Goal: Information Seeking & Learning: Learn about a topic

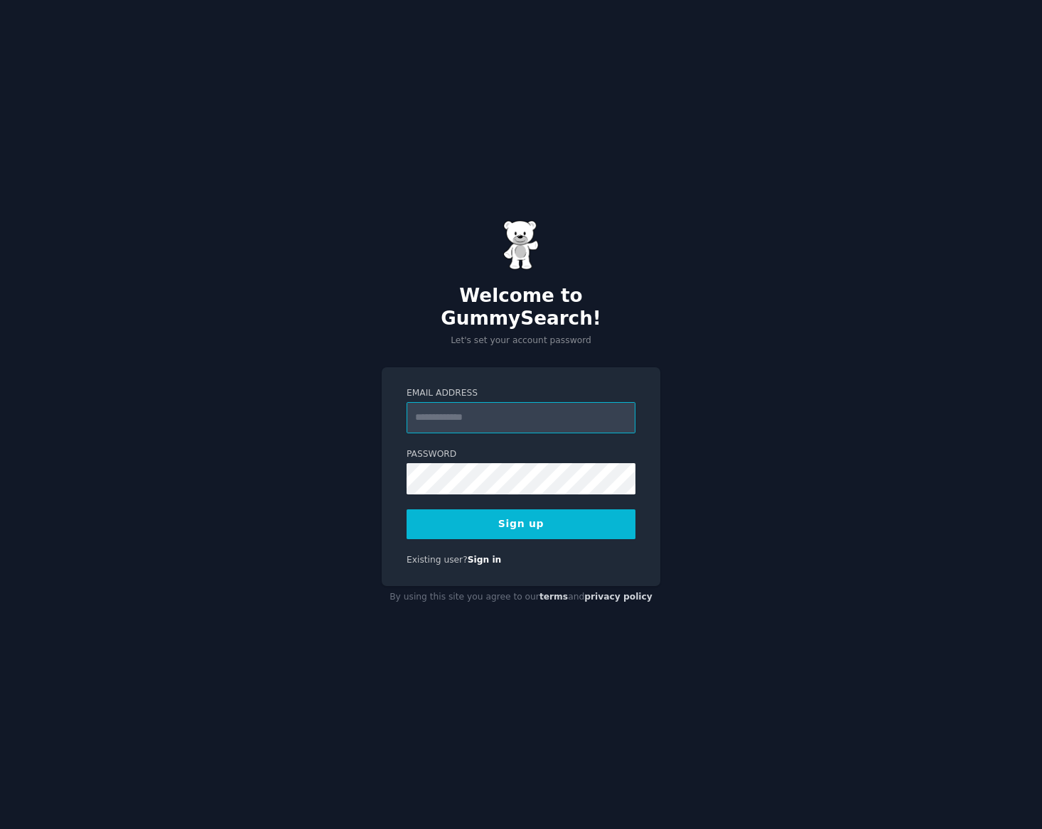
click at [525, 404] on input "Email Address" at bounding box center [521, 417] width 229 height 31
click at [714, 336] on div "Welcome to GummySearch! Let's set your account password Email Address Password …" at bounding box center [521, 414] width 1042 height 829
drag, startPoint x: 564, startPoint y: 417, endPoint x: 569, endPoint y: 407, distance: 11.1
click at [566, 409] on input "Email Address" at bounding box center [521, 417] width 229 height 31
click at [673, 448] on div "Welcome to GummySearch! Let's set your account password Email Address Password …" at bounding box center [521, 414] width 1042 height 829
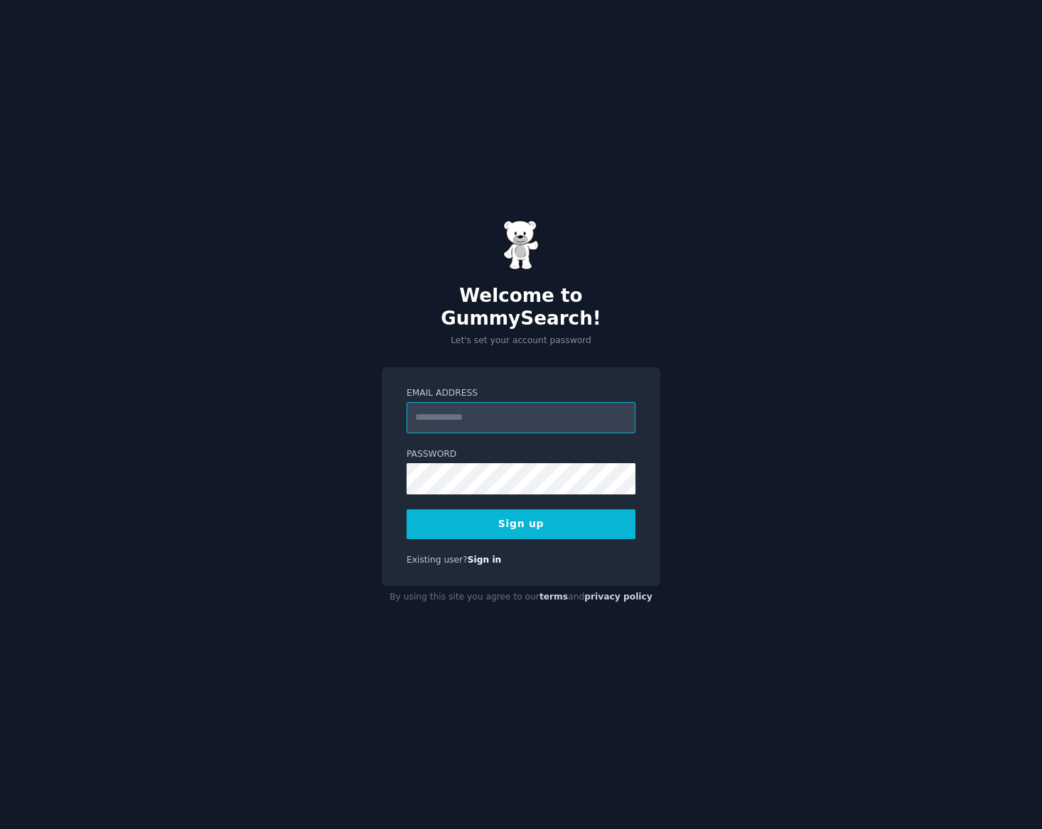
click at [609, 417] on input "Email Address" at bounding box center [521, 417] width 229 height 31
type input "**********"
click at [404, 513] on div "**********" at bounding box center [521, 477] width 279 height 220
click at [421, 512] on button "Sign up" at bounding box center [521, 525] width 229 height 30
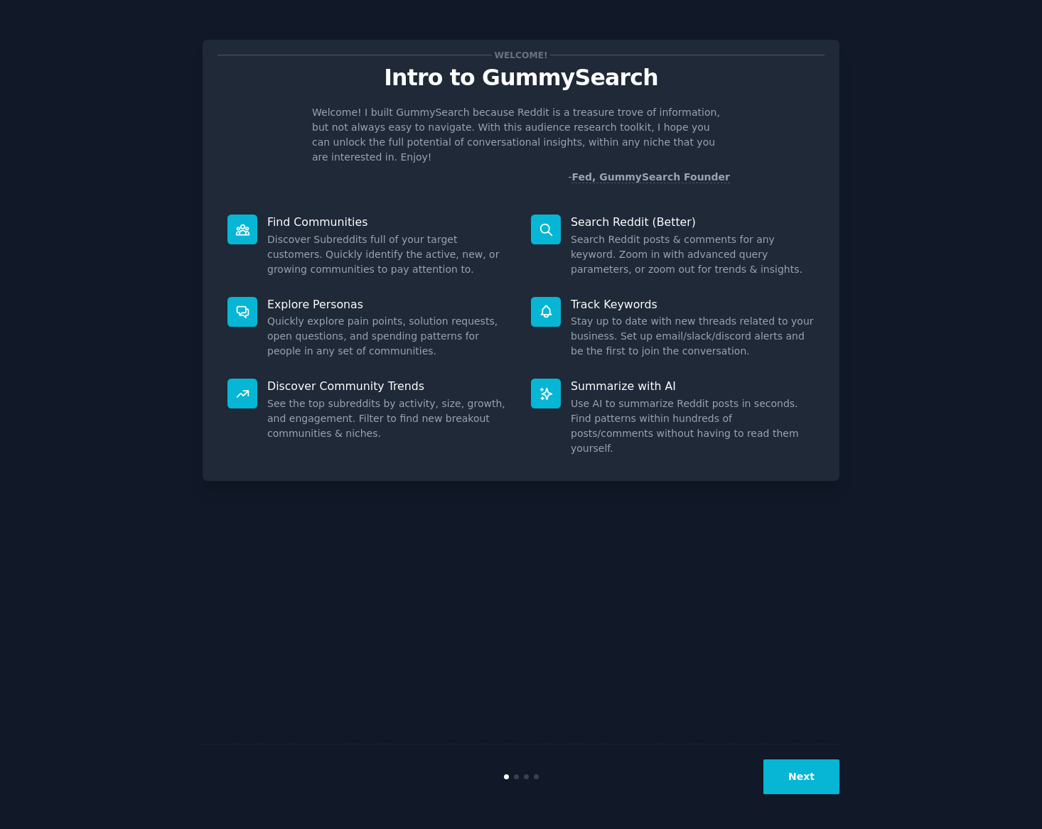
click at [817, 775] on button "Next" at bounding box center [801, 777] width 76 height 35
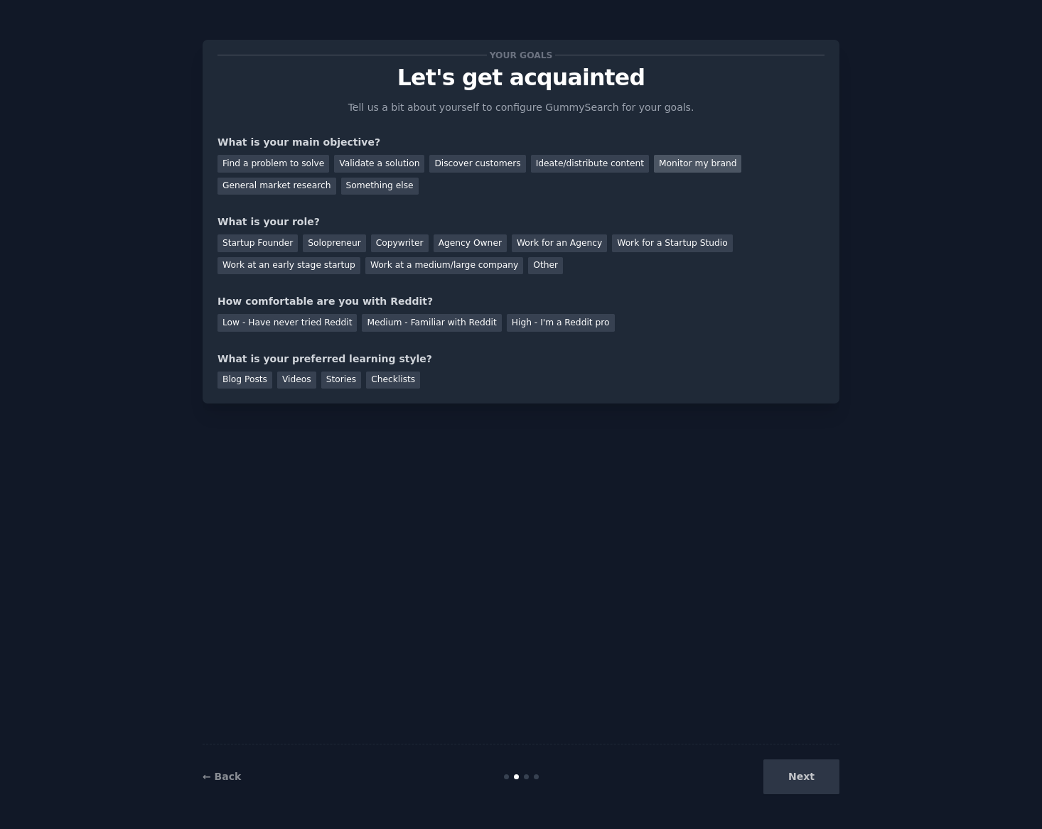
click at [701, 160] on div "Monitor my brand" at bounding box center [697, 164] width 87 height 18
click at [285, 237] on div "Startup Founder" at bounding box center [258, 244] width 80 height 18
click at [558, 326] on div "High - I'm a Reddit pro" at bounding box center [561, 323] width 108 height 18
click at [471, 323] on div "Medium - Familiar with Reddit" at bounding box center [431, 323] width 139 height 18
click at [382, 385] on div "Checklists" at bounding box center [393, 381] width 54 height 18
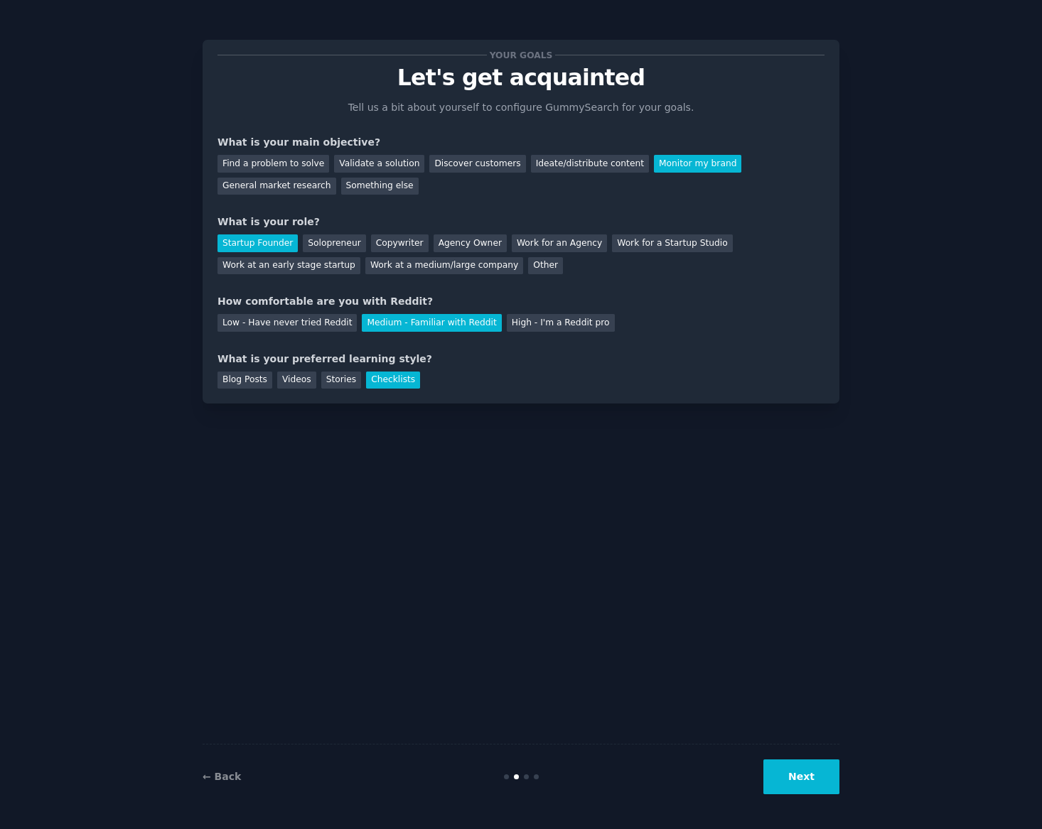
click at [798, 785] on button "Next" at bounding box center [801, 777] width 76 height 35
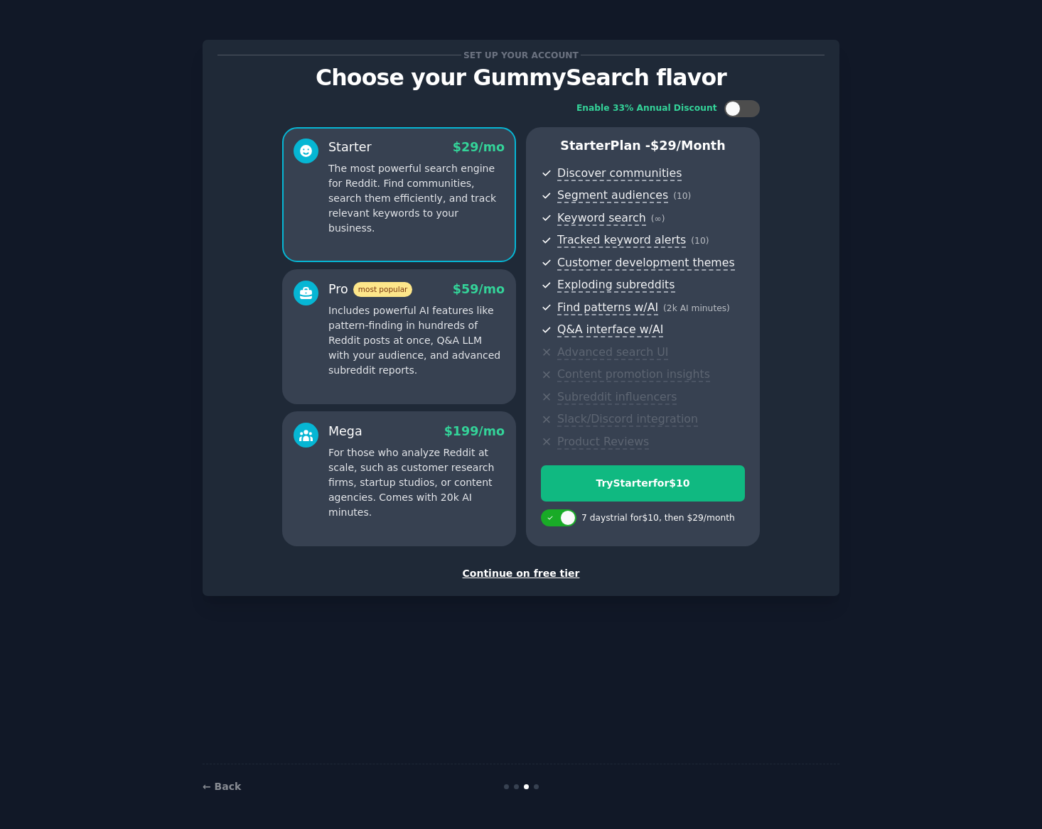
click at [739, 157] on div "Starter Plan - $ 29 /month Discover communities Segment audiences ( 10 ) Keywor…" at bounding box center [643, 336] width 234 height 419
click at [739, 158] on div "Starter Plan - $ 29 /month Discover communities Segment audiences ( 10 ) Keywor…" at bounding box center [643, 336] width 234 height 419
click at [480, 495] on p "For those who analyze Reddit at scale, such as customer research firms, startup…" at bounding box center [416, 483] width 176 height 75
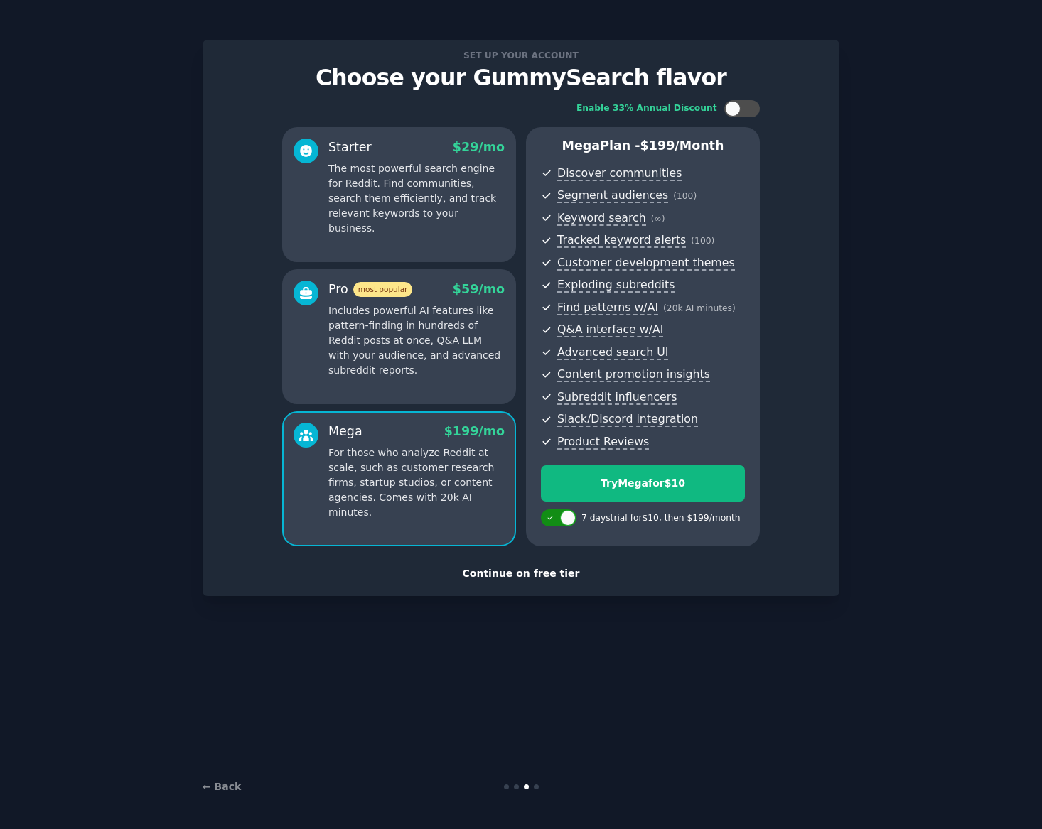
click at [571, 520] on div at bounding box center [568, 518] width 16 height 16
click at [566, 520] on div at bounding box center [565, 518] width 7 height 7
checkbox input "true"
click at [465, 370] on p "Includes powerful AI features like pattern-finding in hundreds of Reddit posts …" at bounding box center [416, 341] width 176 height 75
click at [422, 457] on p "For those who analyze Reddit at scale, such as customer research firms, startup…" at bounding box center [416, 483] width 176 height 75
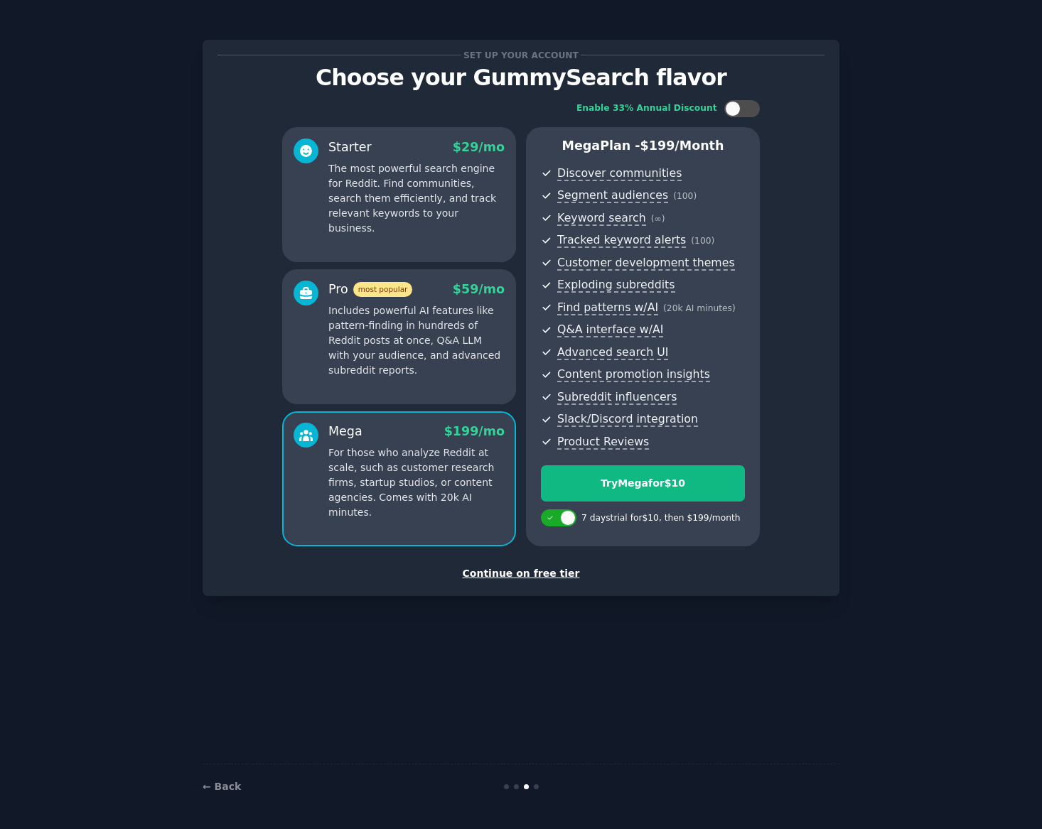
click at [412, 367] on p "Includes powerful AI features like pattern-finding in hundreds of Reddit posts …" at bounding box center [416, 341] width 176 height 75
click at [412, 183] on p "The most powerful search engine for Reddit. Find communities, search them effic…" at bounding box center [416, 198] width 176 height 75
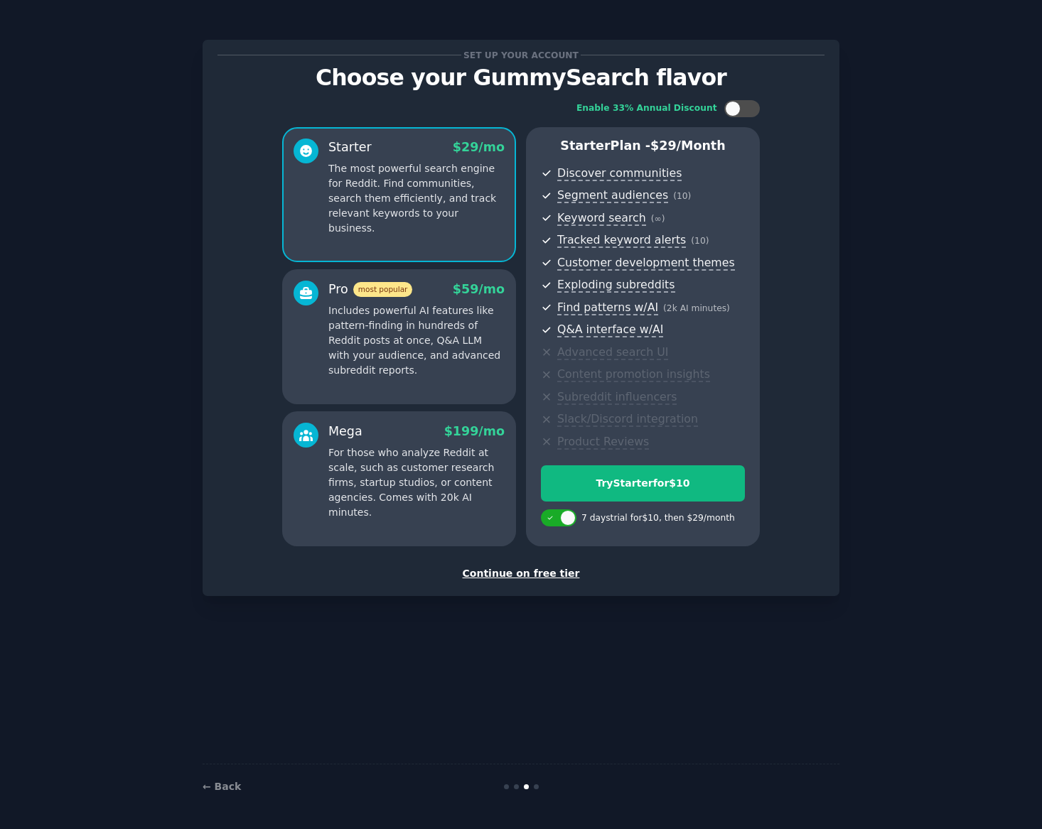
click at [406, 338] on p "Includes powerful AI features like pattern-finding in hundreds of Reddit posts …" at bounding box center [416, 341] width 176 height 75
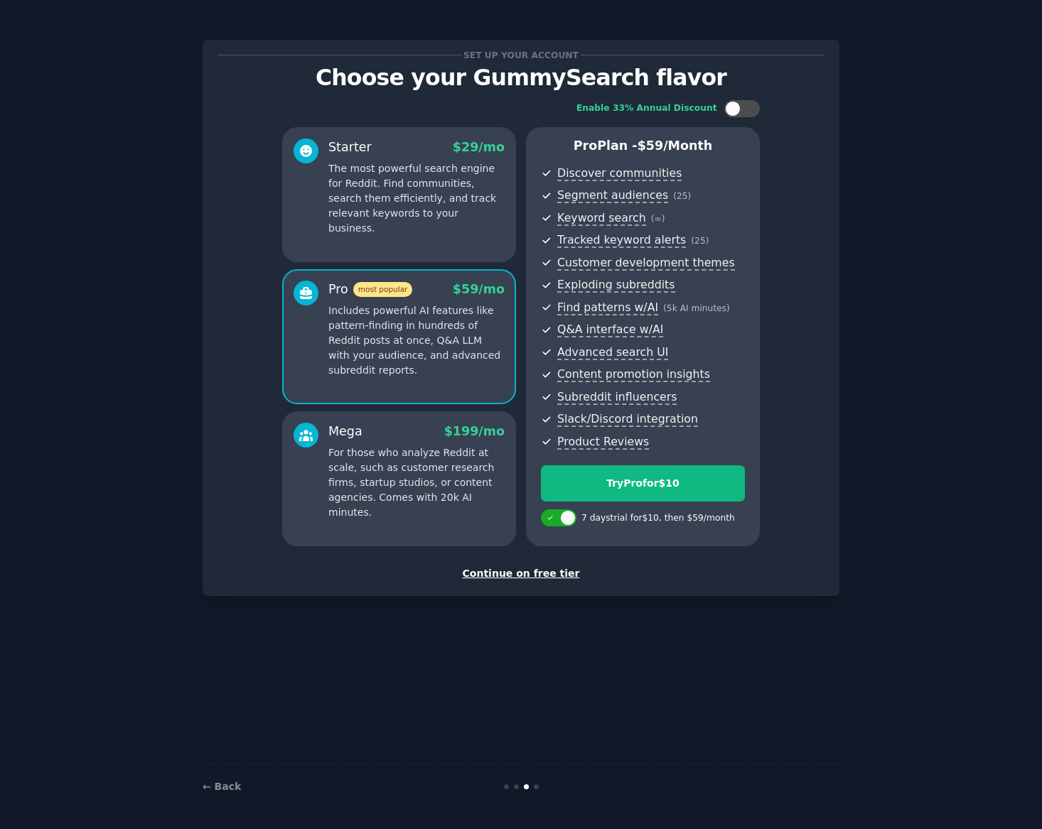
click at [395, 266] on div "Starter $ 29 /mo The most powerful search engine for Reddit. Find communities, …" at bounding box center [399, 336] width 234 height 419
click at [409, 227] on div "Starter $ 29 /mo The most powerful search engine for Reddit. Find communities, …" at bounding box center [399, 194] width 234 height 135
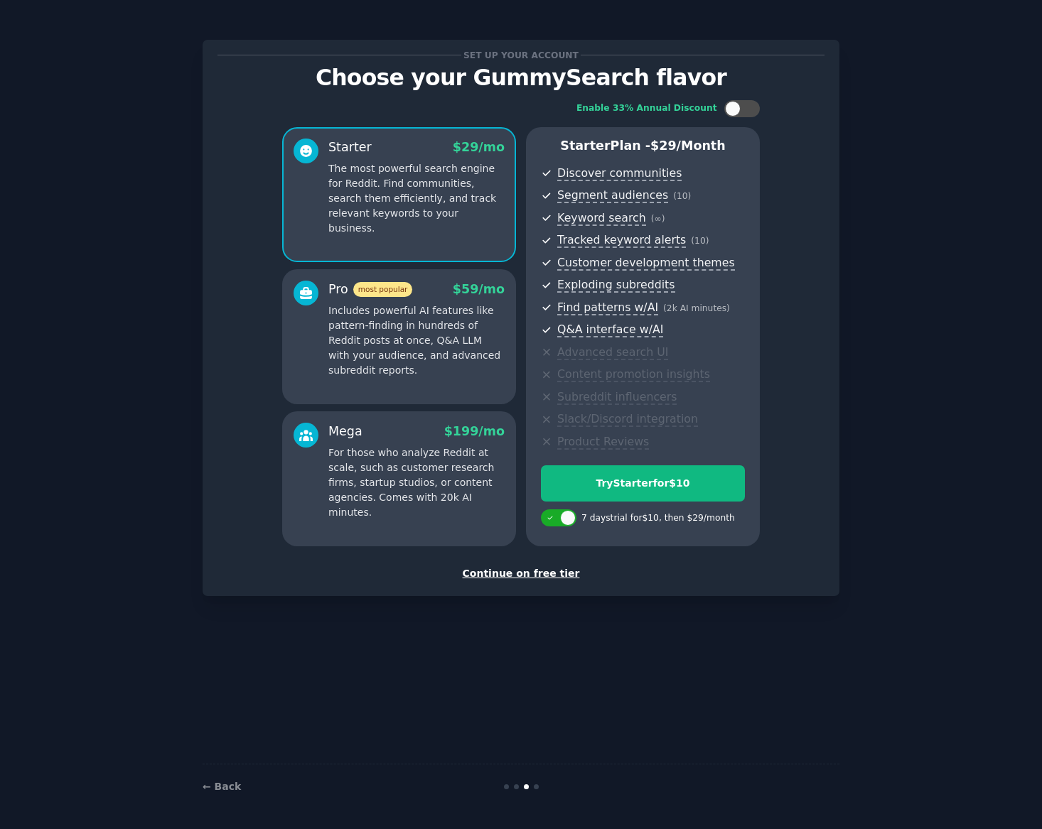
click at [420, 335] on p "Includes powerful AI features like pattern-finding in hundreds of Reddit posts …" at bounding box center [416, 341] width 176 height 75
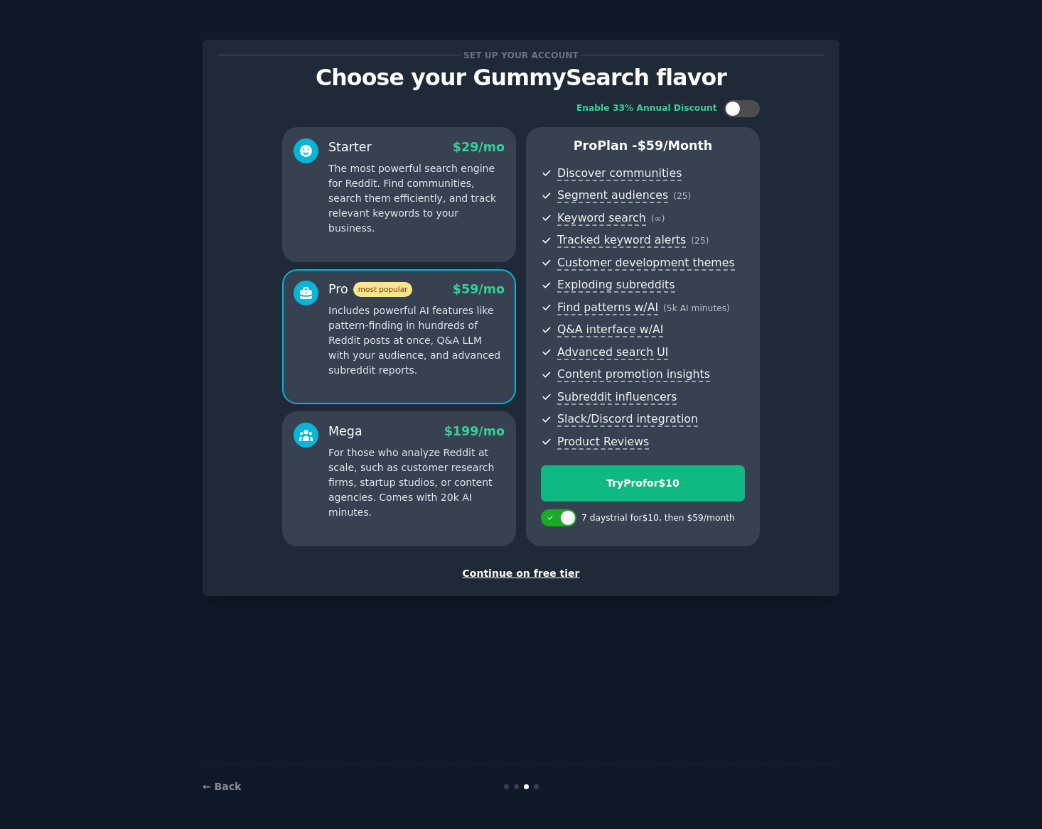
click at [425, 454] on p "For those who analyze Reddit at scale, such as customer research firms, startup…" at bounding box center [416, 483] width 176 height 75
click at [426, 369] on p "Includes powerful AI features like pattern-finding in hundreds of Reddit posts …" at bounding box center [416, 341] width 176 height 75
click at [433, 440] on div "Mega $ 199 /mo" at bounding box center [416, 432] width 176 height 18
click at [426, 366] on p "Includes powerful AI features like pattern-finding in hundreds of Reddit posts …" at bounding box center [416, 341] width 176 height 75
click at [756, 108] on div at bounding box center [742, 108] width 36 height 17
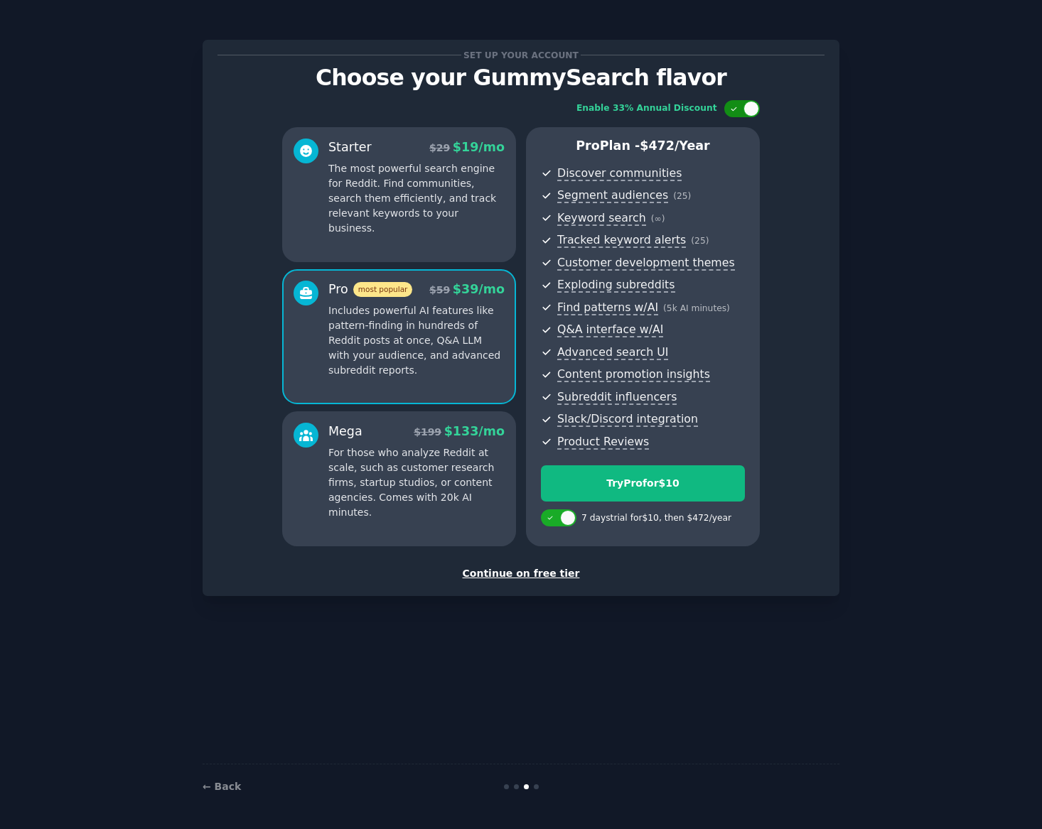
click at [756, 108] on div at bounding box center [751, 109] width 16 height 16
click at [375, 514] on div "Mega $ 199 /mo For those who analyze Reddit at scale, such as customer research…" at bounding box center [399, 479] width 234 height 135
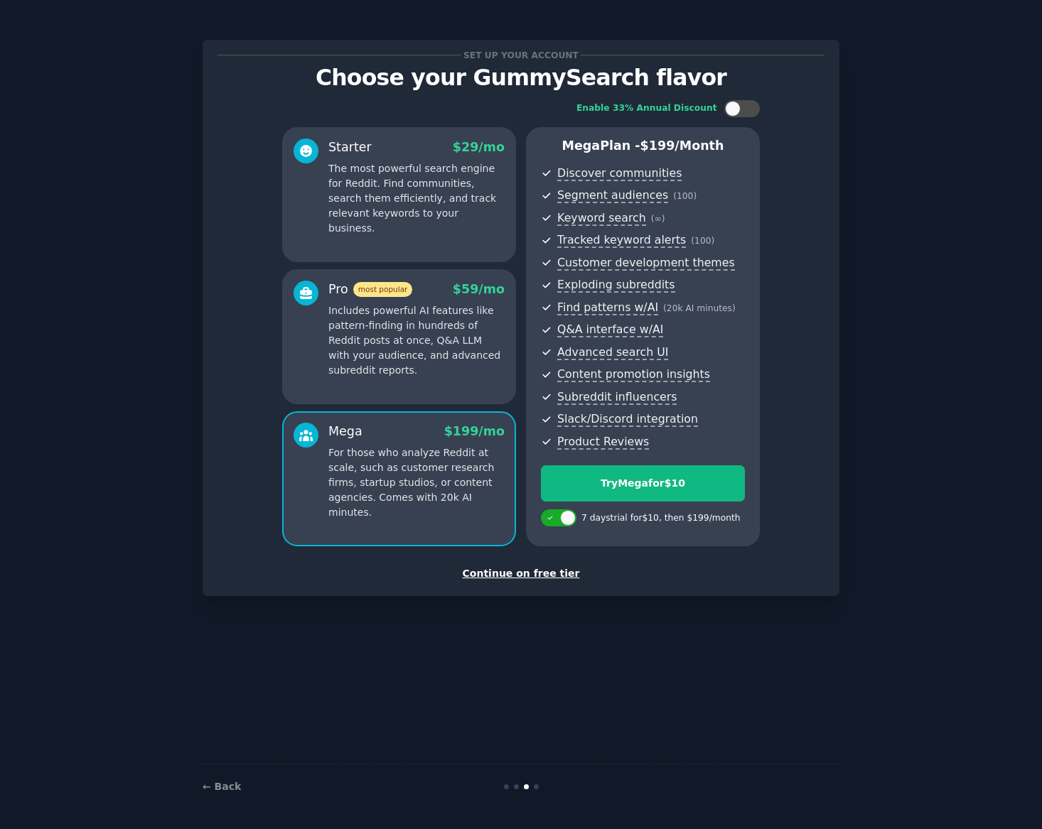
click at [397, 367] on p "Includes powerful AI features like pattern-finding in hundreds of Reddit posts …" at bounding box center [416, 341] width 176 height 75
click at [461, 509] on div "Mega $ 199 /mo For those who analyze Reddit at scale, such as customer research…" at bounding box center [399, 479] width 234 height 135
click at [426, 355] on p "Includes powerful AI features like pattern-finding in hundreds of Reddit posts …" at bounding box center [416, 341] width 176 height 75
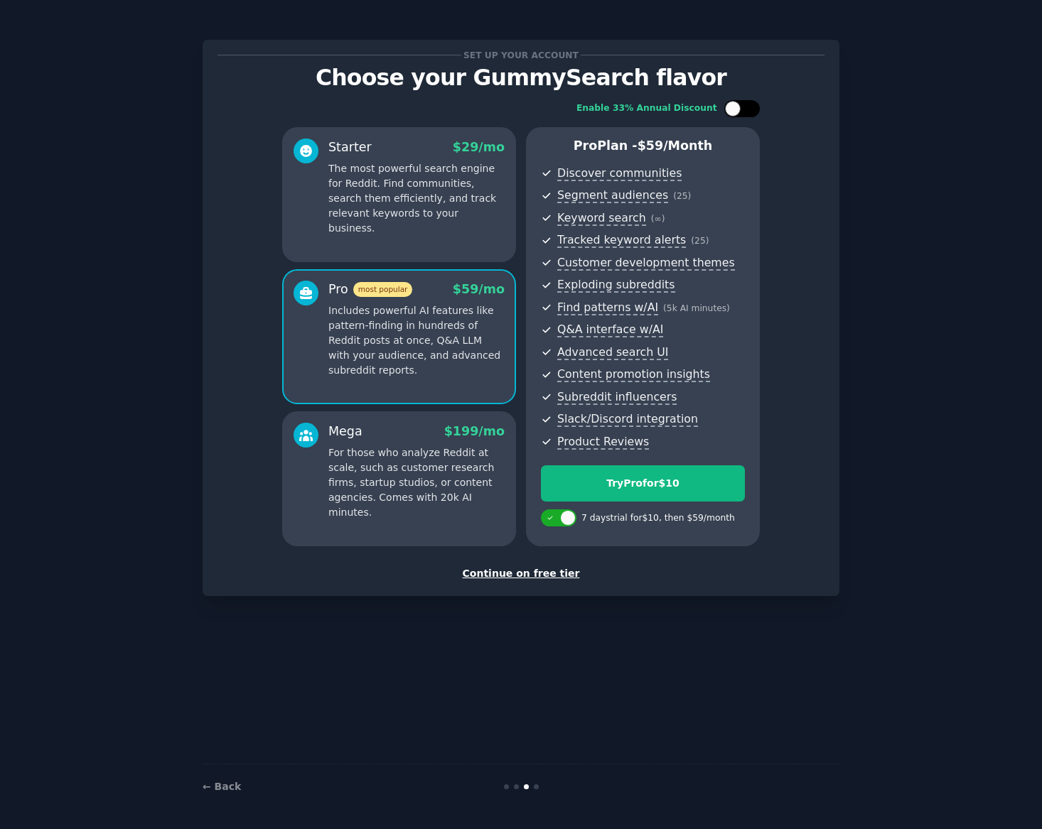
click at [734, 109] on div at bounding box center [733, 109] width 16 height 16
click at [735, 109] on icon at bounding box center [734, 109] width 8 height 8
checkbox input "false"
click at [667, 491] on button "Try Pro for $10" at bounding box center [643, 484] width 204 height 36
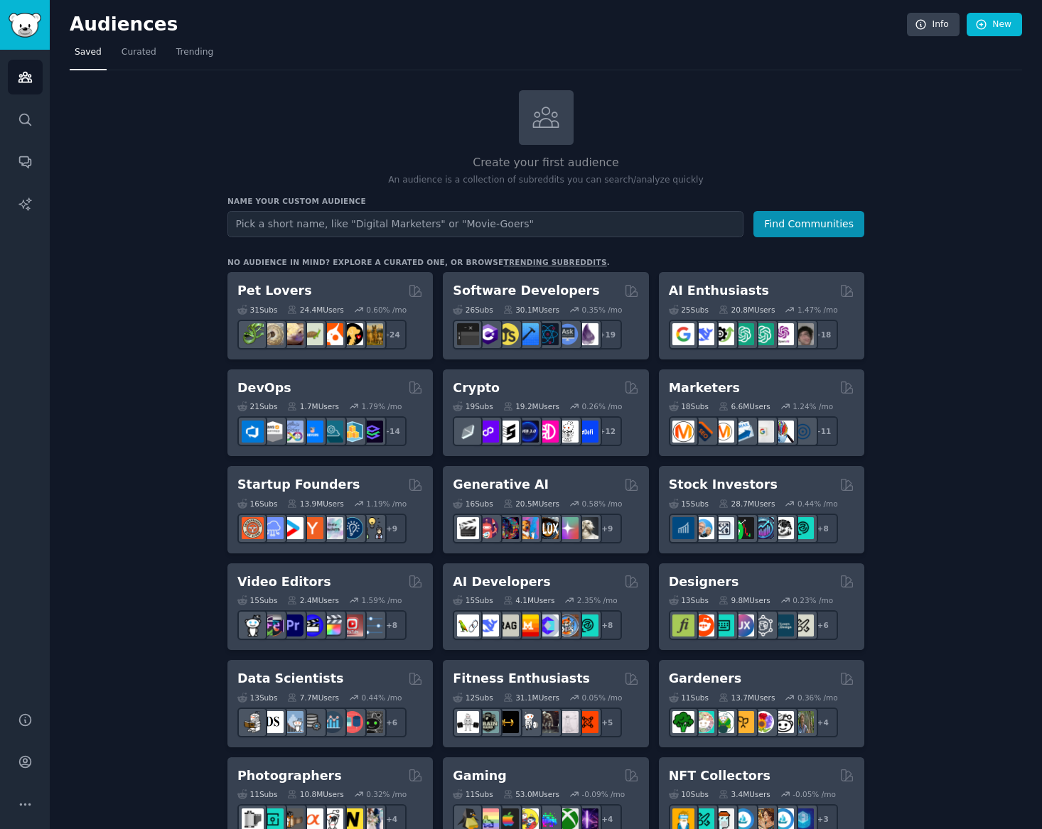
click at [493, 225] on input "text" at bounding box center [485, 224] width 516 height 26
click at [37, 124] on link "Search" at bounding box center [25, 119] width 35 height 35
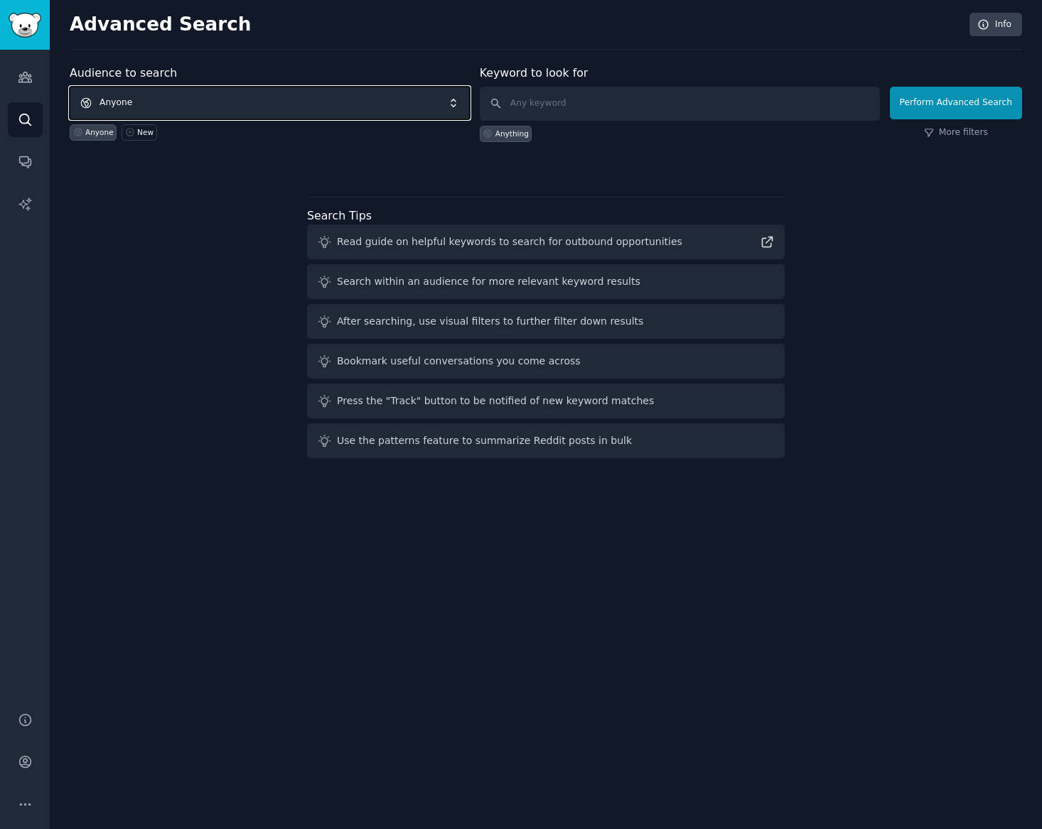
click at [213, 102] on span "Anyone" at bounding box center [270, 103] width 400 height 33
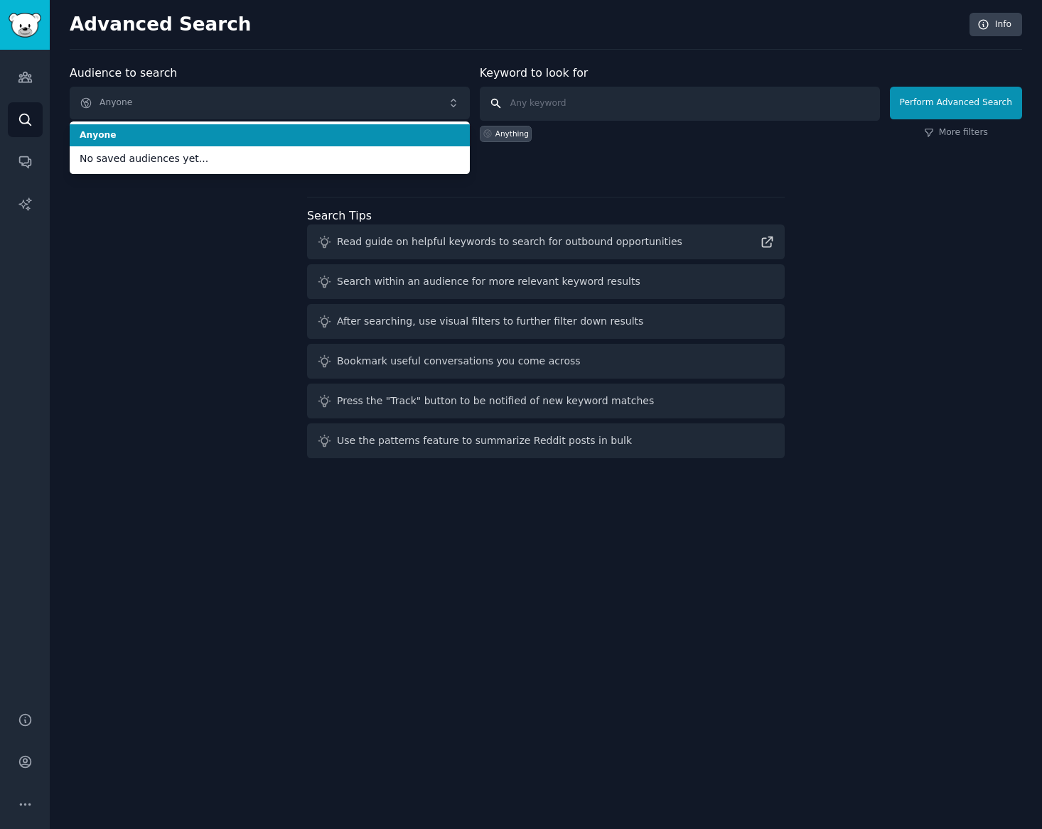
click at [687, 106] on input "text" at bounding box center [680, 104] width 400 height 34
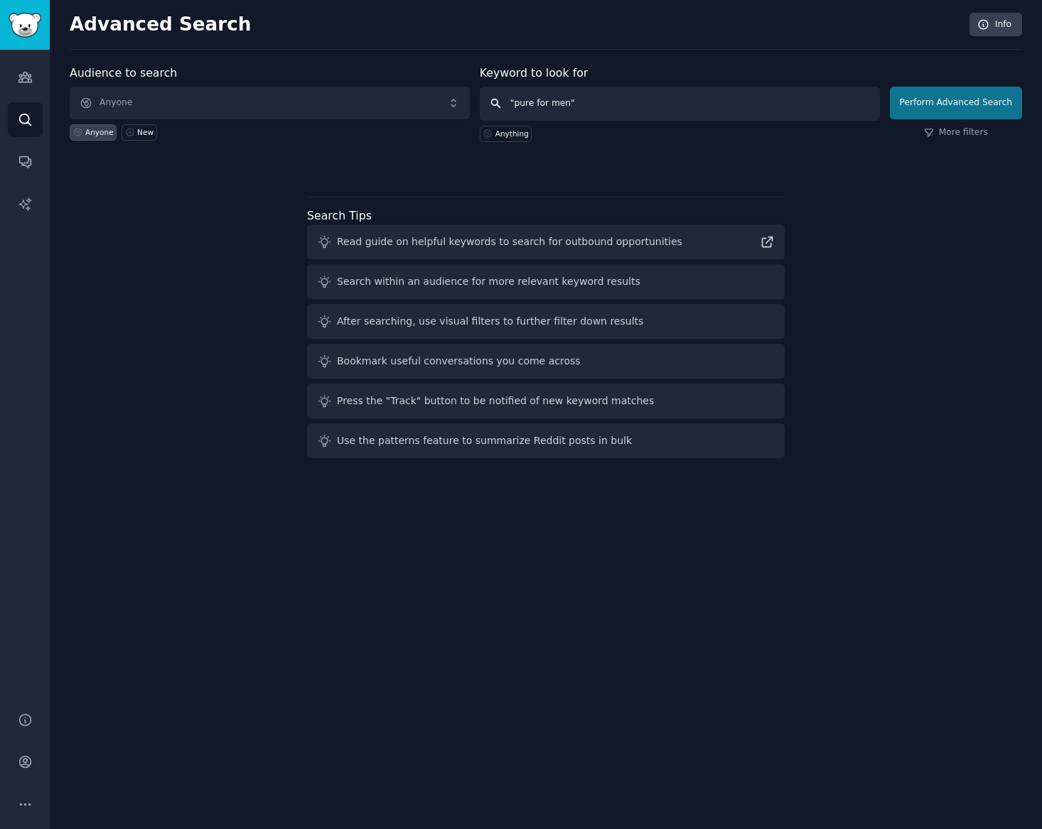
type input ""pure for men""
click at [943, 107] on button "Perform Advanced Search" at bounding box center [956, 103] width 132 height 33
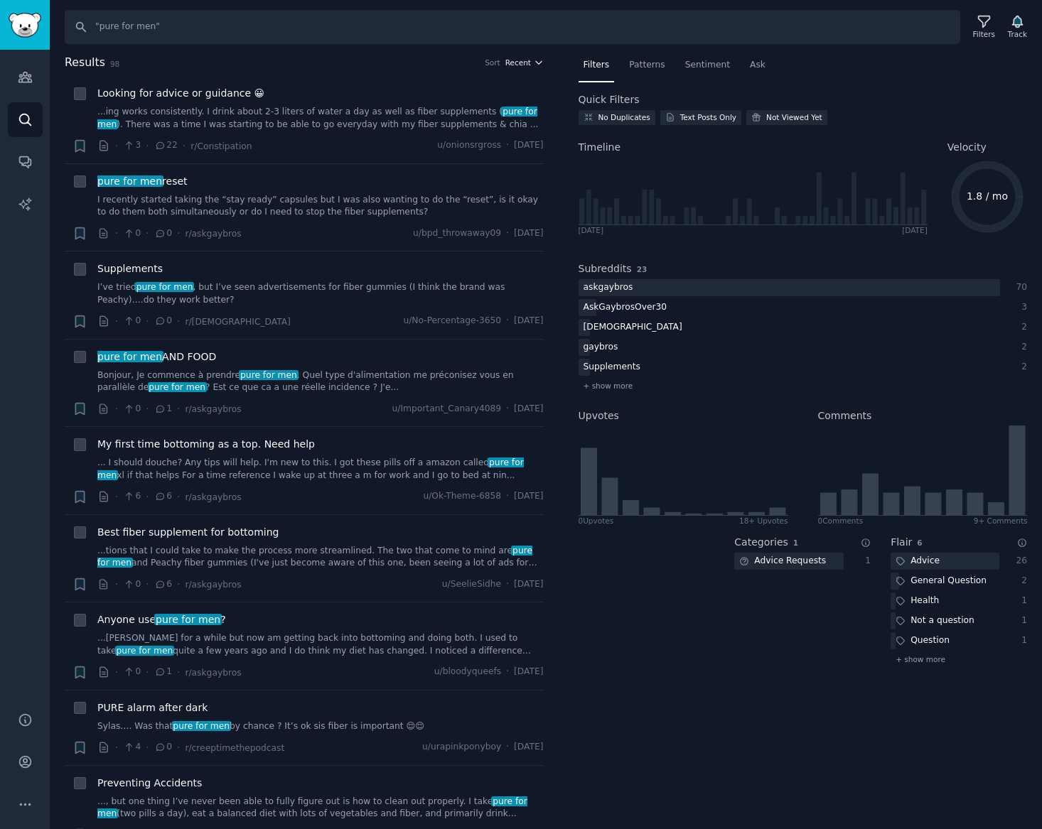
click at [527, 64] on button "Recent" at bounding box center [524, 63] width 38 height 10
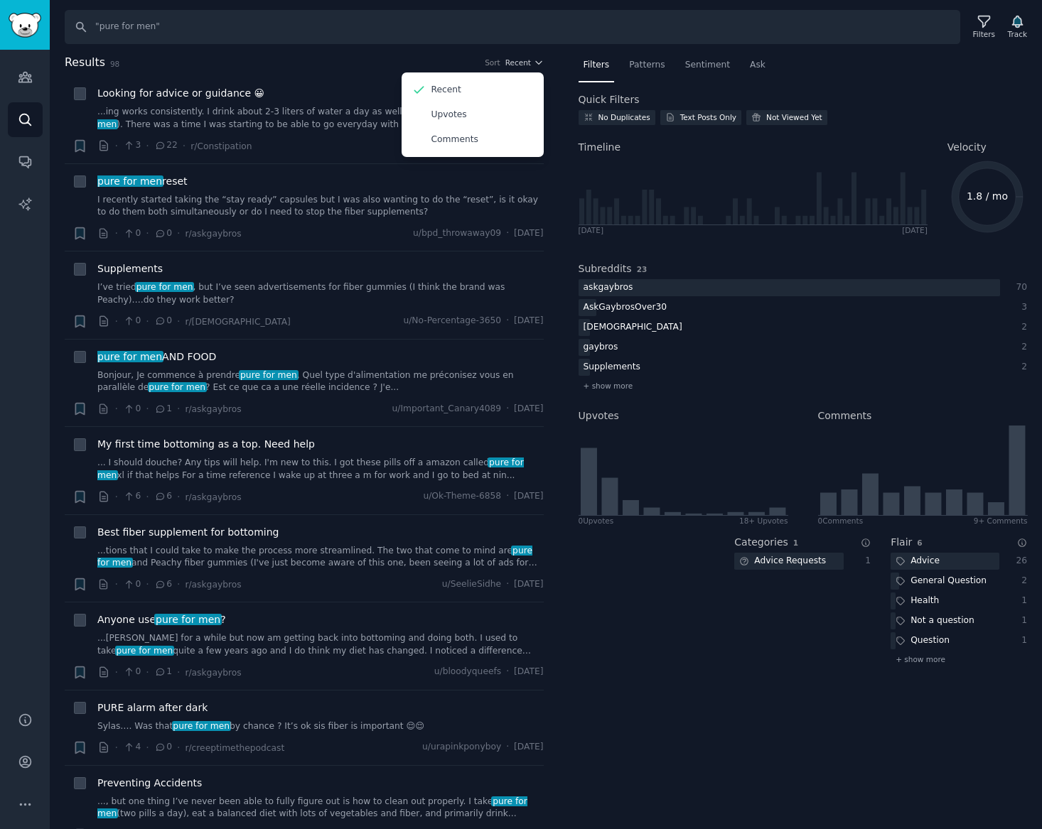
click at [943, 61] on nav "Filters Patterns Sentiment Ask" at bounding box center [803, 68] width 449 height 29
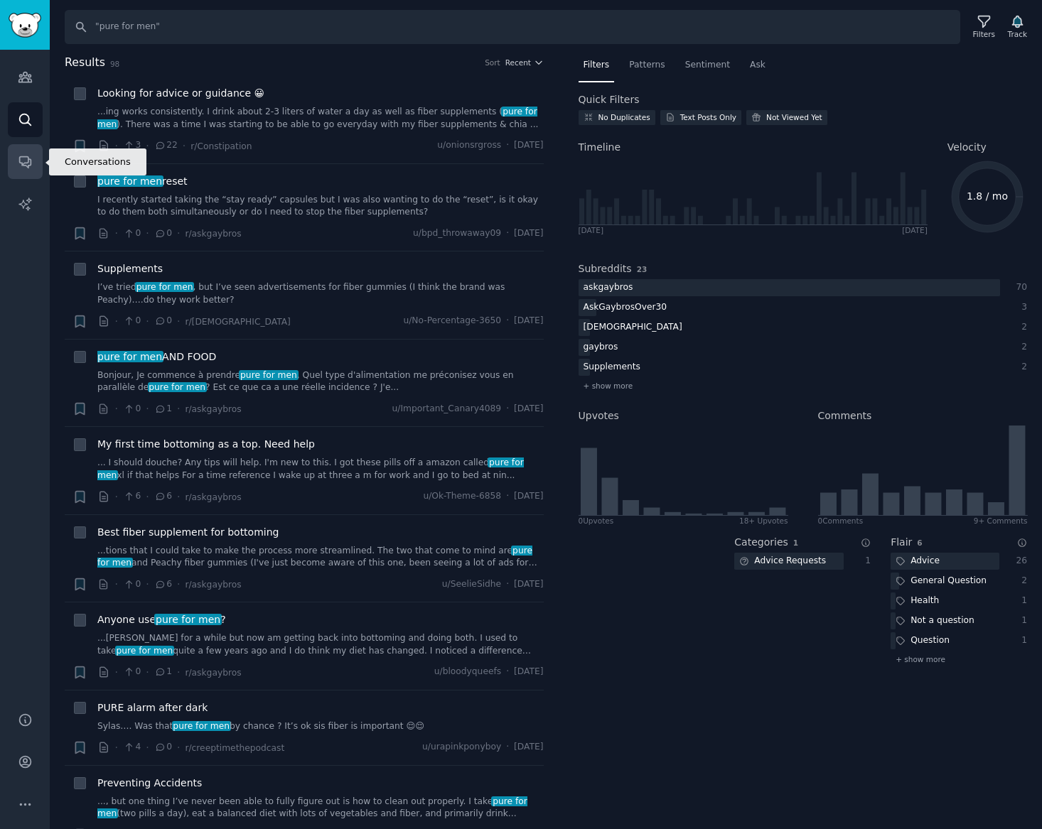
click at [26, 165] on icon "Sidebar" at bounding box center [24, 162] width 11 height 11
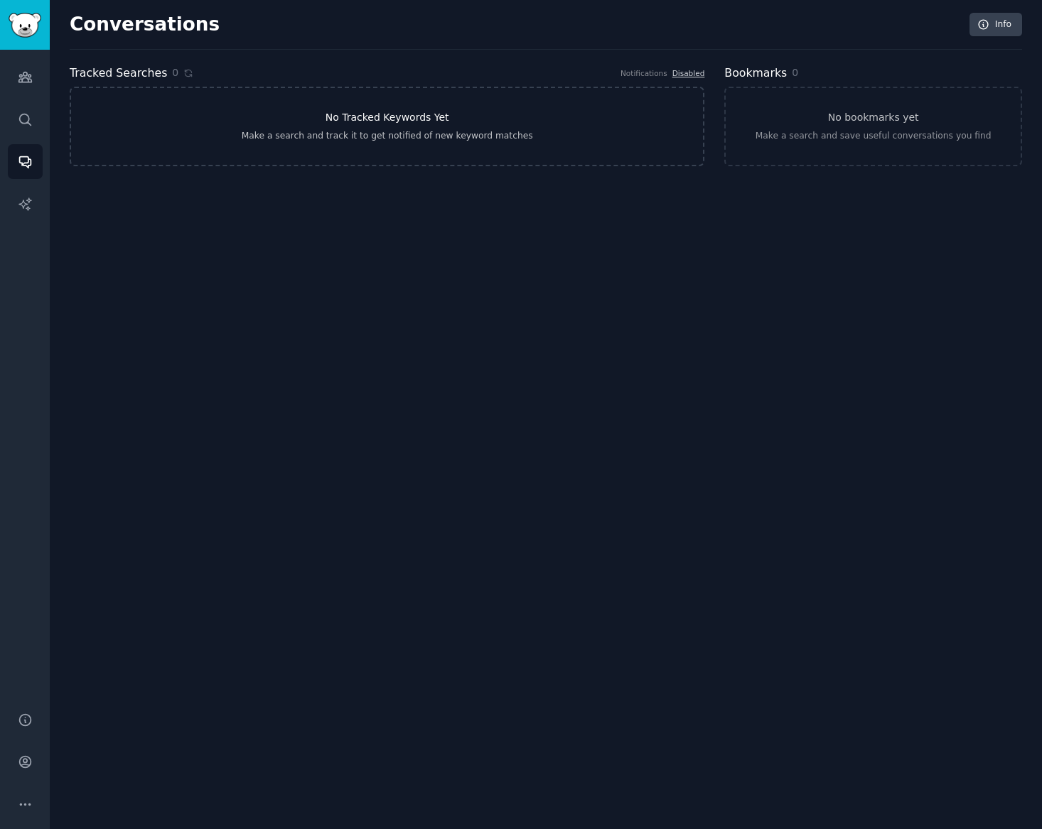
click at [232, 117] on link "No Tracked Keywords Yet Make a search and track it to get notified of new keywo…" at bounding box center [387, 127] width 635 height 80
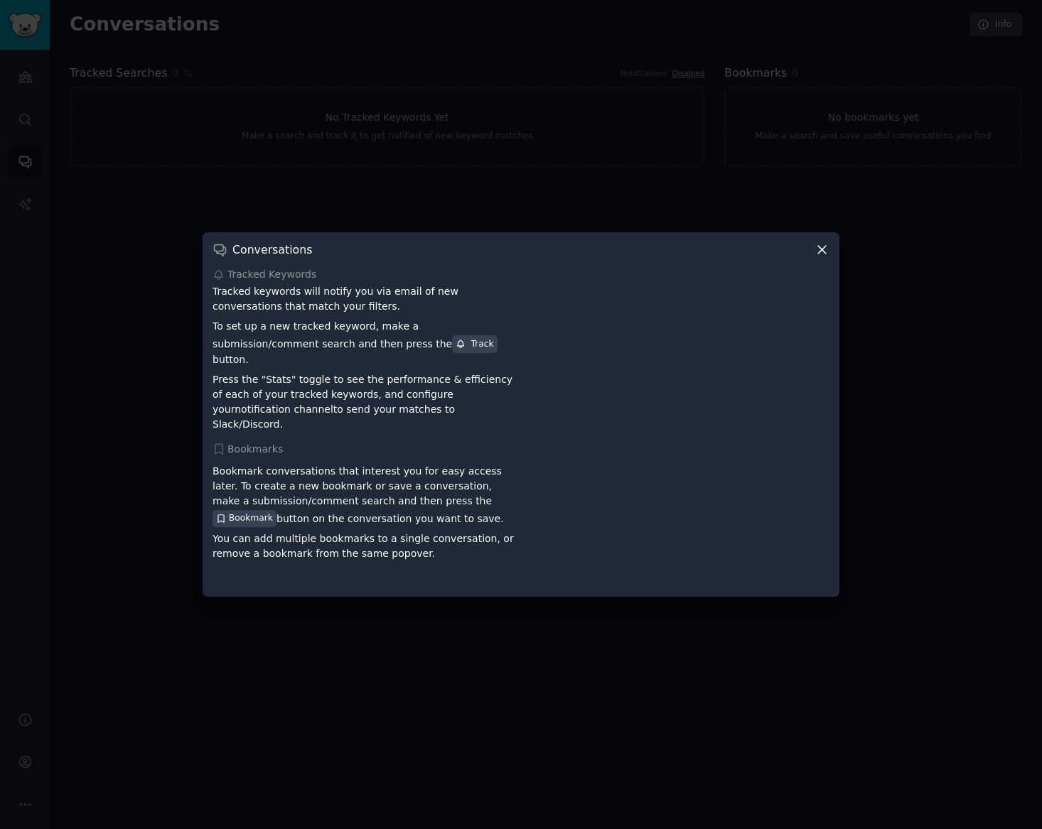
click at [827, 257] on icon at bounding box center [822, 249] width 15 height 15
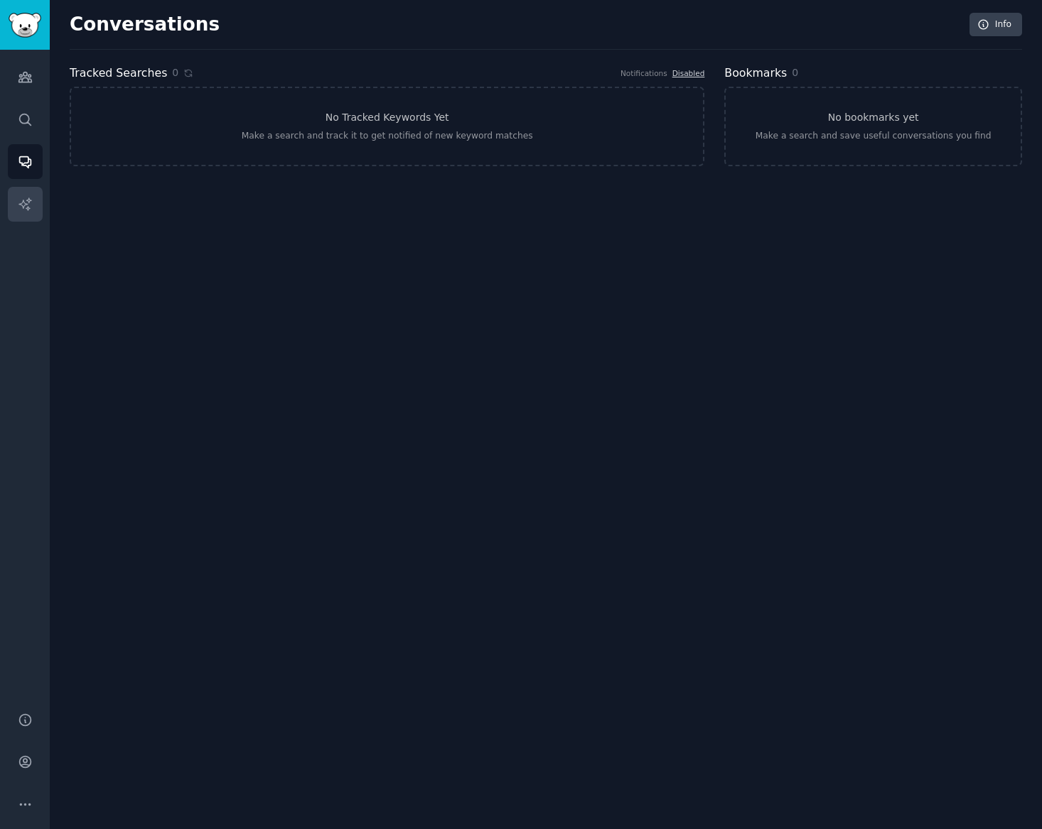
click at [36, 209] on link "AI Reports" at bounding box center [25, 204] width 35 height 35
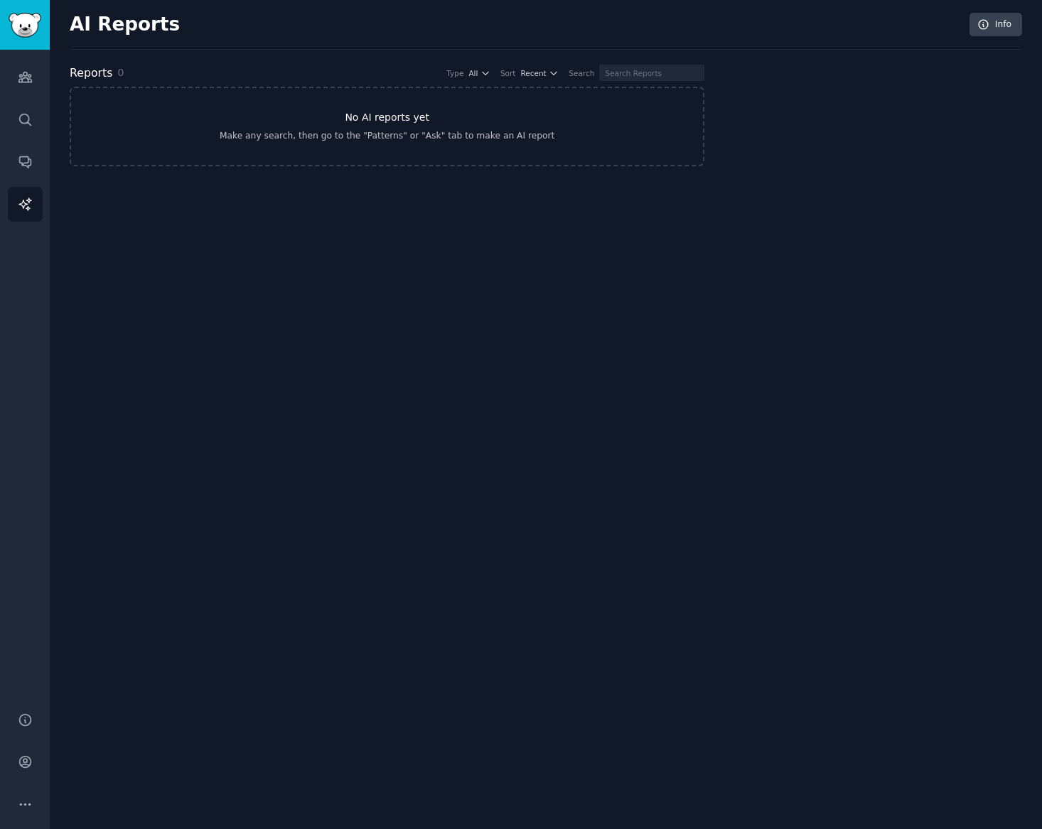
click at [404, 100] on link "No AI reports yet Make any search, then go to the "Patterns" or "Ask" tab to ma…" at bounding box center [387, 127] width 635 height 80
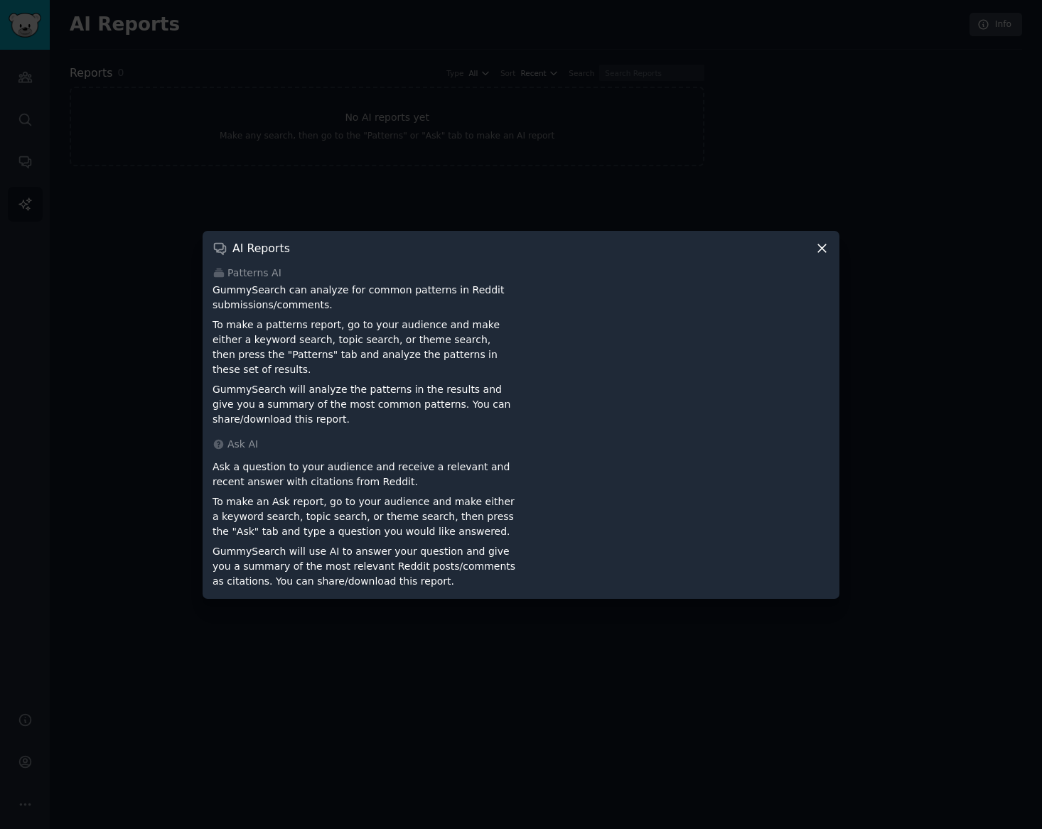
click at [827, 250] on icon at bounding box center [822, 248] width 15 height 15
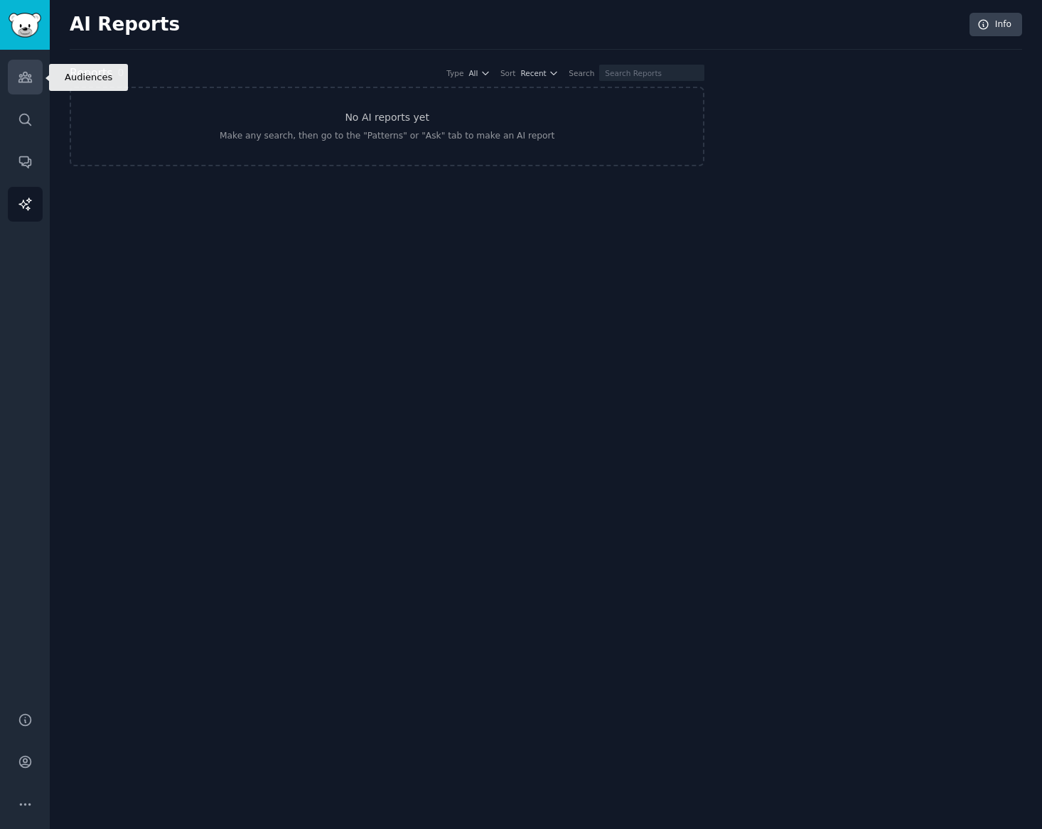
click at [21, 78] on icon "Sidebar" at bounding box center [25, 77] width 15 height 15
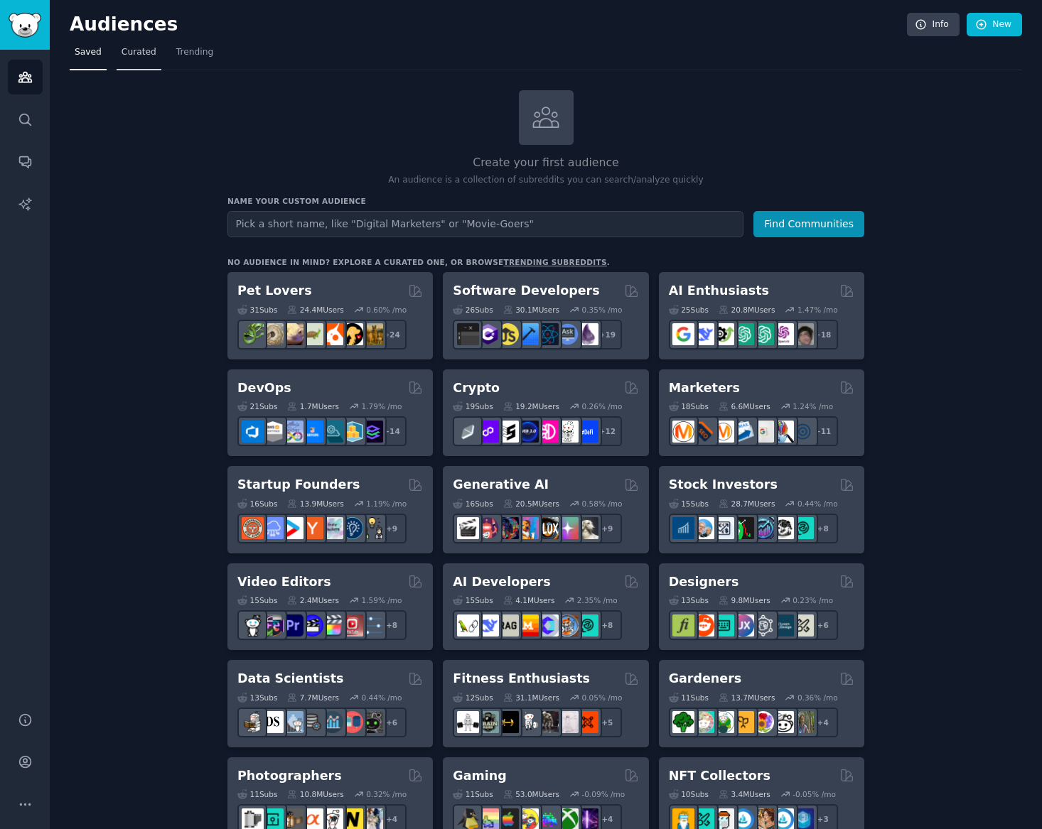
click at [145, 54] on span "Curated" at bounding box center [139, 52] width 35 height 13
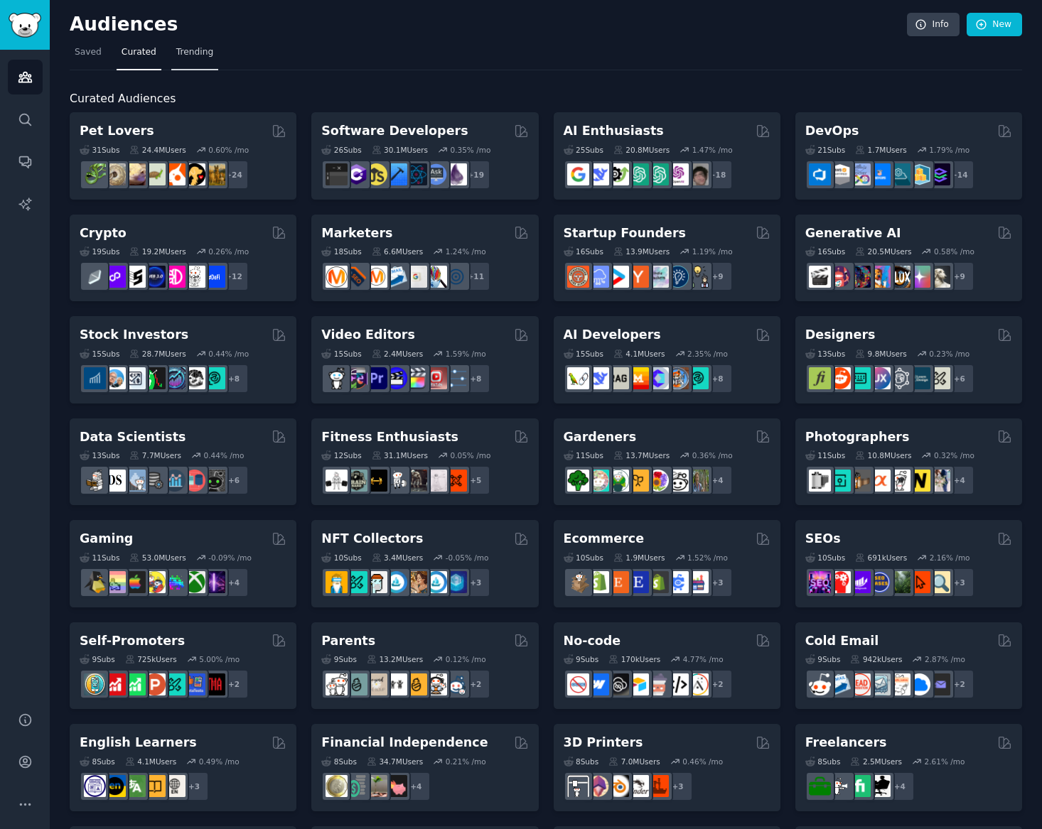
click at [200, 46] on span "Trending" at bounding box center [194, 52] width 37 height 13
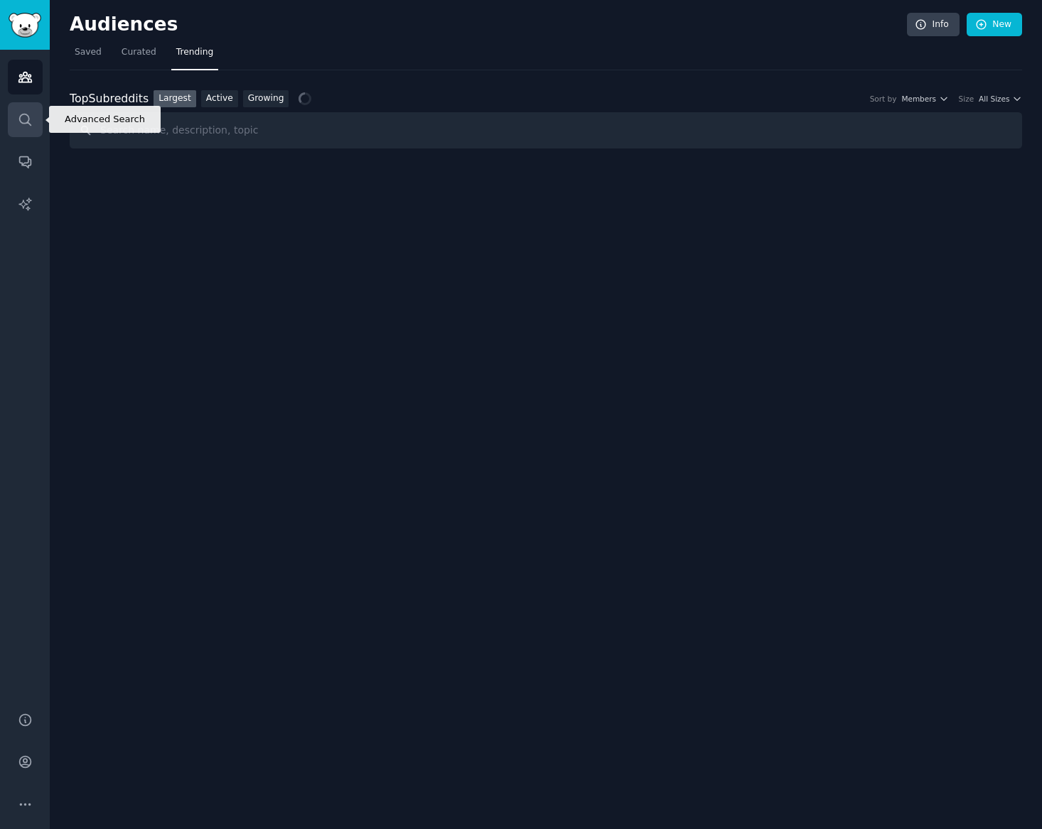
click at [22, 120] on icon "Sidebar" at bounding box center [25, 119] width 15 height 15
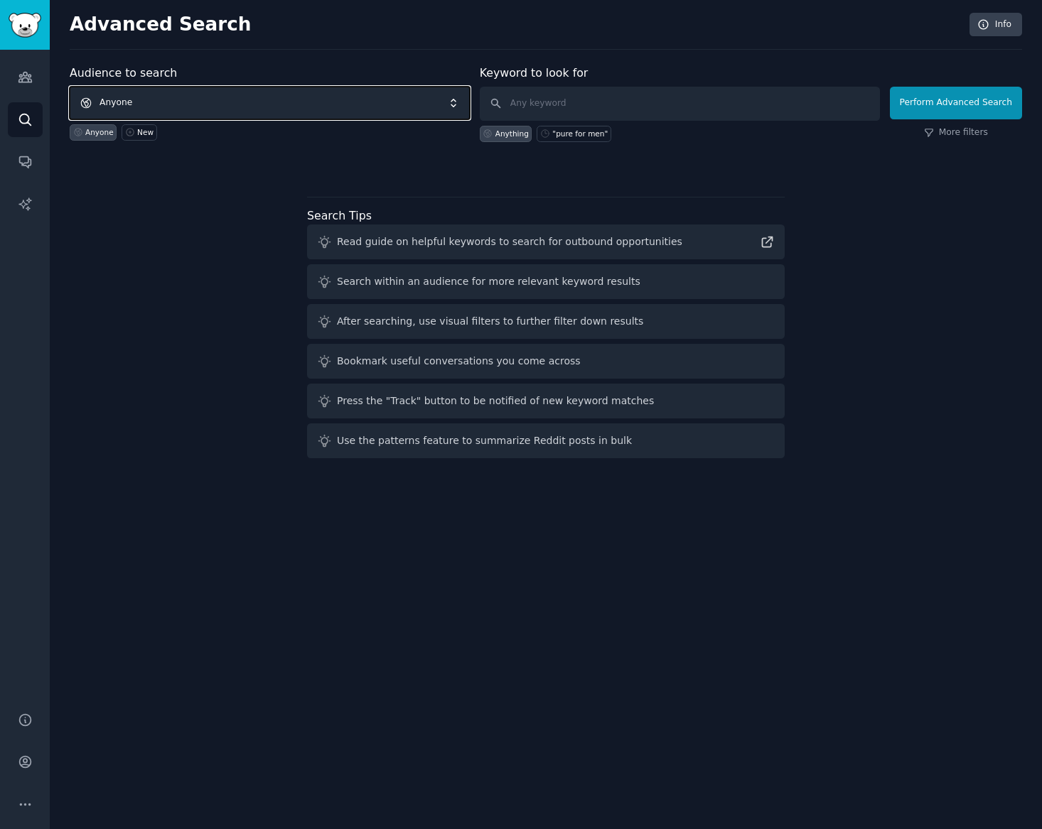
click at [205, 102] on span "Anyone" at bounding box center [270, 103] width 400 height 33
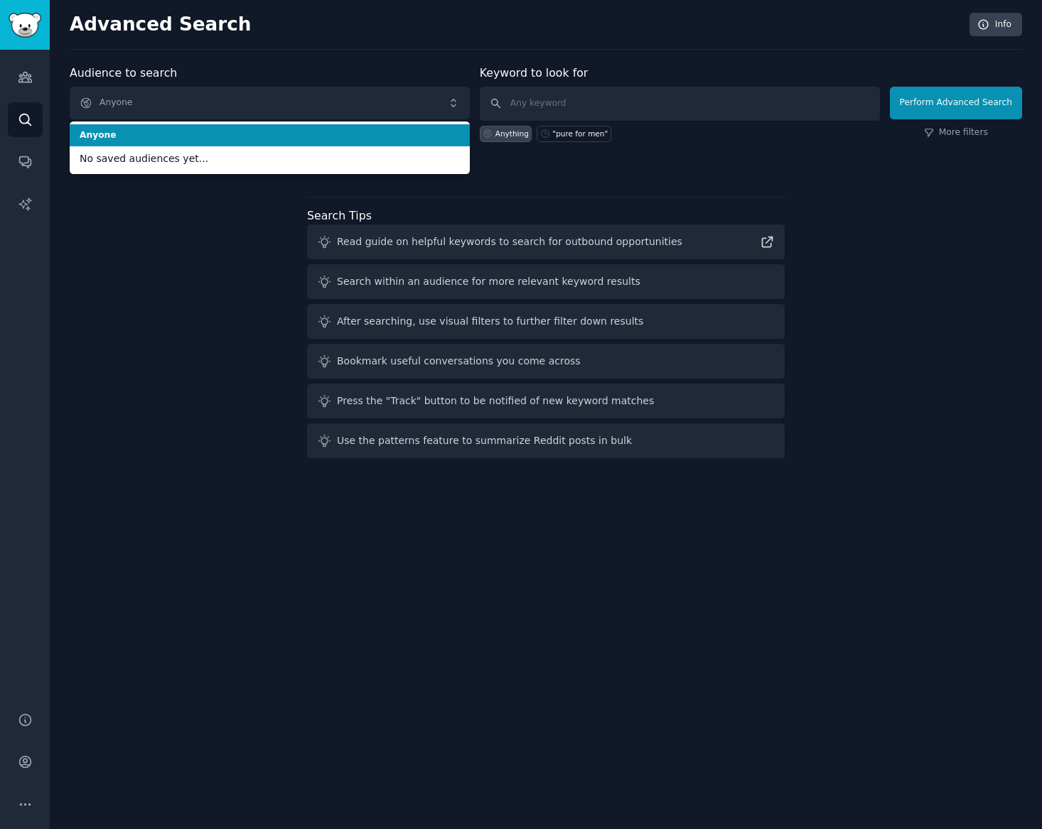
click at [241, 70] on div "Audience to search Anyone Anyone No saved audiences yet... Anyone New" at bounding box center [270, 103] width 400 height 77
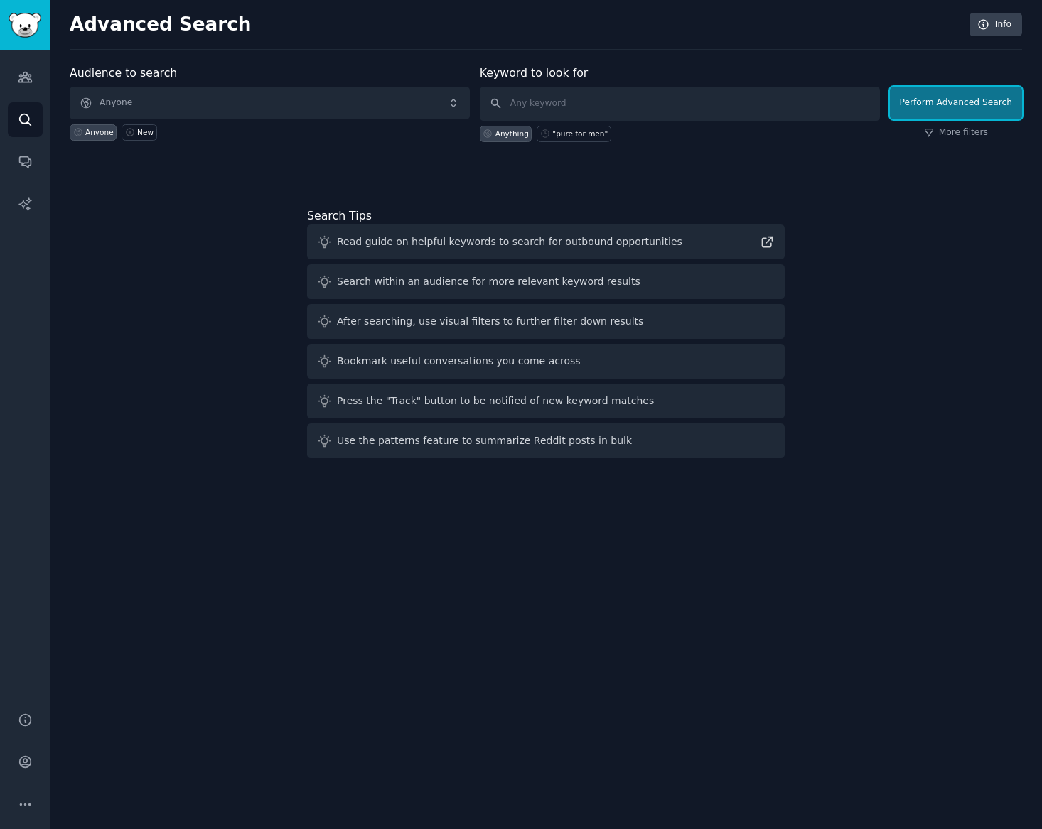
click at [948, 105] on button "Perform Advanced Search" at bounding box center [956, 103] width 132 height 33
click at [588, 131] on div ""pure for men"" at bounding box center [579, 134] width 55 height 10
type input ""pure for men""
click at [588, 144] on div "Audience to search Anyone Anyone New Keyword to look for "pure for men" Anythin…" at bounding box center [546, 118] width 952 height 107
click at [595, 132] on div ""pure for men"" at bounding box center [579, 134] width 55 height 10
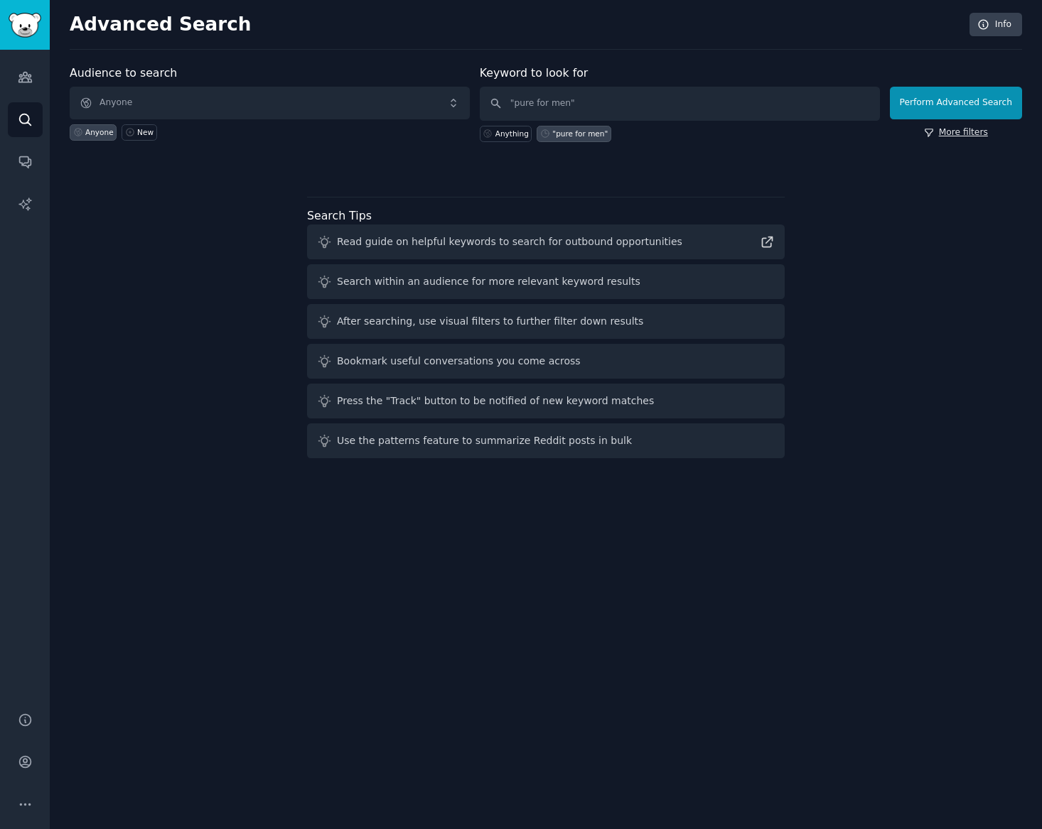
click at [987, 138] on link "More filters" at bounding box center [956, 133] width 64 height 13
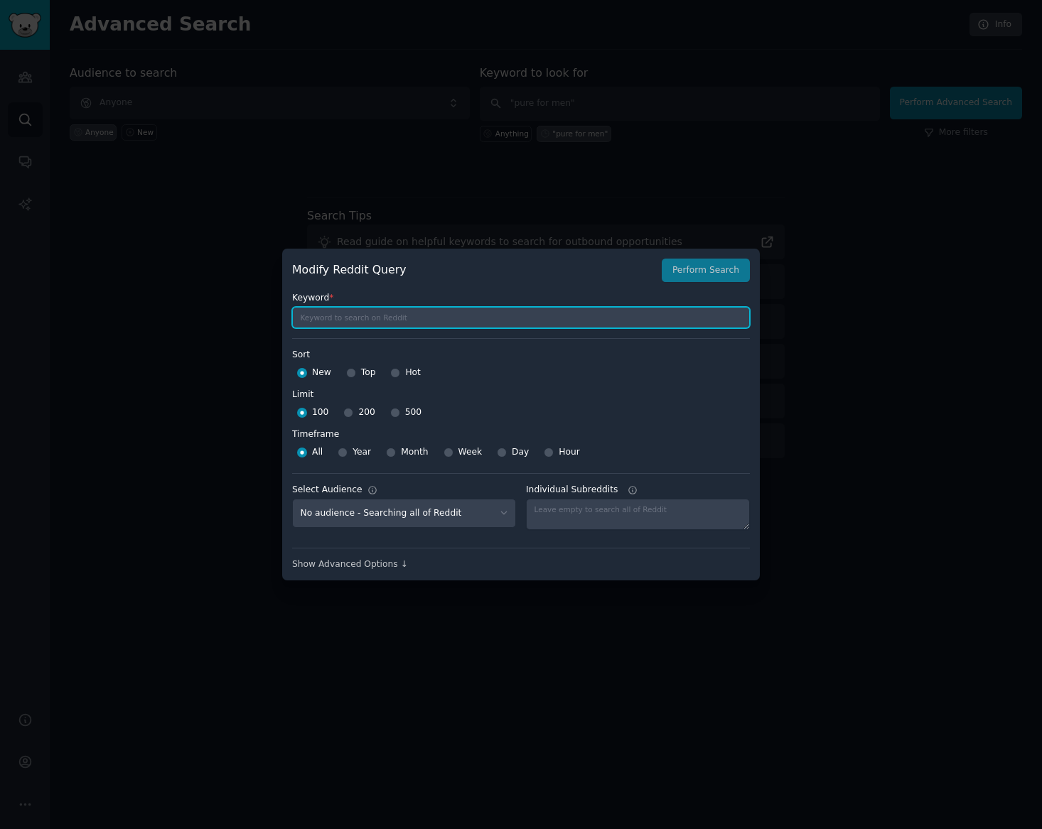
click at [448, 321] on input "text" at bounding box center [521, 317] width 458 height 21
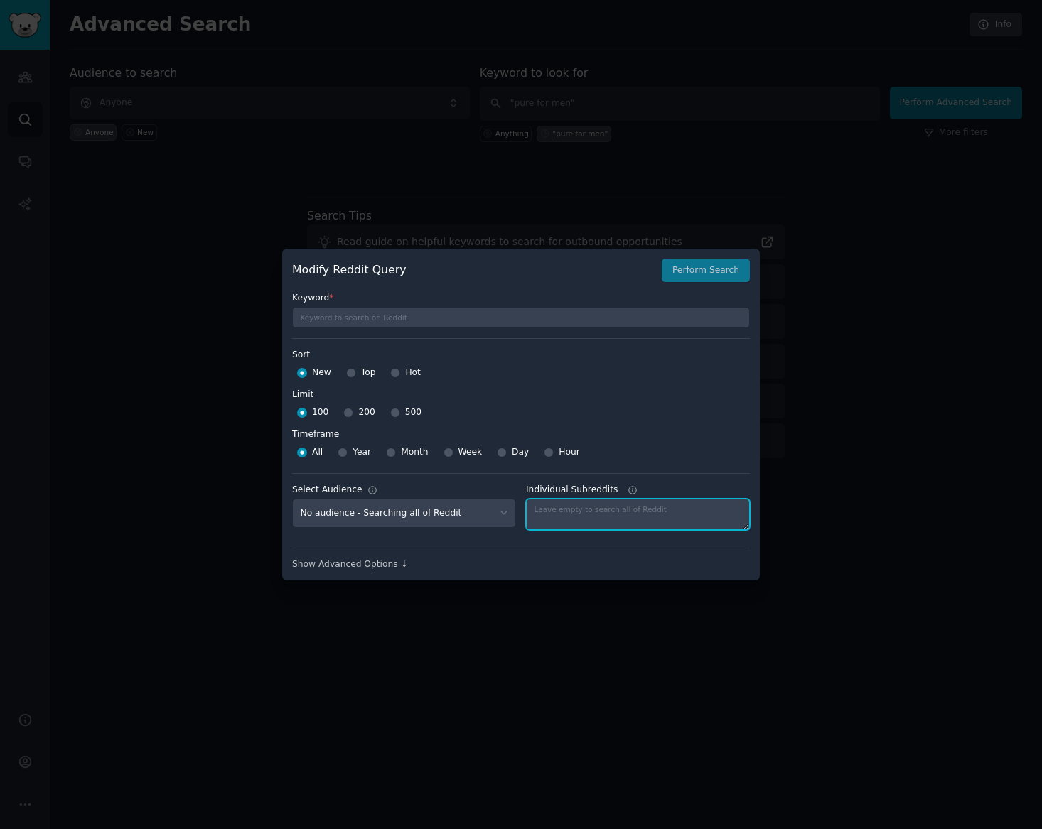
click at [591, 513] on textarea "Individual Subreddits" at bounding box center [638, 514] width 224 height 31
click at [380, 564] on div "Show Advanced Options ↓" at bounding box center [521, 565] width 458 height 13
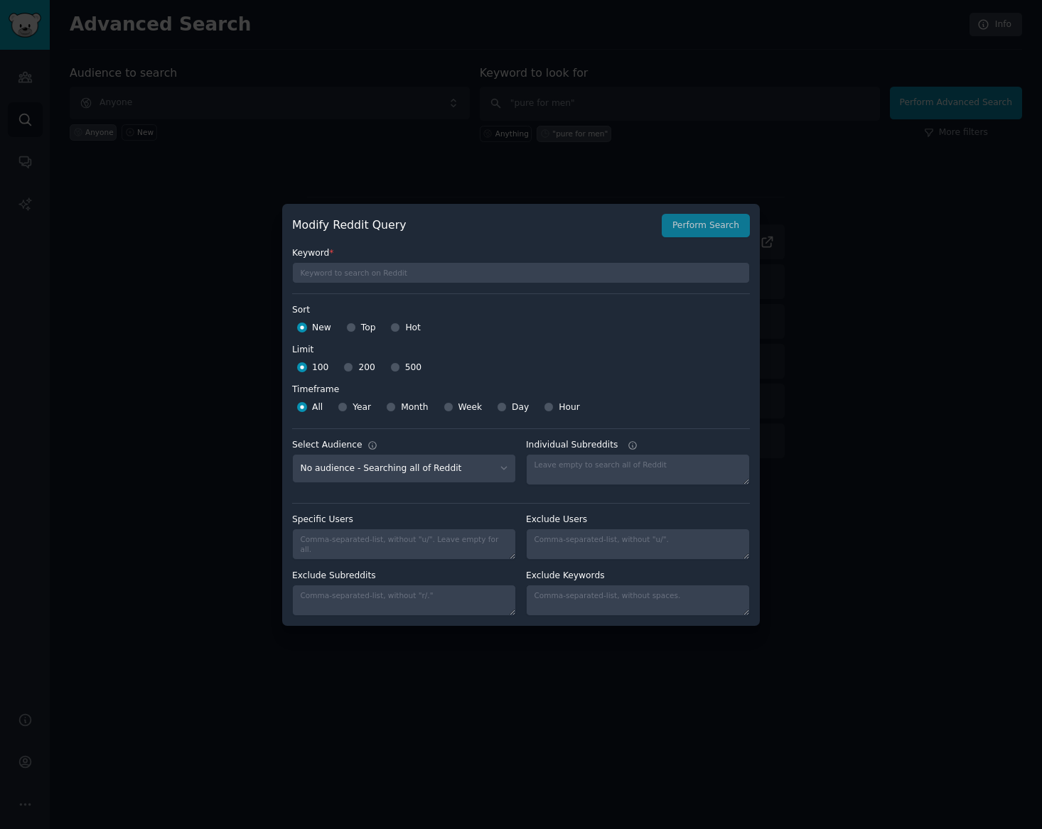
click at [831, 241] on div at bounding box center [521, 414] width 1042 height 829
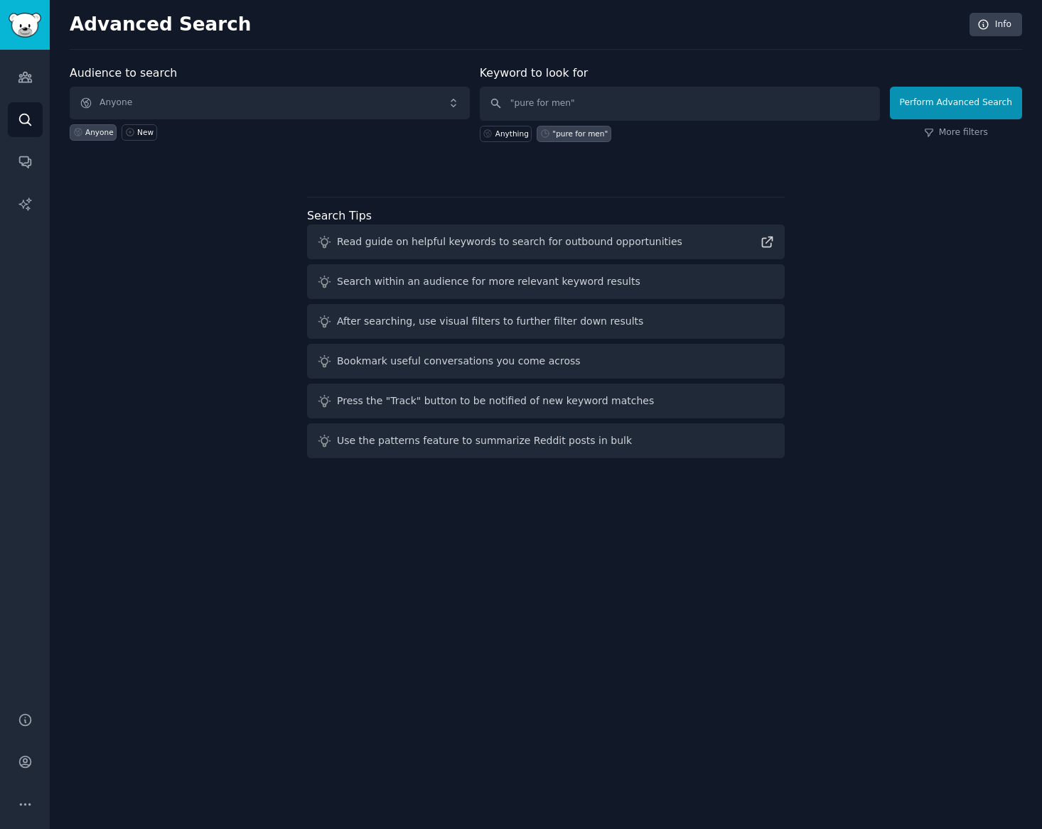
click at [589, 133] on div ""pure for men"" at bounding box center [579, 134] width 55 height 10
click at [954, 104] on button "Perform Advanced Search" at bounding box center [956, 103] width 132 height 33
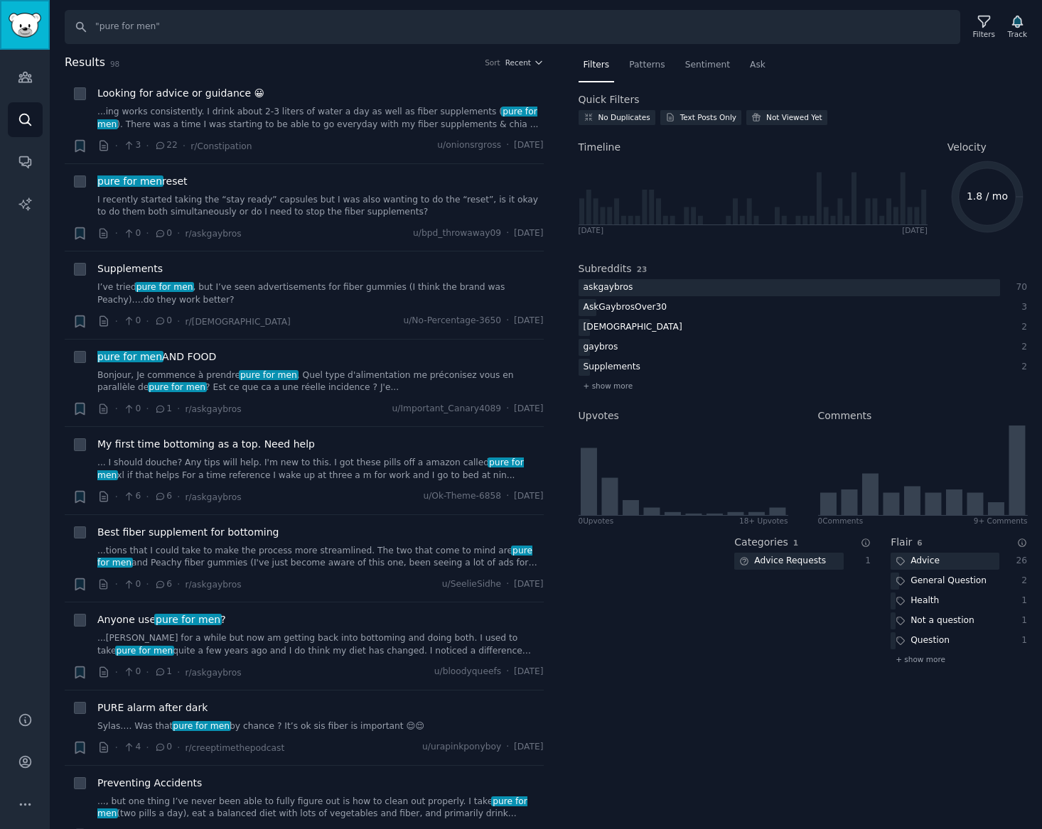
click at [40, 21] on img "Sidebar" at bounding box center [25, 25] width 33 height 25
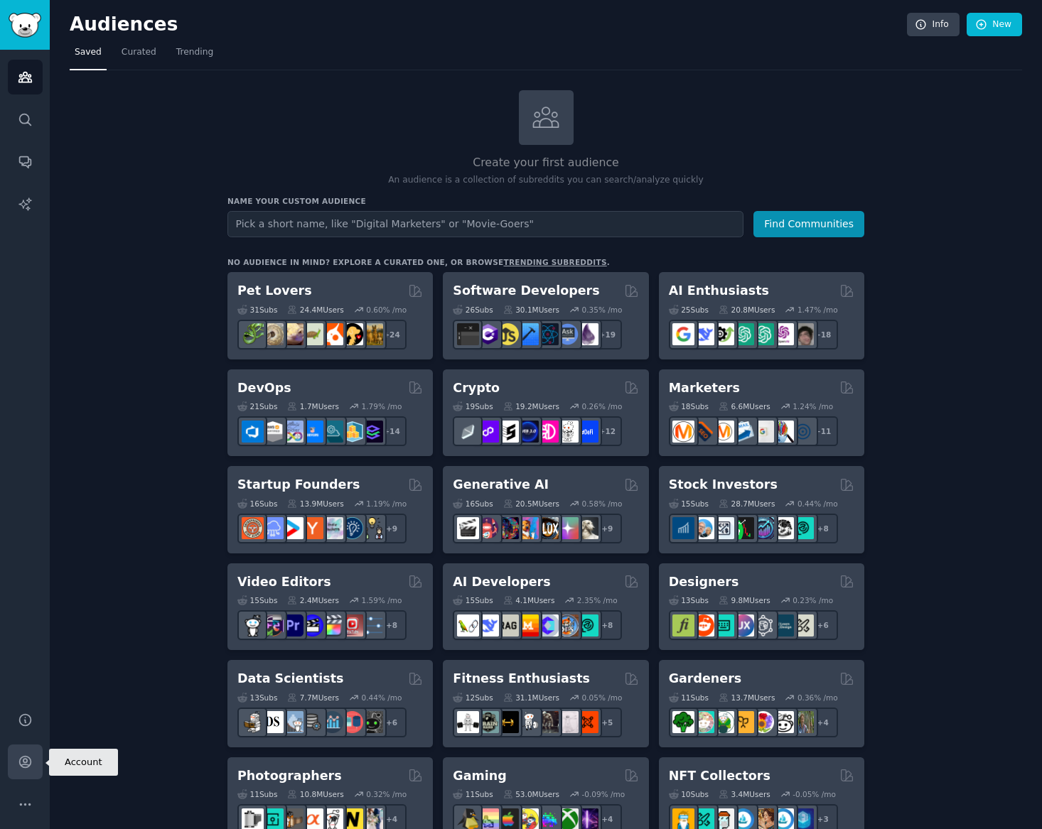
click at [23, 770] on link "Account" at bounding box center [25, 762] width 35 height 35
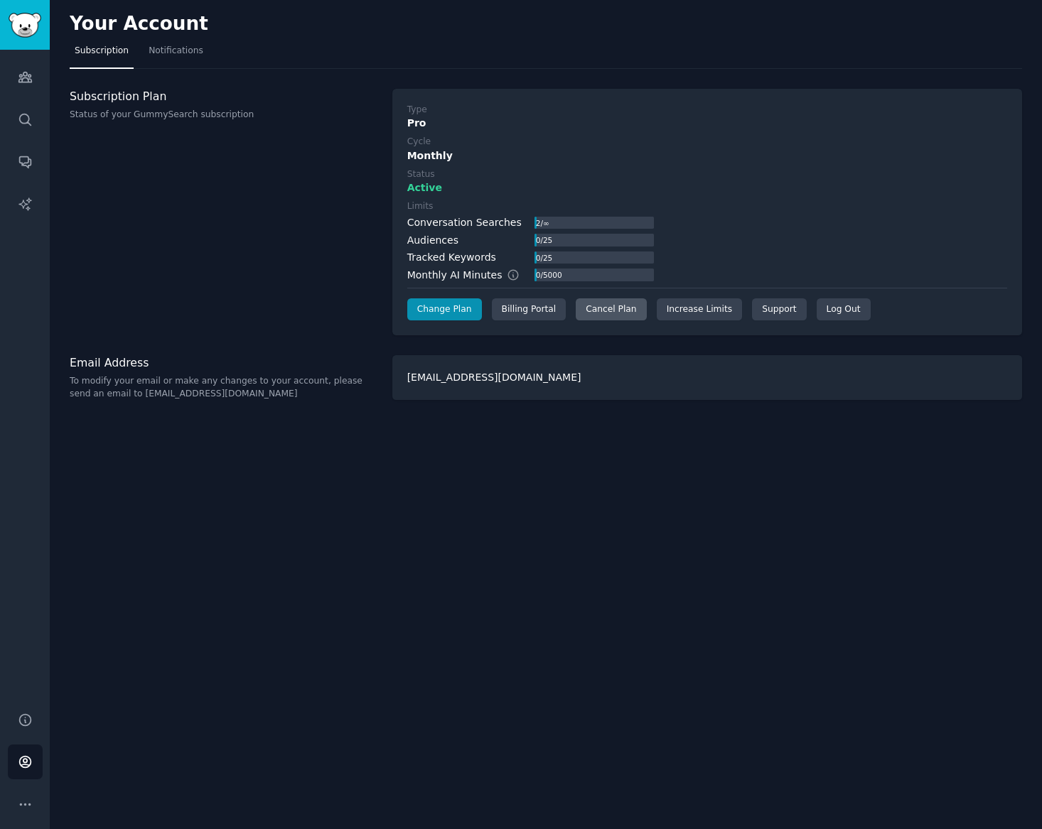
click at [609, 312] on div "Cancel Plan" at bounding box center [611, 310] width 70 height 23
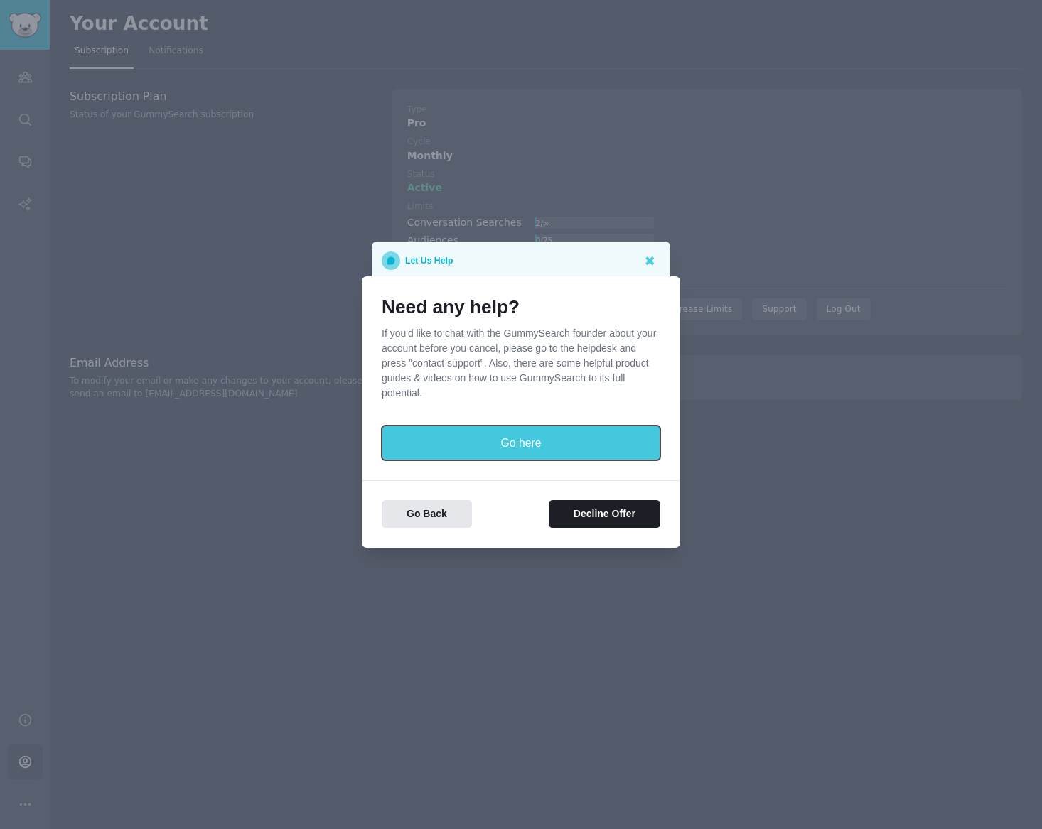
click at [522, 434] on button "Go here" at bounding box center [521, 443] width 279 height 35
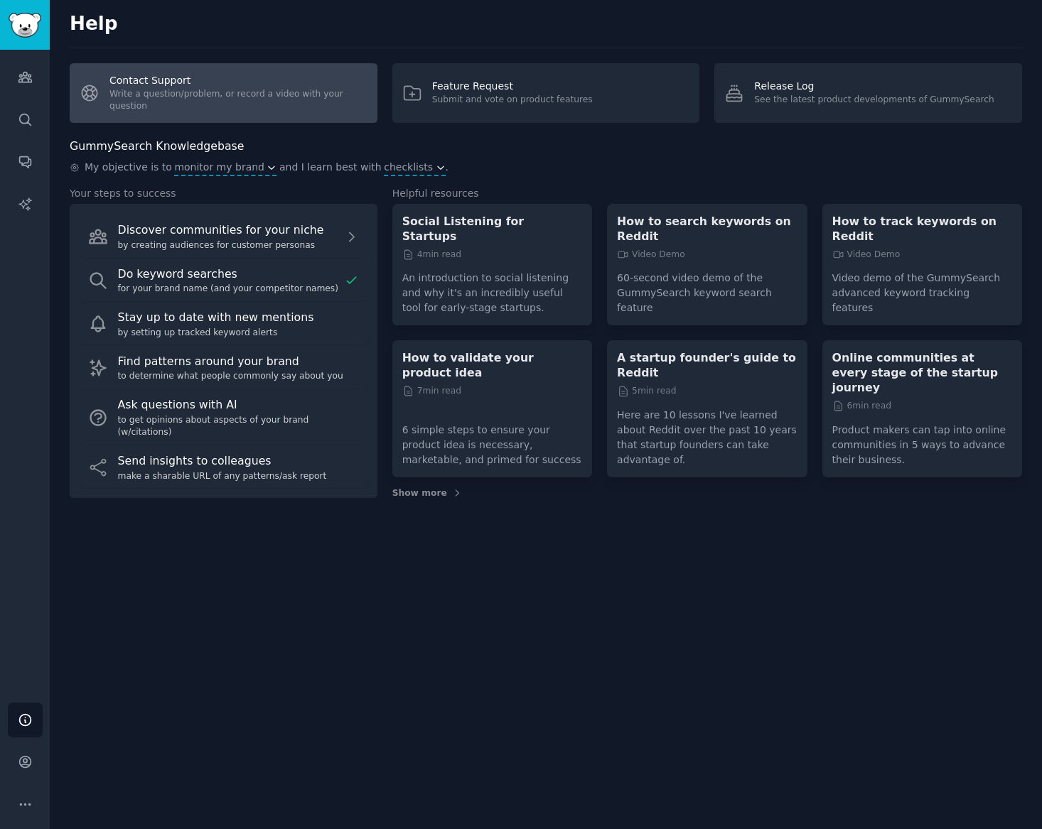
click at [136, 85] on link "Contact Support Write a question/problem, or record a video with your question" at bounding box center [224, 93] width 308 height 60
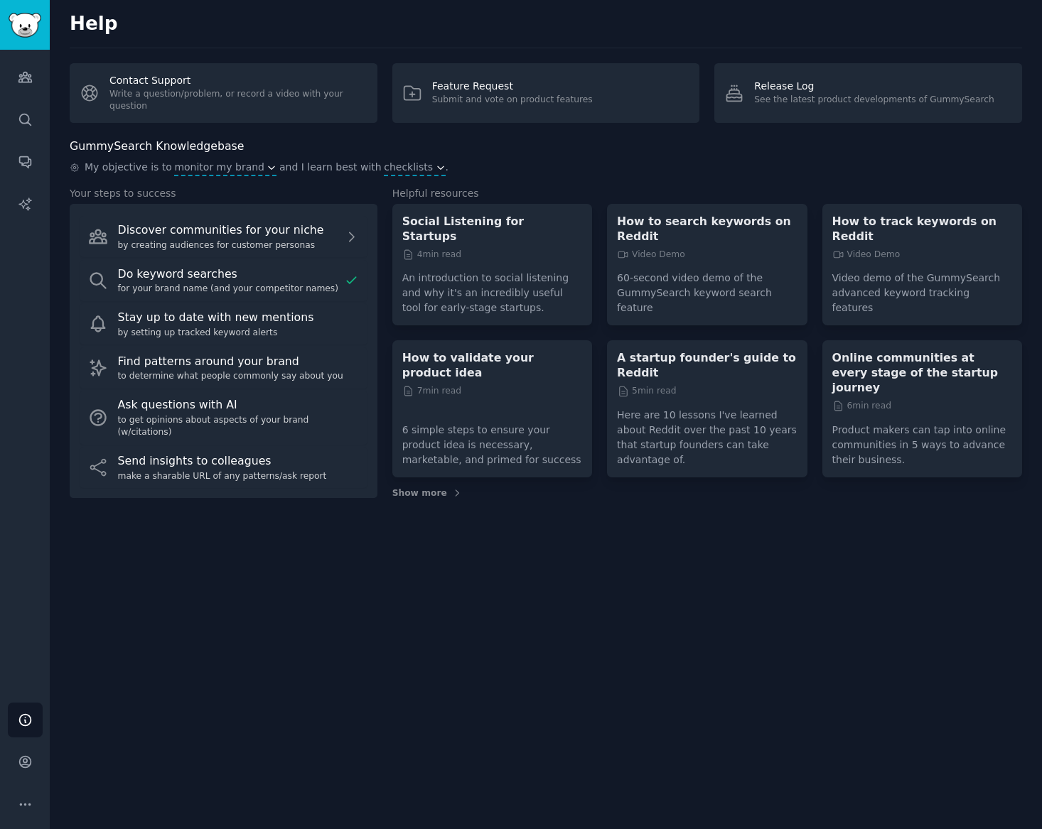
click at [429, 485] on div "GummySearch Knowledgebase My objective is to monitor my brand and I learn best …" at bounding box center [546, 324] width 952 height 372
click at [426, 488] on span "Show more" at bounding box center [419, 494] width 55 height 13
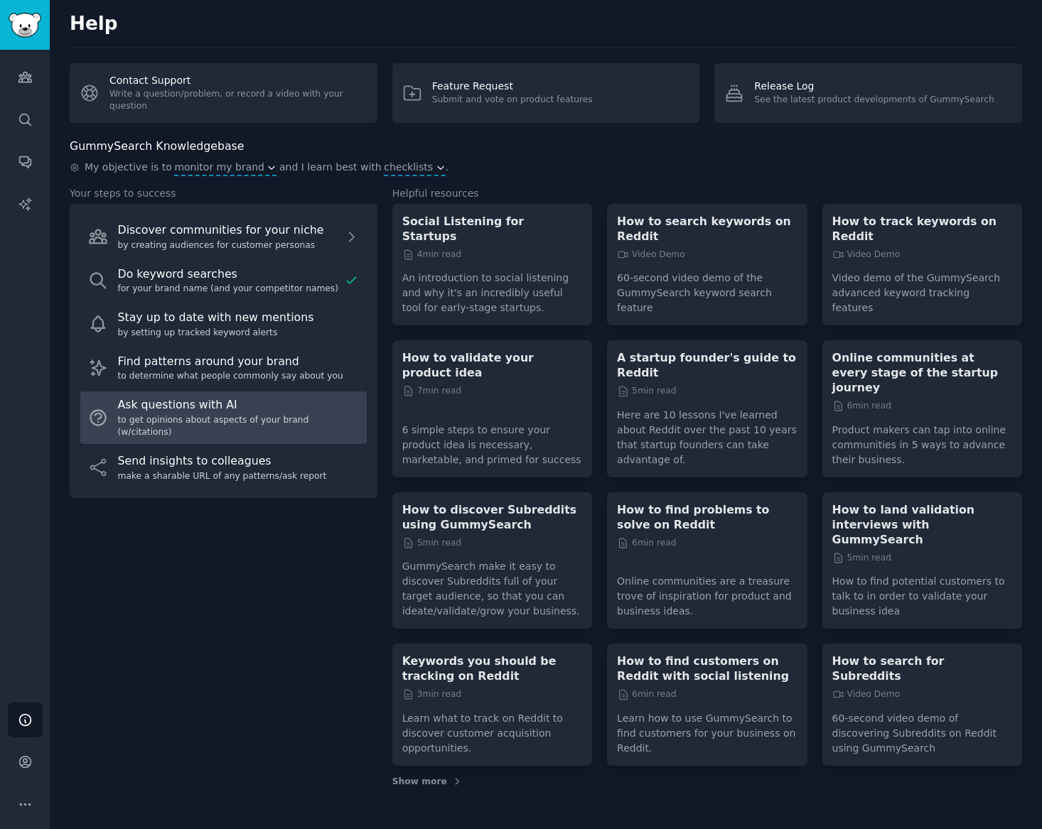
click at [286, 424] on div "to get opinions about aspects of your brand (w/citations)" at bounding box center [239, 426] width 242 height 25
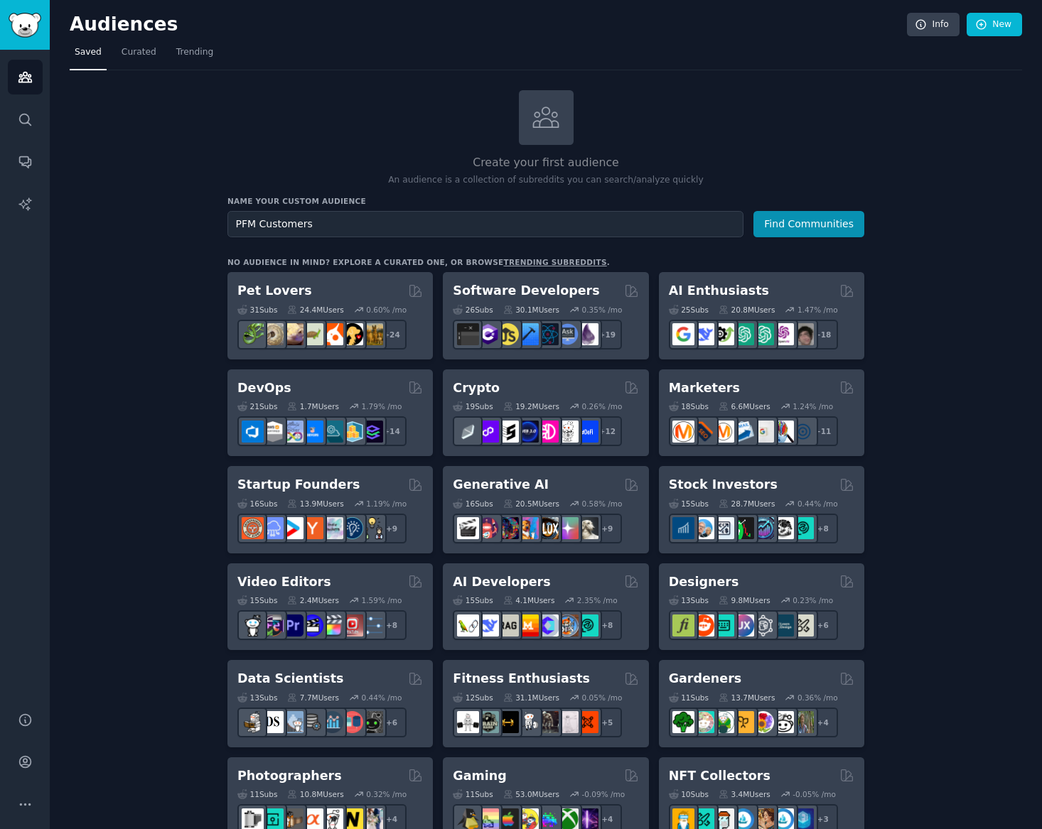
type input "PFM Customers"
click at [525, 121] on div at bounding box center [546, 117] width 55 height 55
click at [822, 225] on button "Find Communities" at bounding box center [808, 224] width 111 height 26
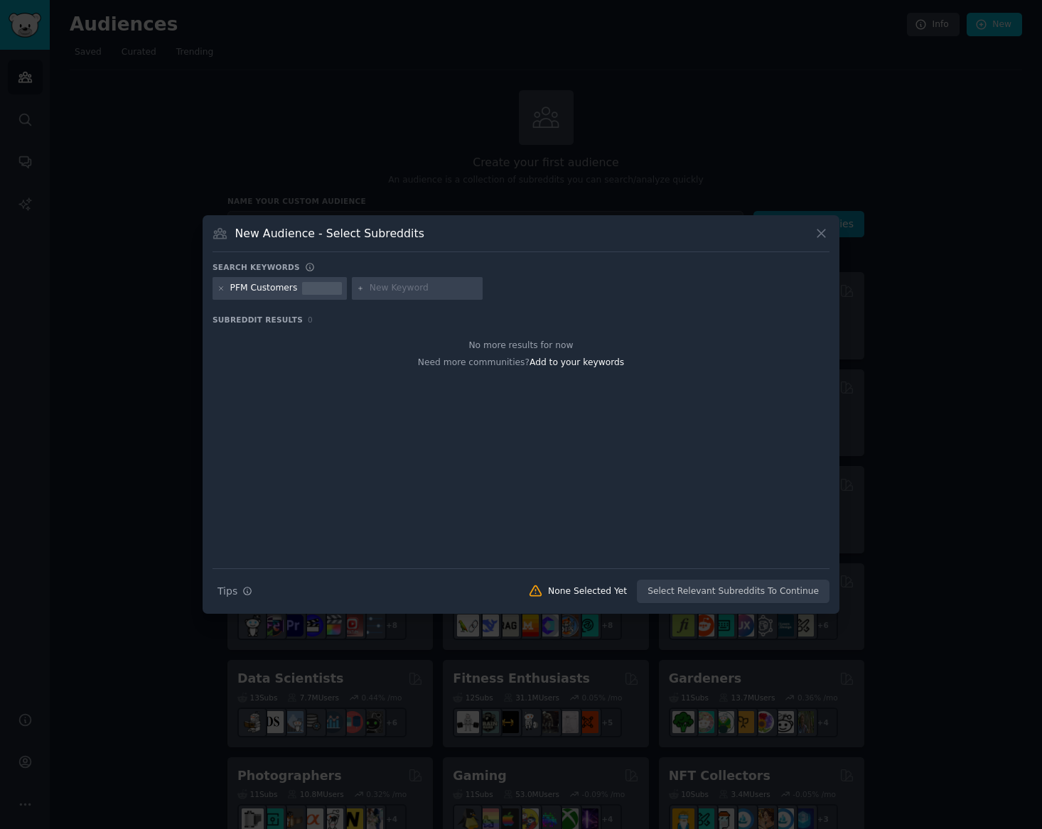
click at [395, 288] on input "text" at bounding box center [424, 288] width 108 height 13
click at [268, 293] on div "PFM Customers" at bounding box center [264, 288] width 68 height 13
click at [304, 295] on div "PFM Customers" at bounding box center [280, 288] width 134 height 23
click at [321, 291] on div at bounding box center [322, 288] width 40 height 13
click at [275, 286] on div "PFM Customers" at bounding box center [264, 288] width 68 height 13
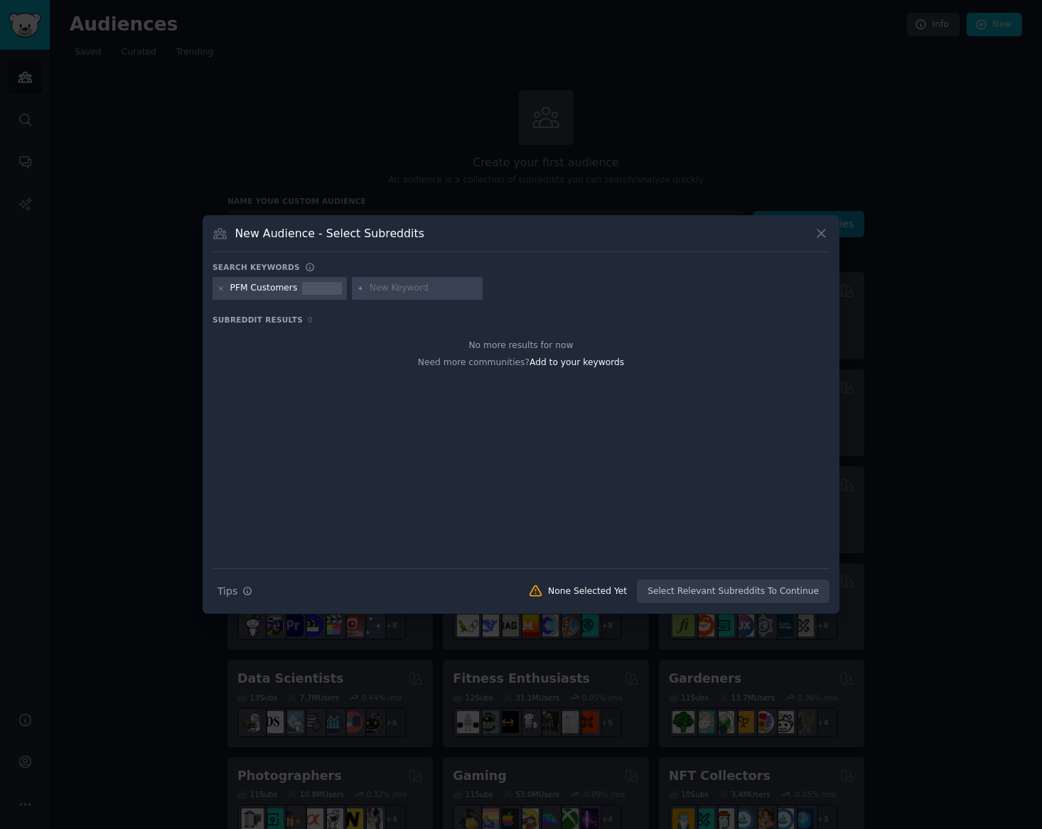
click at [386, 290] on input "text" at bounding box center [424, 288] width 108 height 13
type input "pure for men"
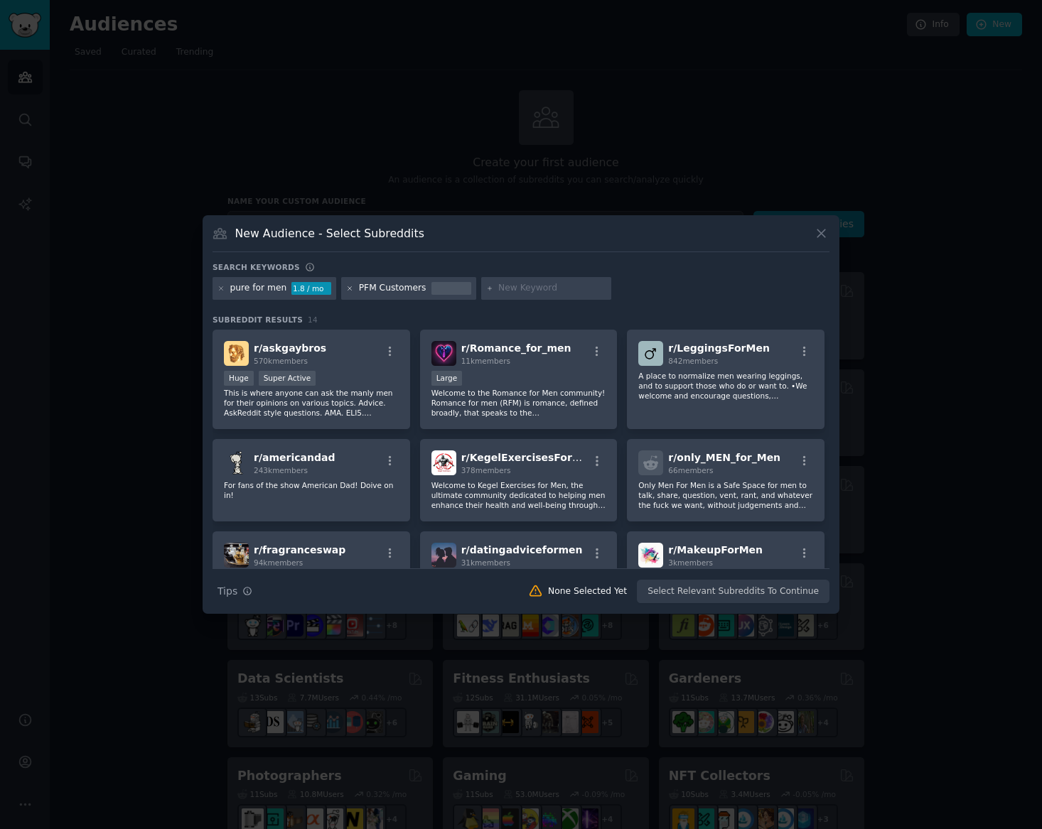
click at [346, 290] on icon at bounding box center [350, 289] width 8 height 8
click at [375, 376] on div "Huge Super Active" at bounding box center [311, 380] width 175 height 18
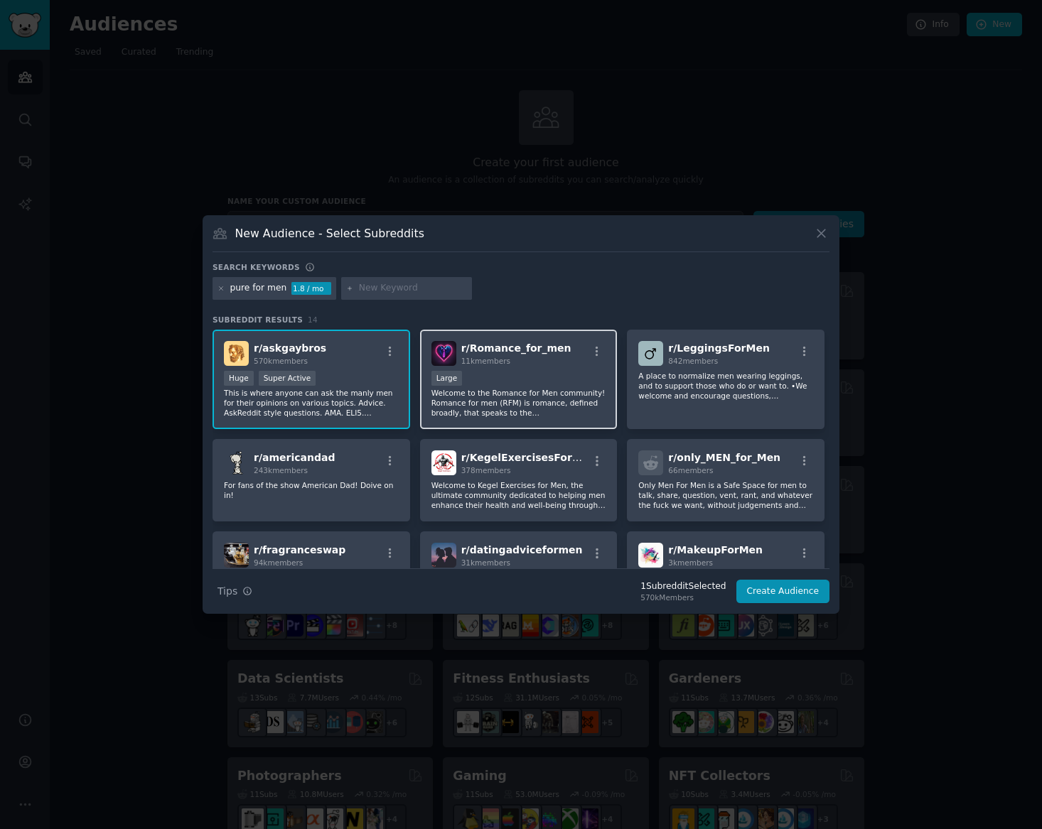
click at [481, 387] on div "10,000 - 100,000 members Large" at bounding box center [518, 380] width 175 height 18
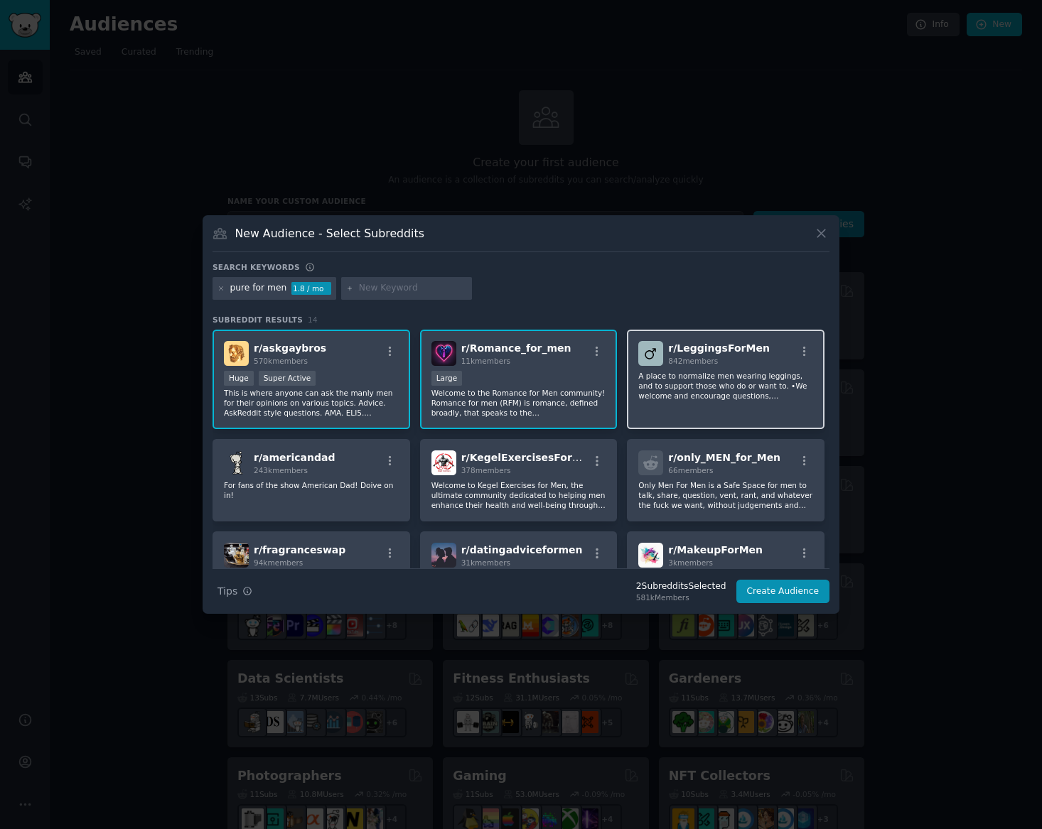
click at [714, 400] on p "A place to normalize men wearing leggings, and to support those who do or want …" at bounding box center [725, 386] width 175 height 30
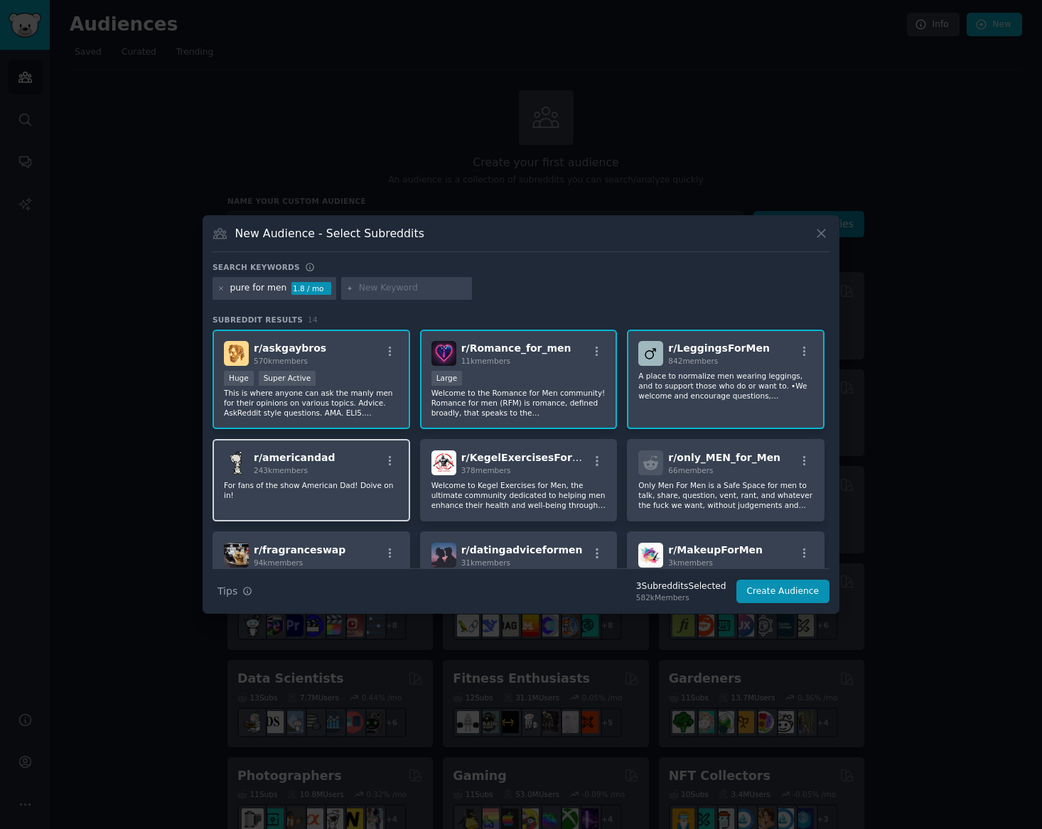
click at [342, 470] on div "r/ americandad 243k members" at bounding box center [311, 463] width 175 height 25
click at [515, 500] on p "Welcome to Kegel Exercises for Men, the ultimate community dedicated to helping…" at bounding box center [518, 495] width 175 height 30
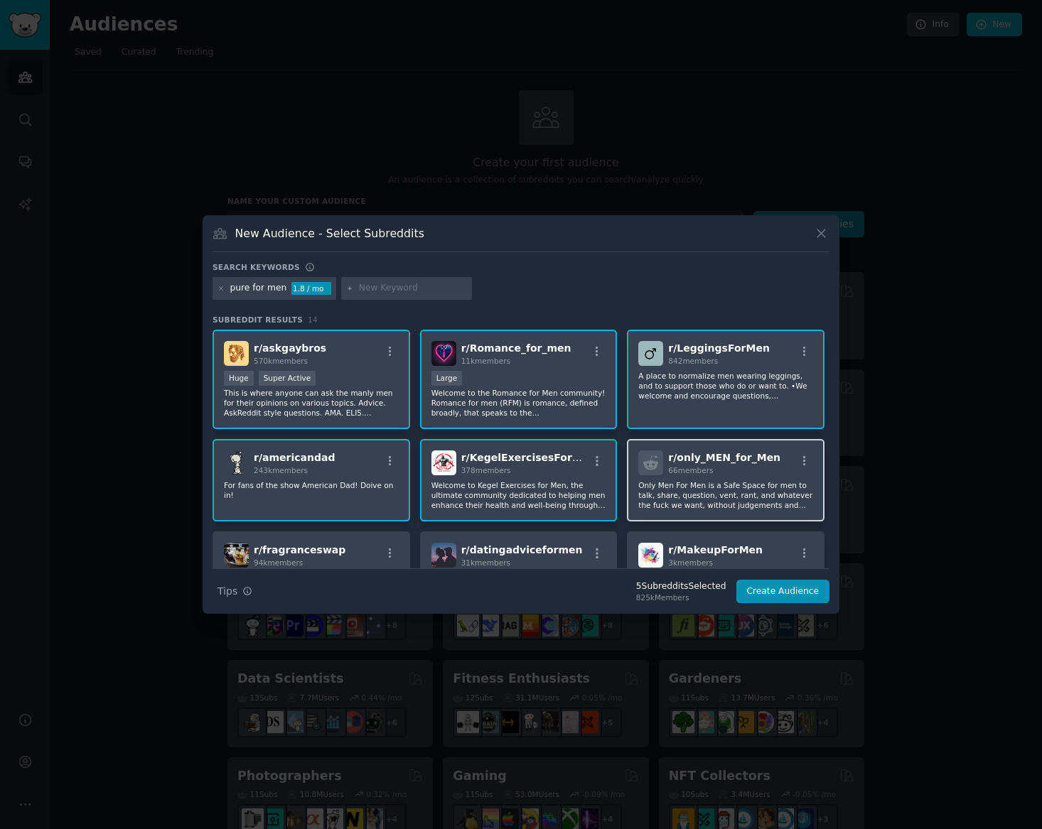
click at [741, 476] on div "r/ only_MEN_for_Men 66 members Only Men For Men is a Safe Space for men to talk…" at bounding box center [726, 480] width 198 height 82
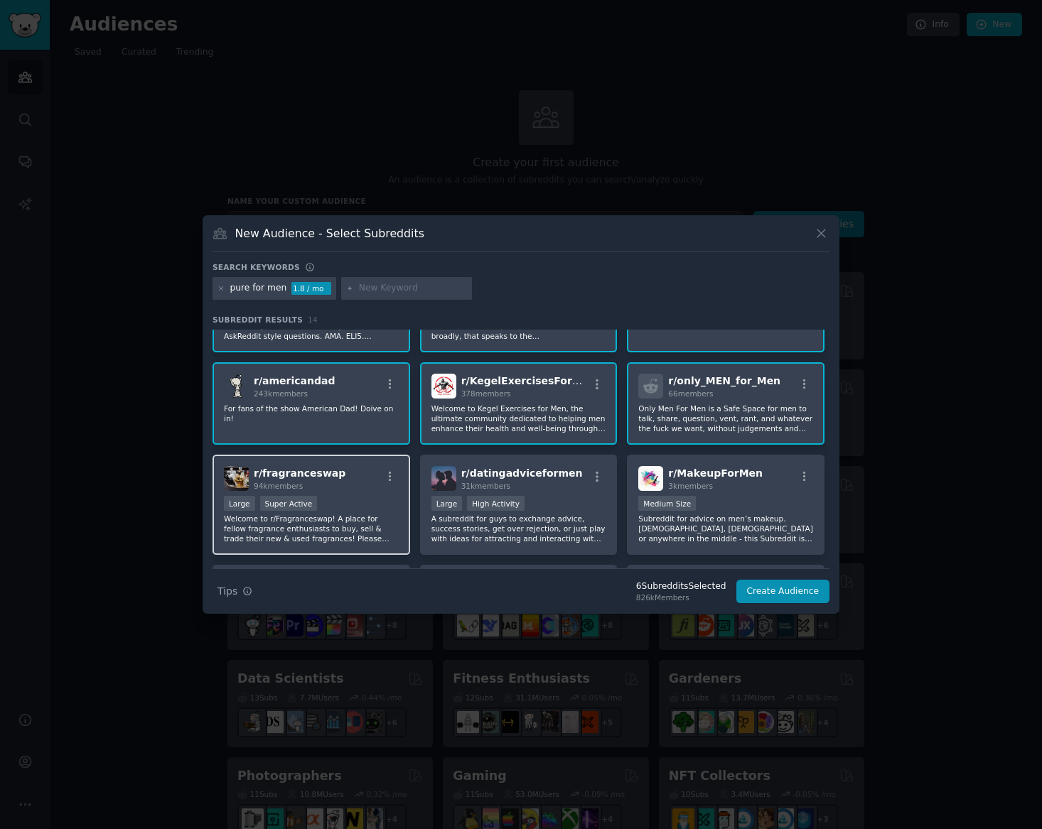
scroll to position [83, 0]
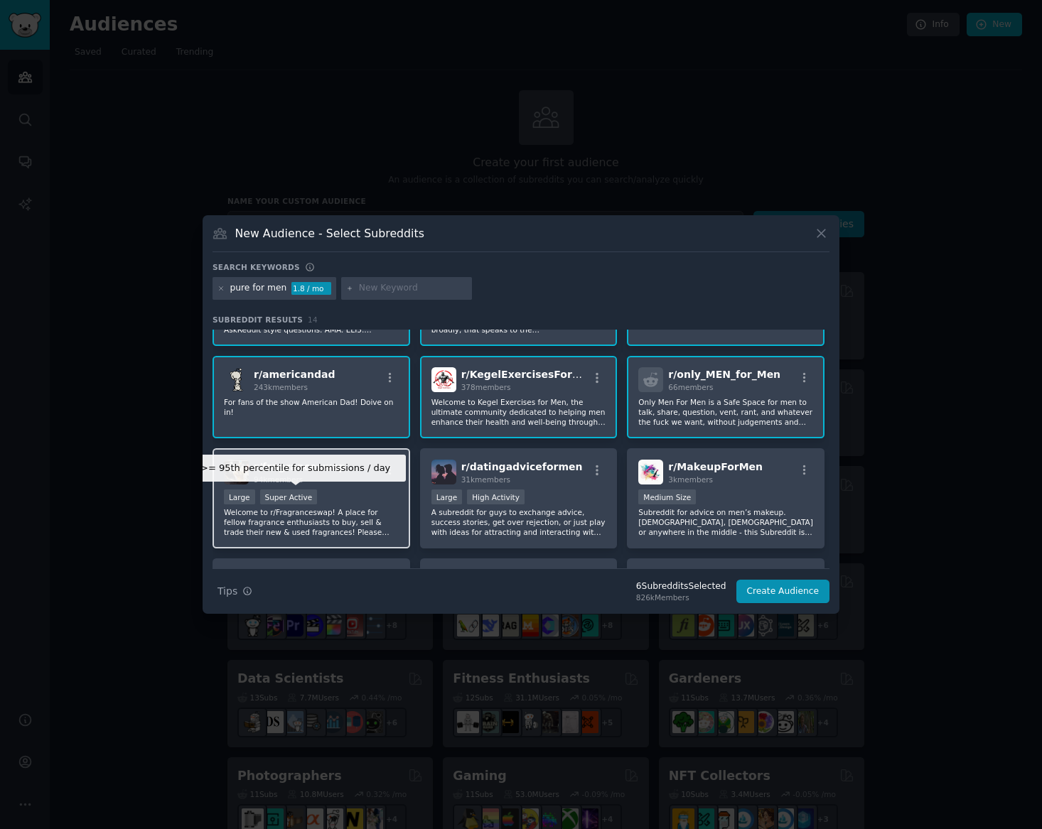
click at [314, 495] on div ">= 95th percentile for submissions / day Large Super Active" at bounding box center [311, 499] width 175 height 18
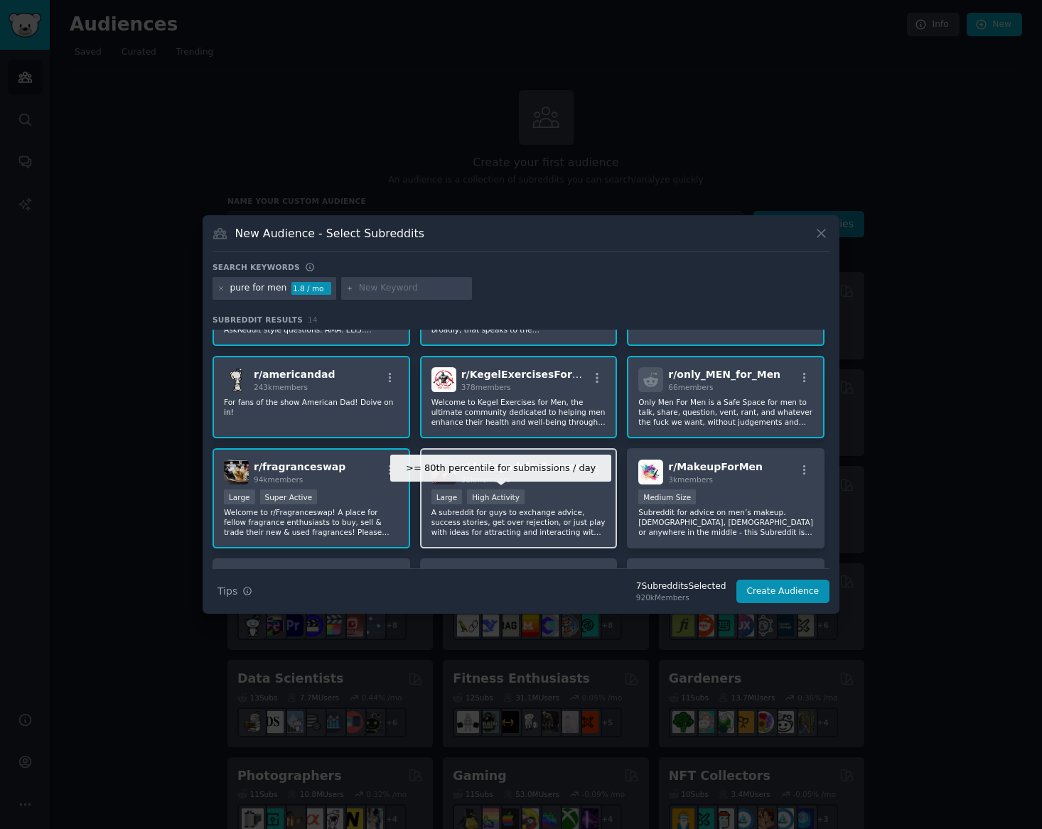
click at [509, 494] on div "High Activity" at bounding box center [496, 497] width 58 height 15
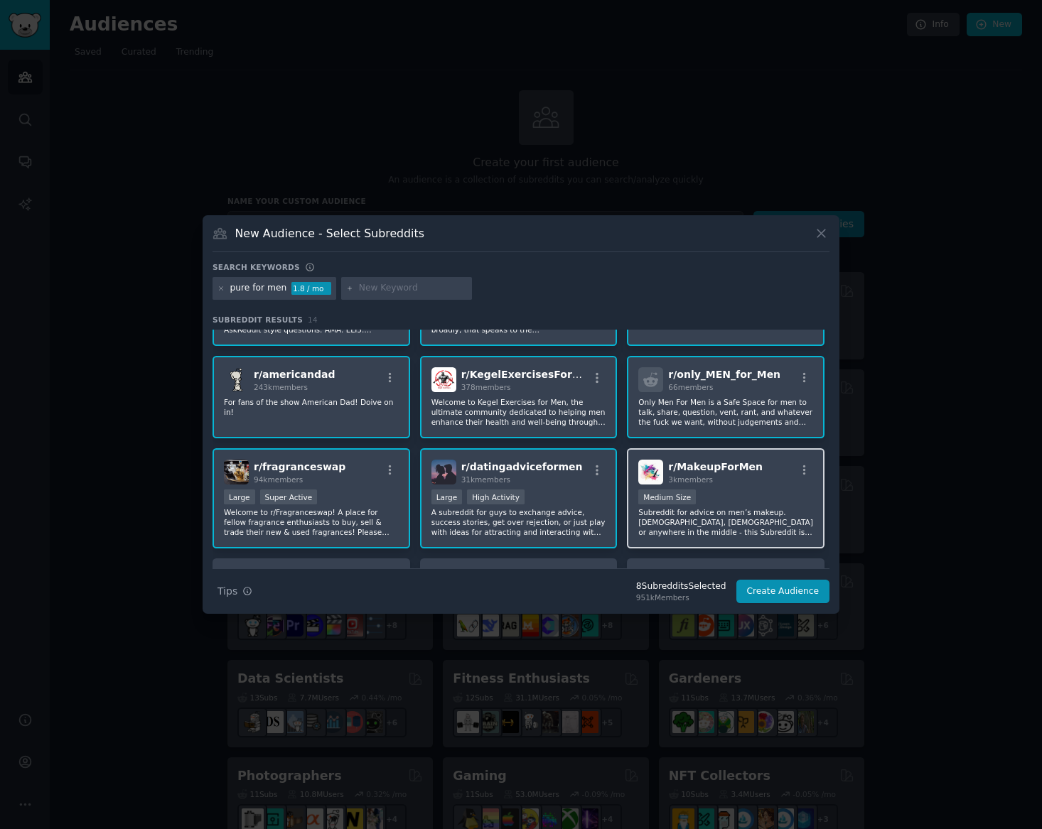
click at [747, 504] on div "Medium Size" at bounding box center [725, 499] width 175 height 18
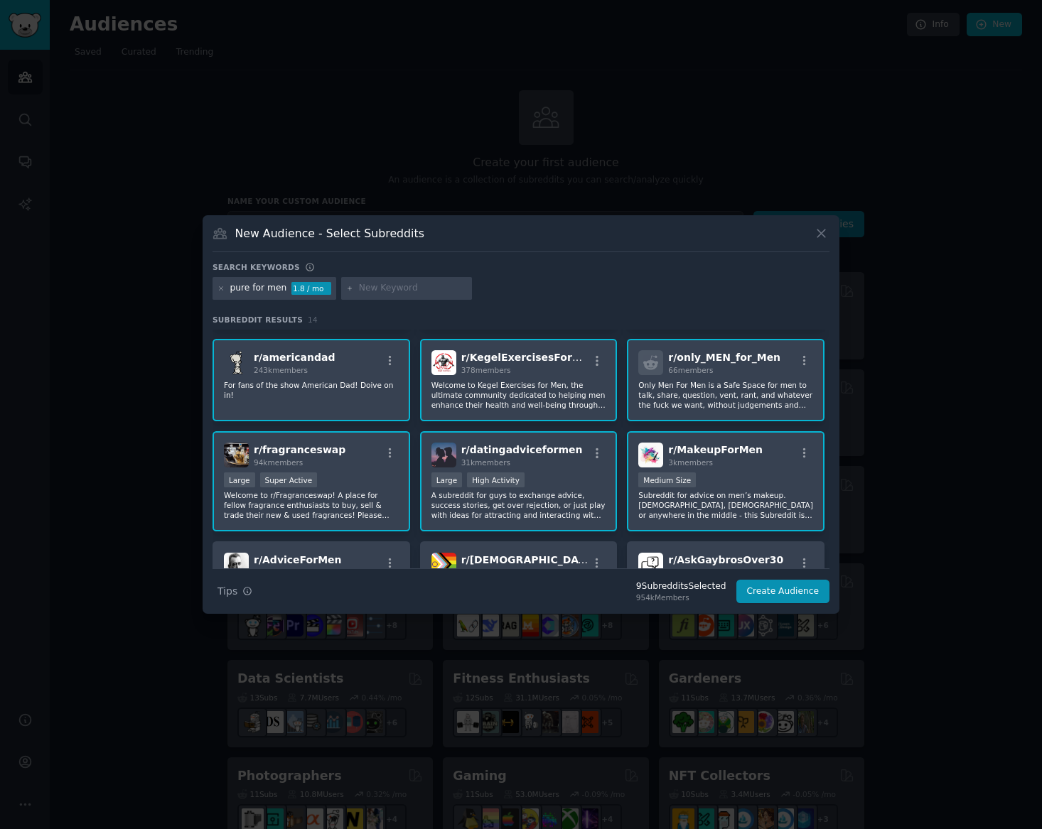
scroll to position [322, 0]
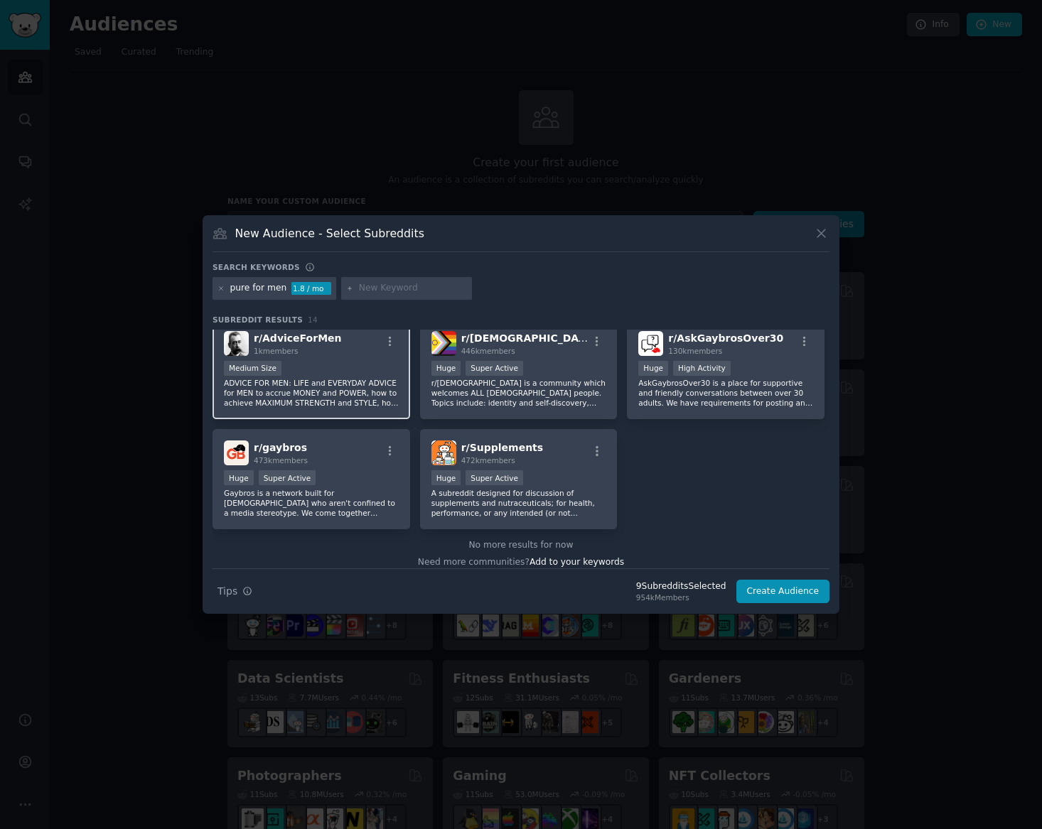
click at [343, 380] on p "ADVICE FOR MEN: LIFE and EVERYDAY ADVICE for MEN to accrue MONEY and POWER, how…" at bounding box center [311, 393] width 175 height 30
click at [564, 378] on div ">= 95th percentile for submissions / day Huge Super Active r/[DEMOGRAPHIC_DATA]…" at bounding box center [518, 385] width 175 height 48
click at [785, 401] on p "AskGaybrosOver30 is a place for supportive and friendly conversations between o…" at bounding box center [725, 393] width 175 height 30
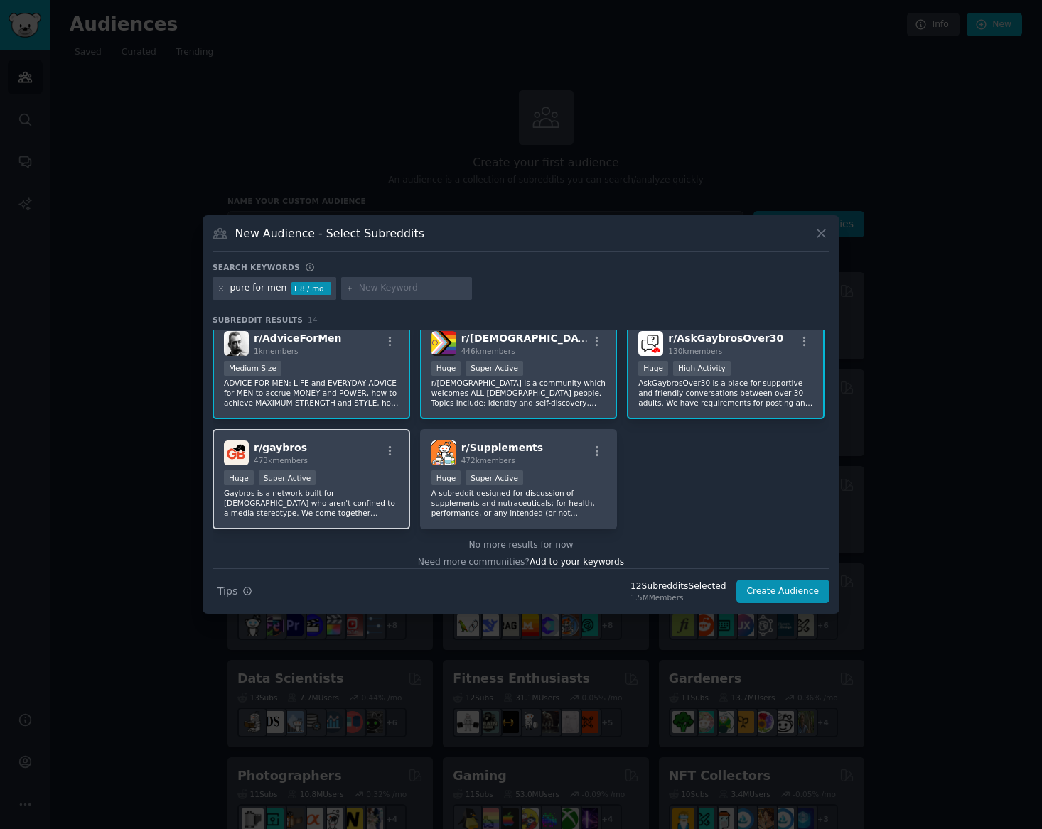
click at [385, 470] on div "r/ gaybros 473k members Huge Super Active Gaybros is a network built for [DEMOG…" at bounding box center [312, 479] width 198 height 100
click at [520, 480] on div ">= 95th percentile for submissions / day Huge Super Active" at bounding box center [518, 480] width 175 height 18
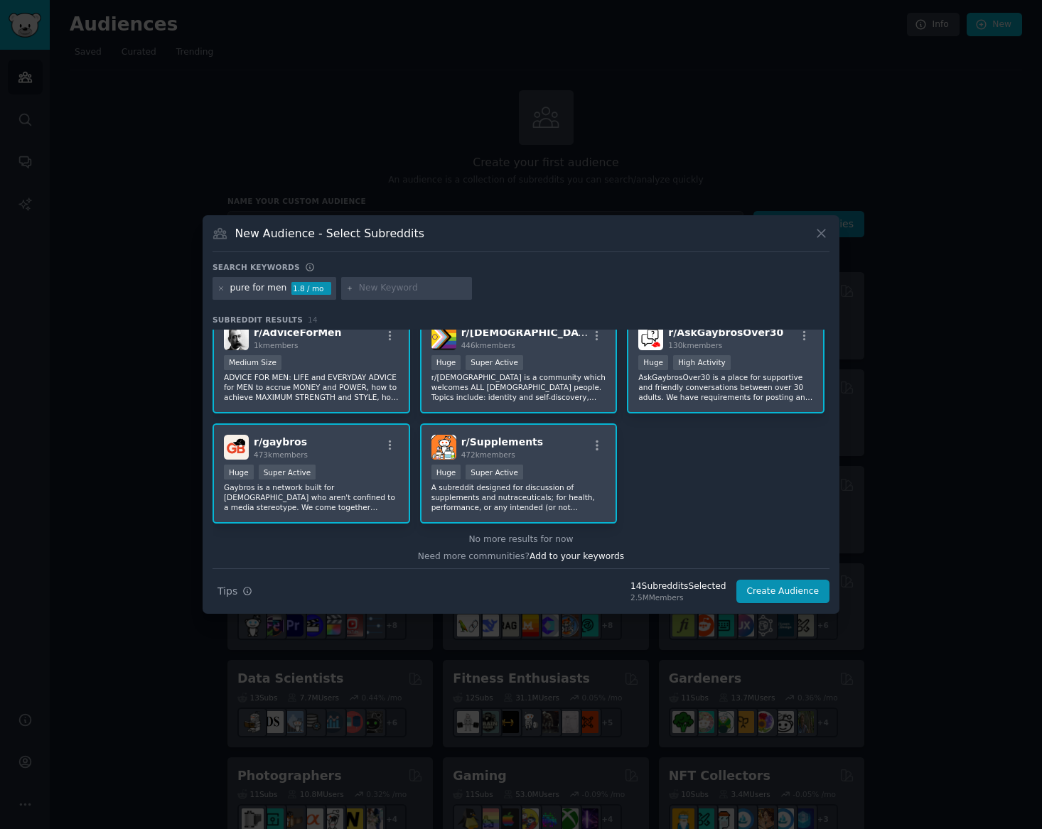
scroll to position [333, 0]
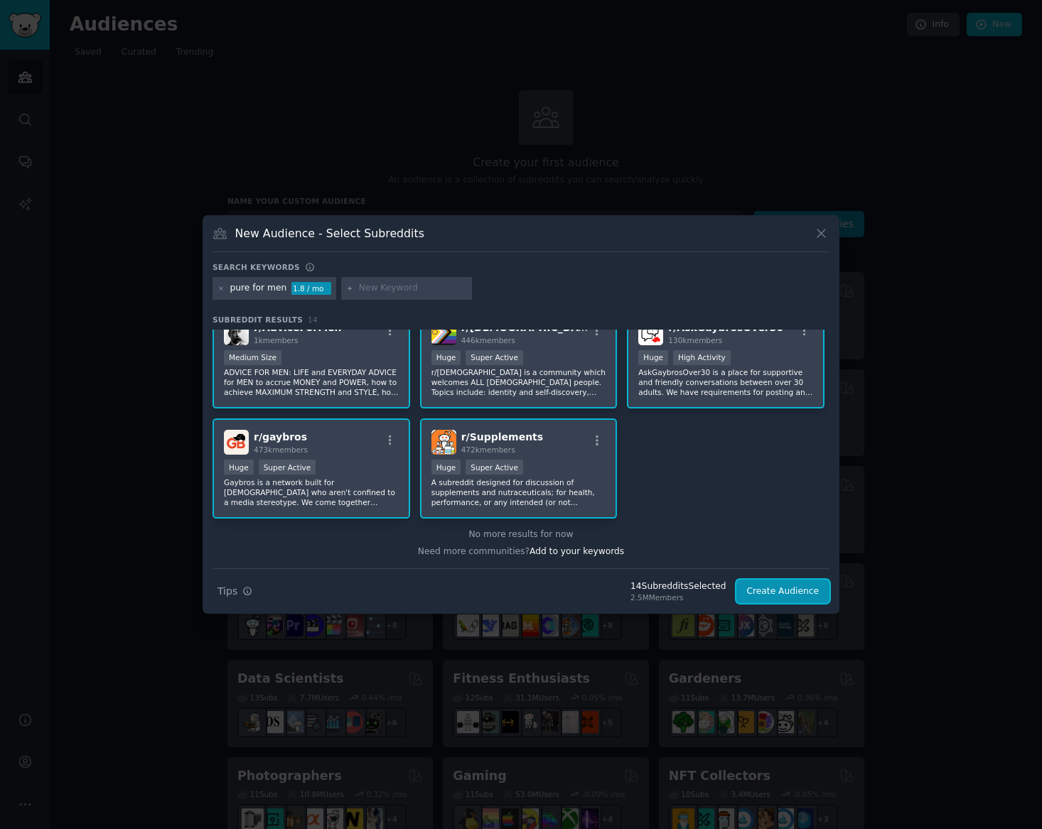
click at [785, 595] on button "Create Audience" at bounding box center [783, 592] width 94 height 24
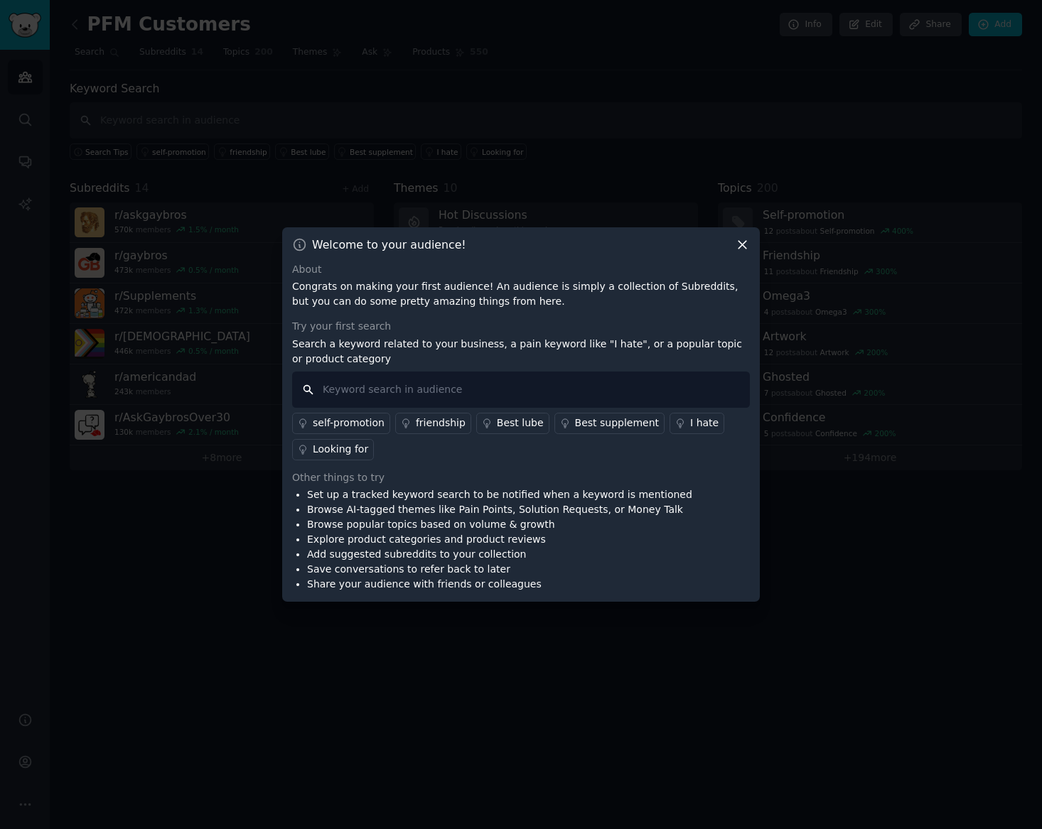
click at [430, 389] on input "text" at bounding box center [521, 390] width 458 height 36
type input "pure for men"
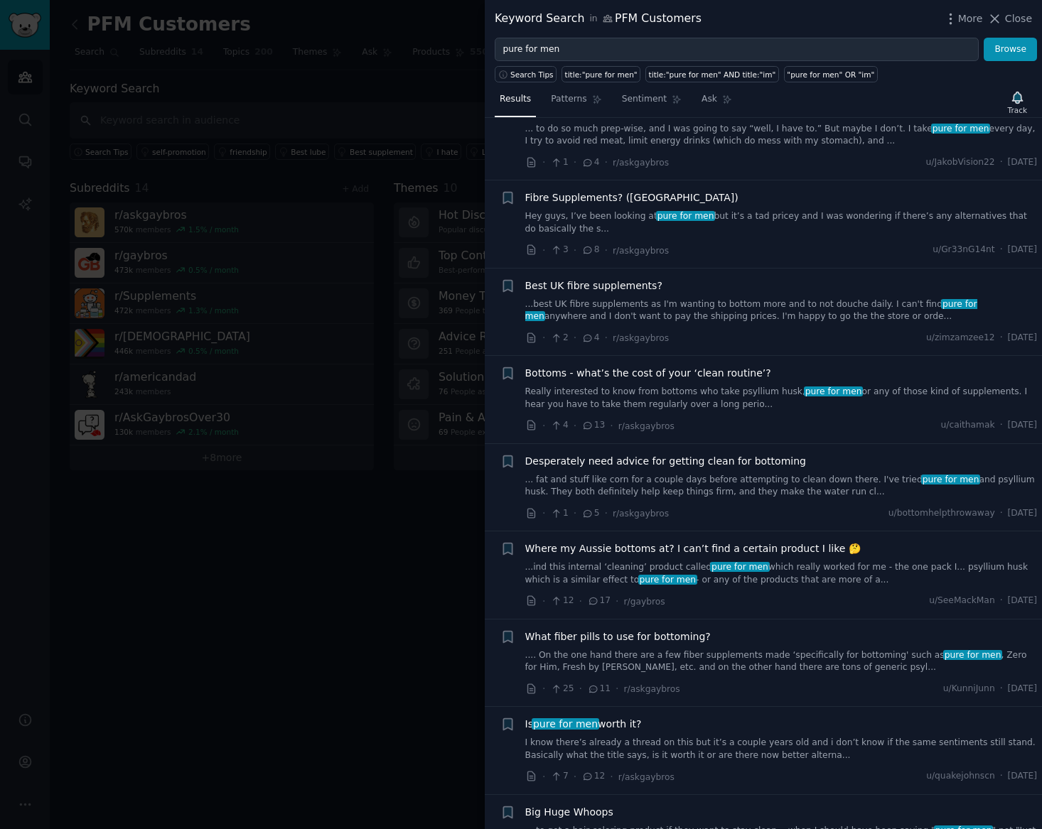
scroll to position [6455, 0]
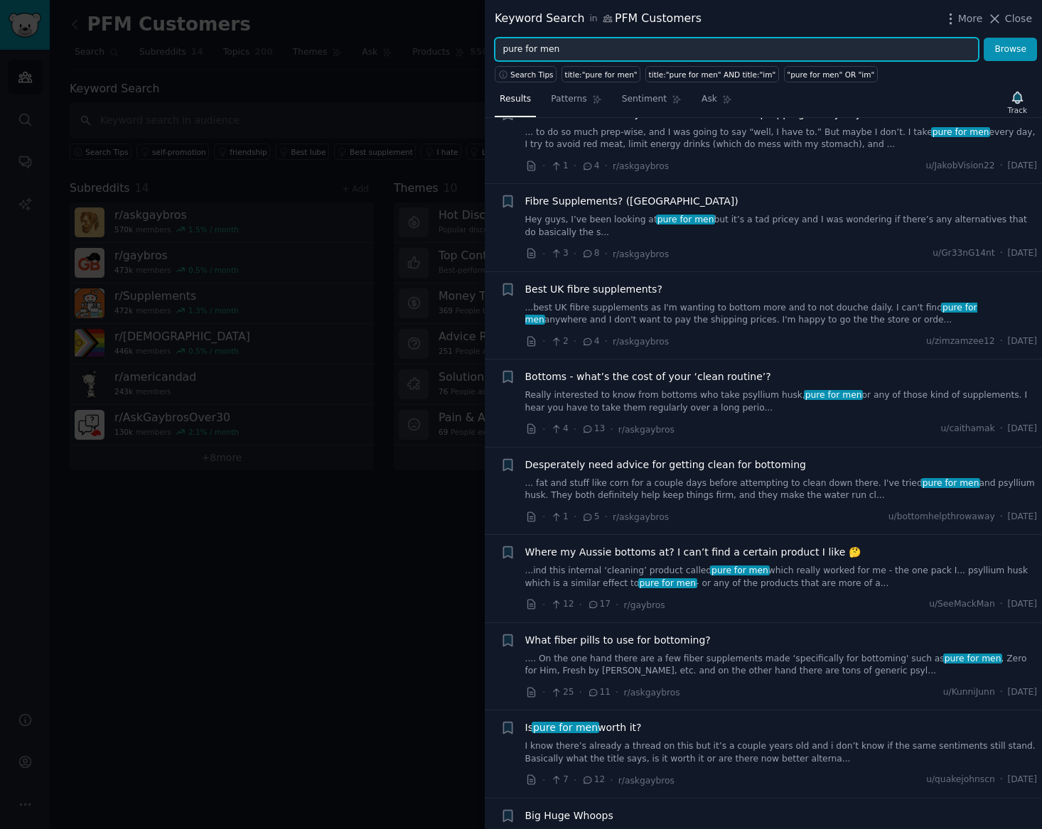
click at [627, 50] on input "pure for men" at bounding box center [737, 50] width 484 height 24
drag, startPoint x: 502, startPoint y: 51, endPoint x: 510, endPoint y: 54, distance: 8.3
click at [502, 51] on input "pure for men"" at bounding box center [737, 50] width 484 height 24
type input ""pure for men""
click at [984, 38] on button "Browse" at bounding box center [1010, 50] width 53 height 24
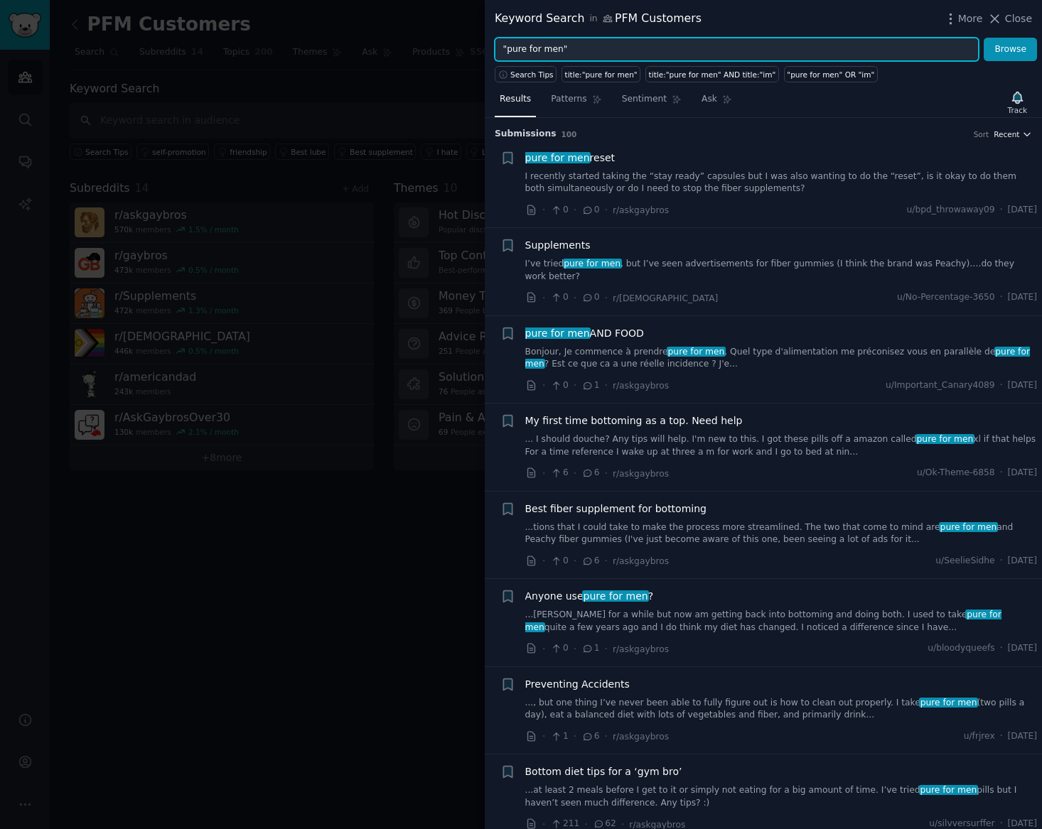
click at [1006, 135] on span "Recent" at bounding box center [1007, 134] width 26 height 10
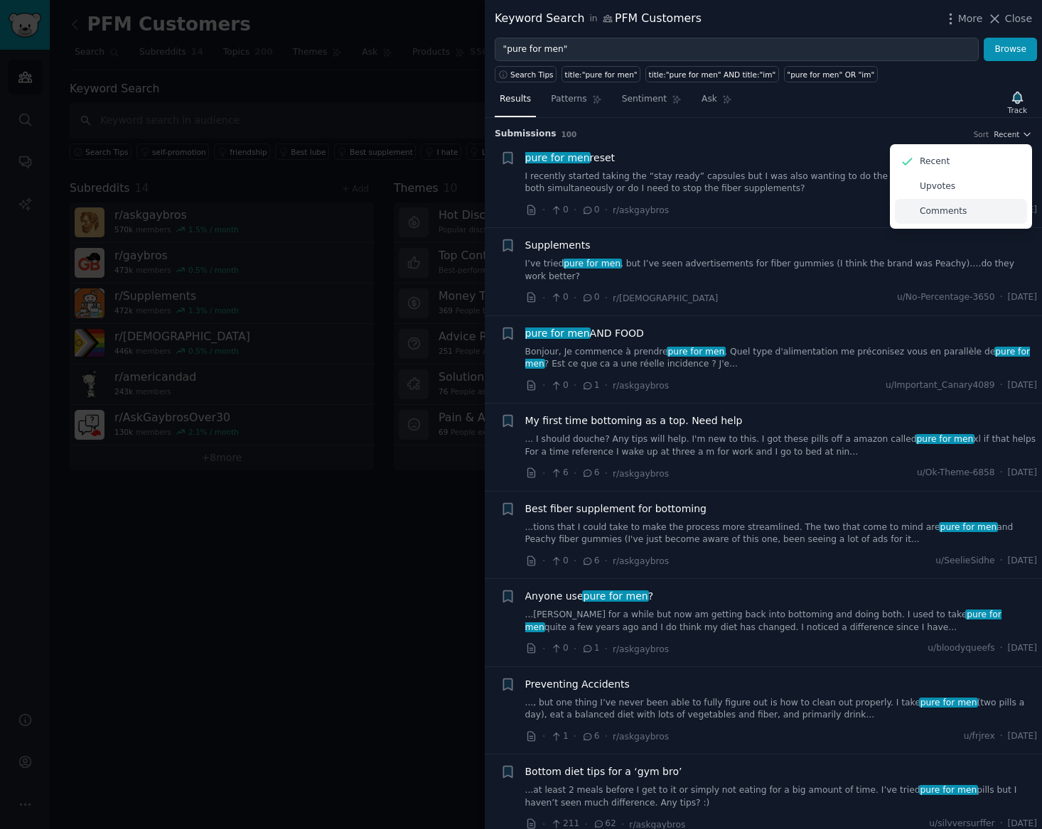
click at [977, 217] on div "Comments" at bounding box center [961, 211] width 132 height 25
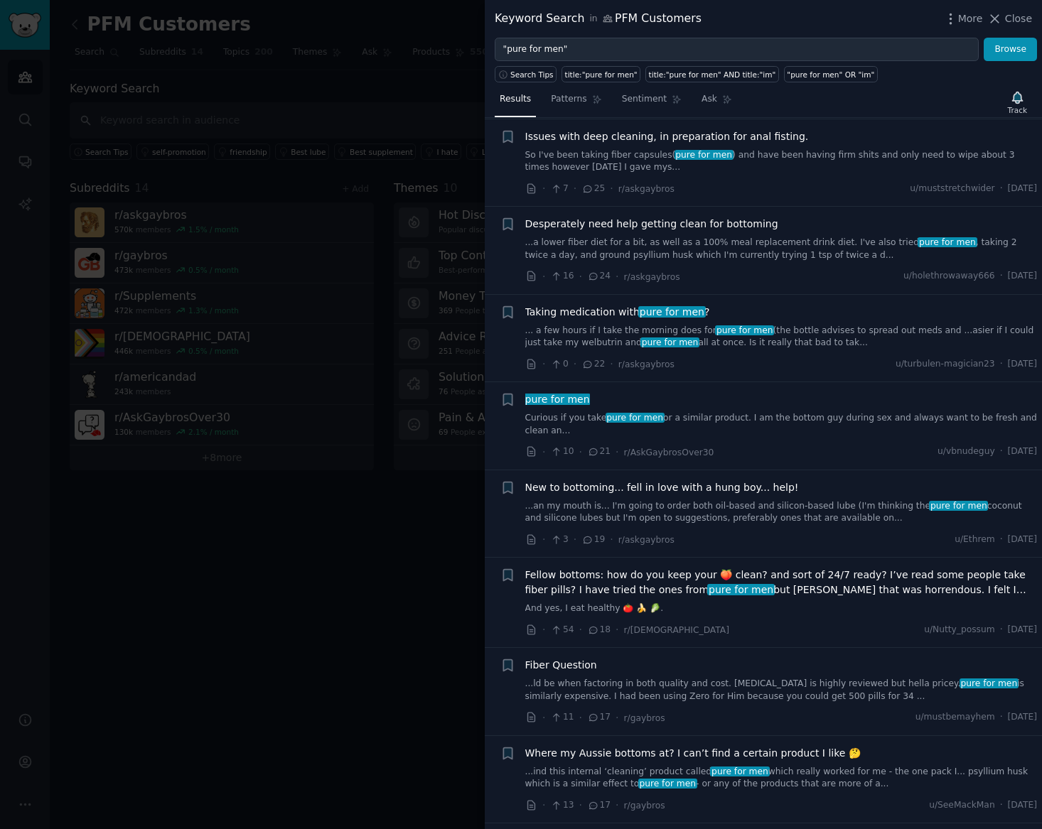
scroll to position [0, 0]
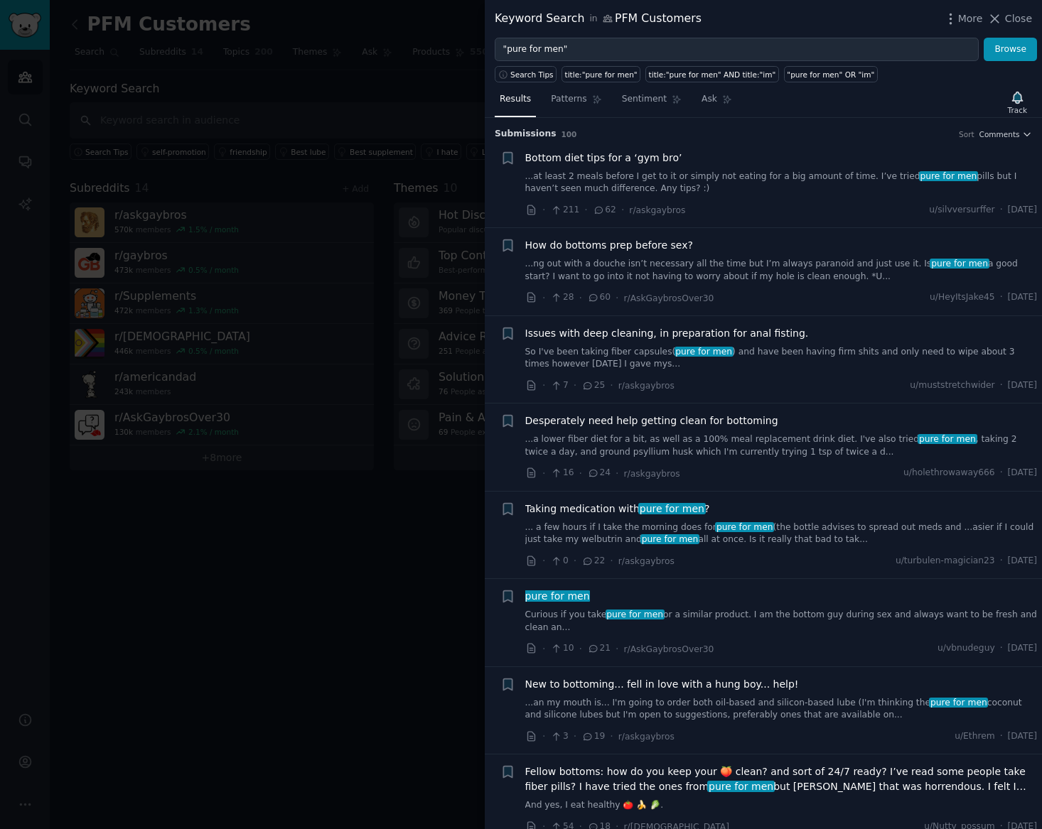
click at [562, 136] on span "100" at bounding box center [570, 134] width 16 height 9
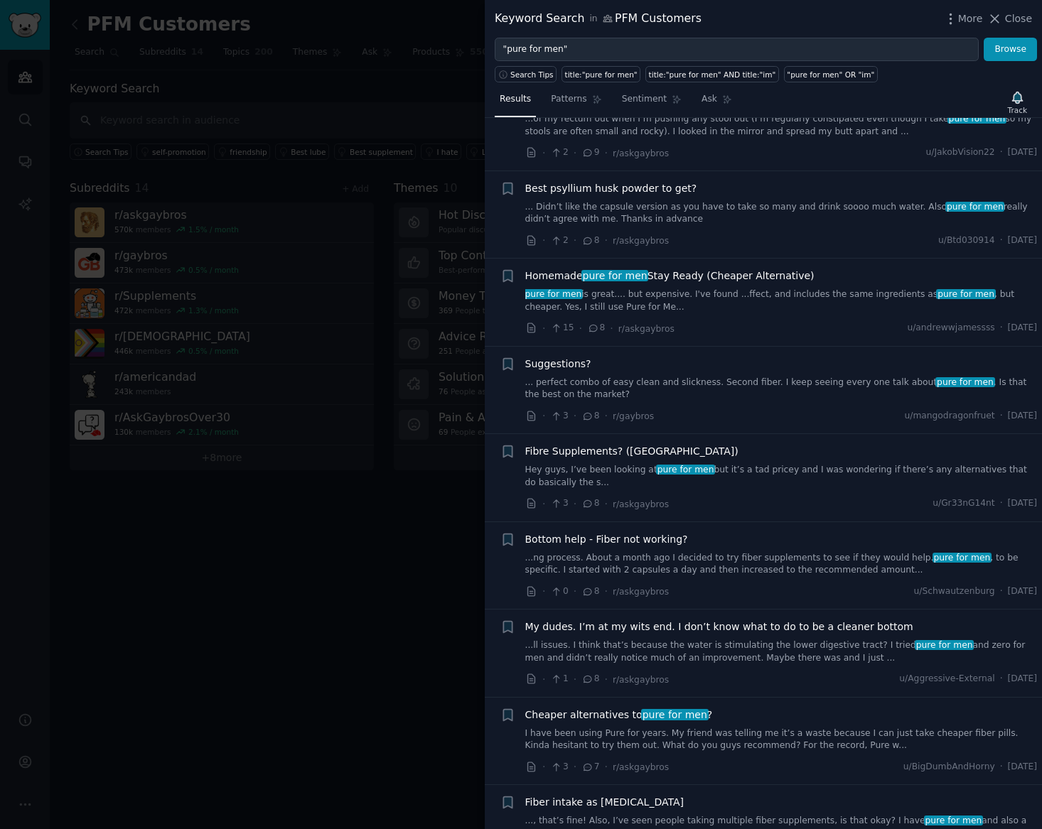
scroll to position [2756, 0]
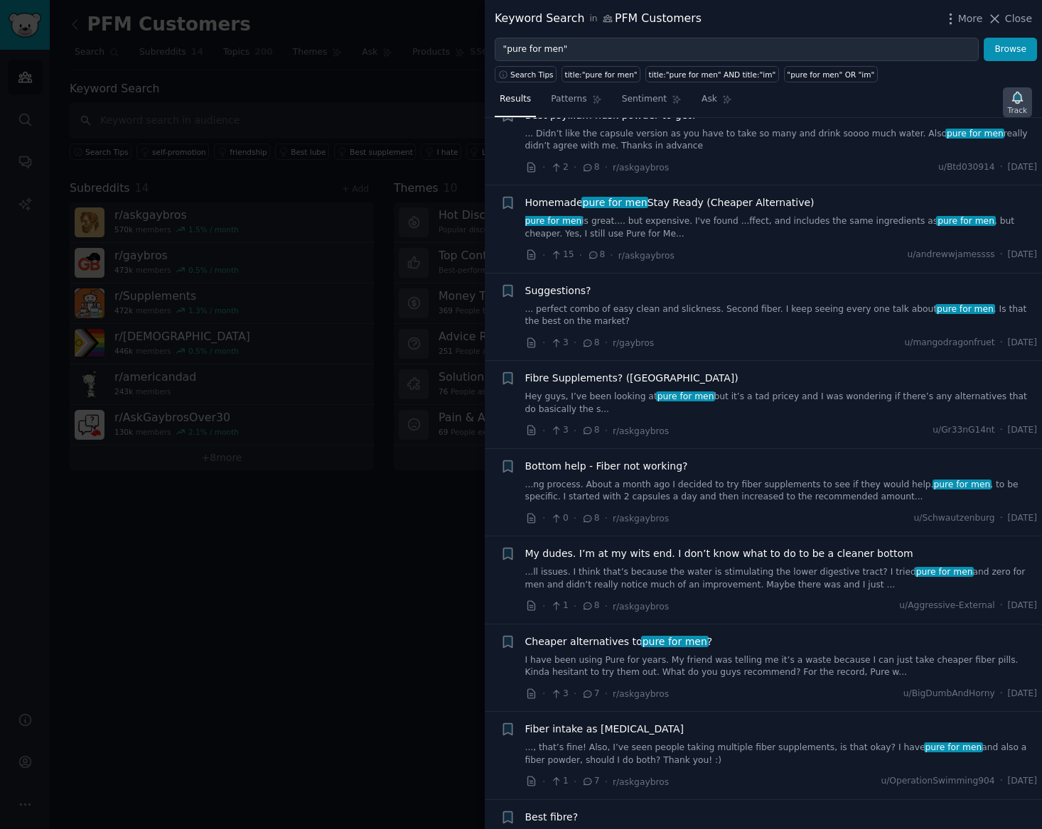
click at [1020, 108] on div "Track" at bounding box center [1017, 110] width 19 height 10
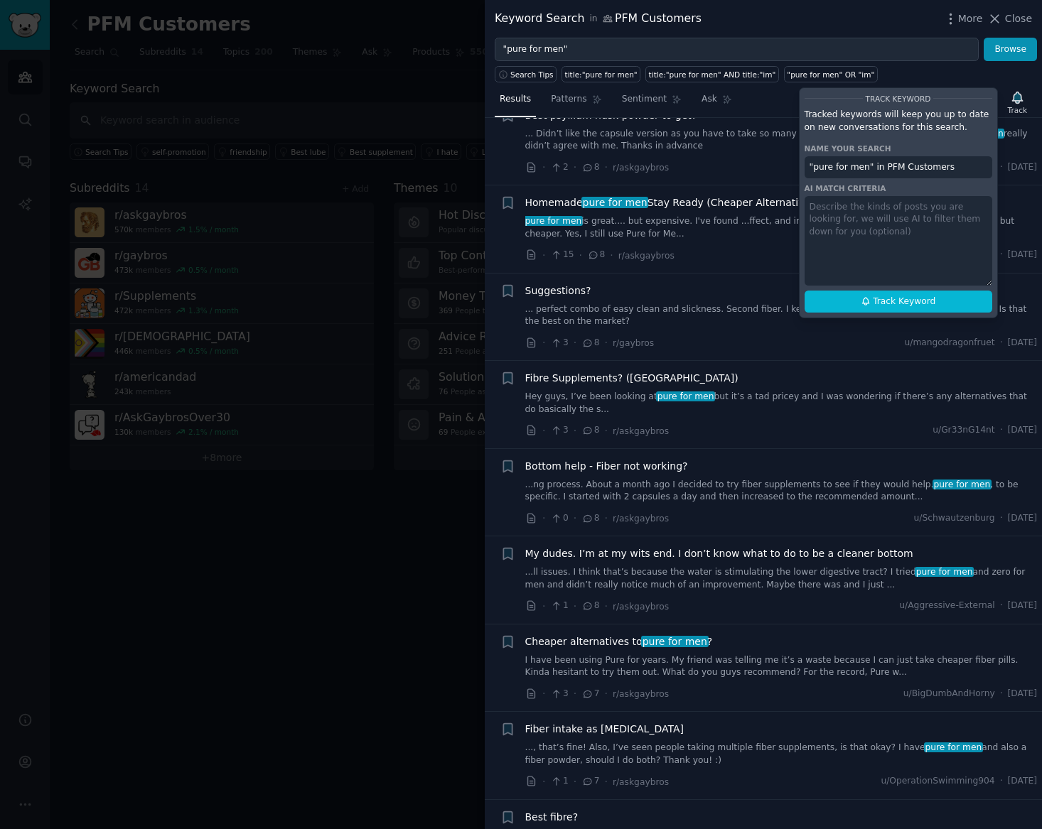
click at [966, 79] on div "Search Tips title:"pure for men" title:"pure for men" AND title:"im" "pure for …" at bounding box center [763, 71] width 557 height 21
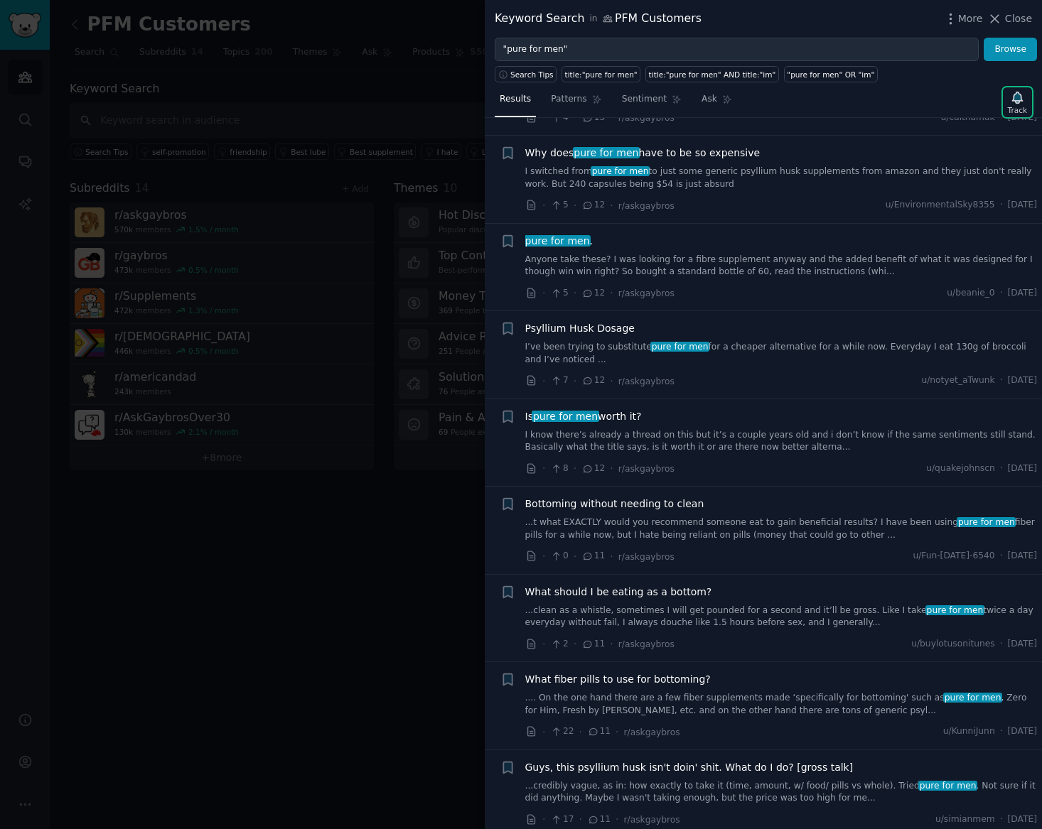
scroll to position [989, 0]
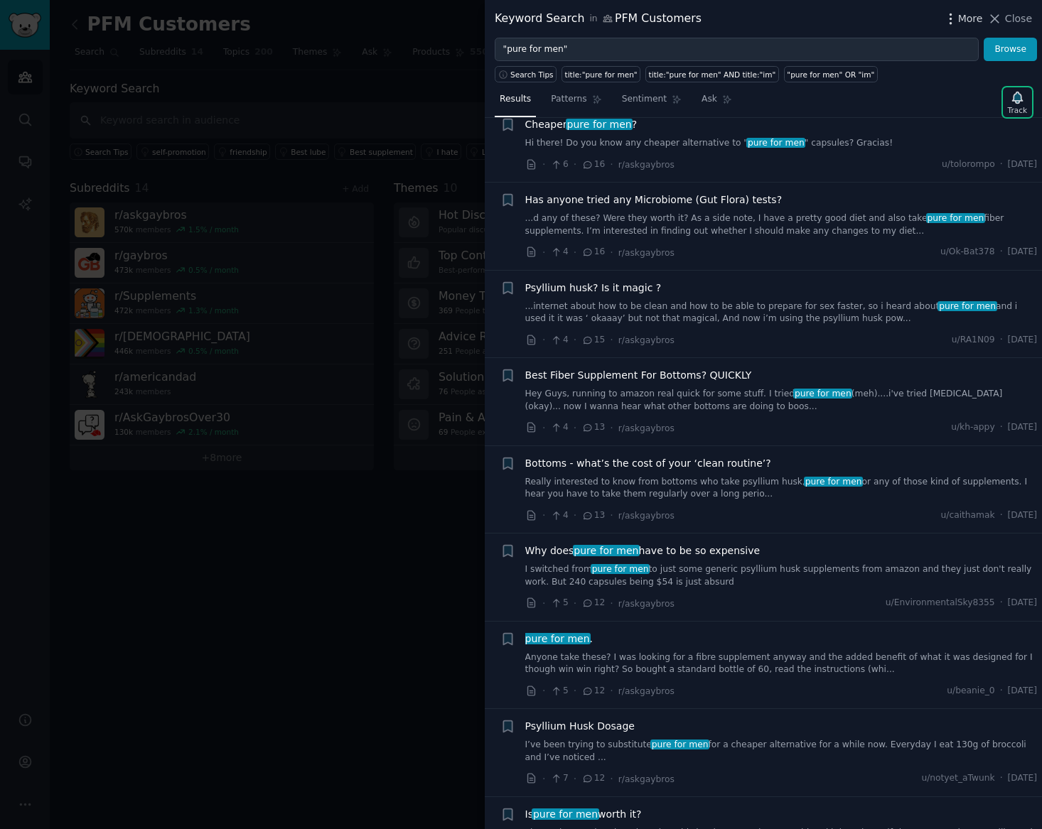
click at [972, 19] on span "More" at bounding box center [970, 18] width 25 height 15
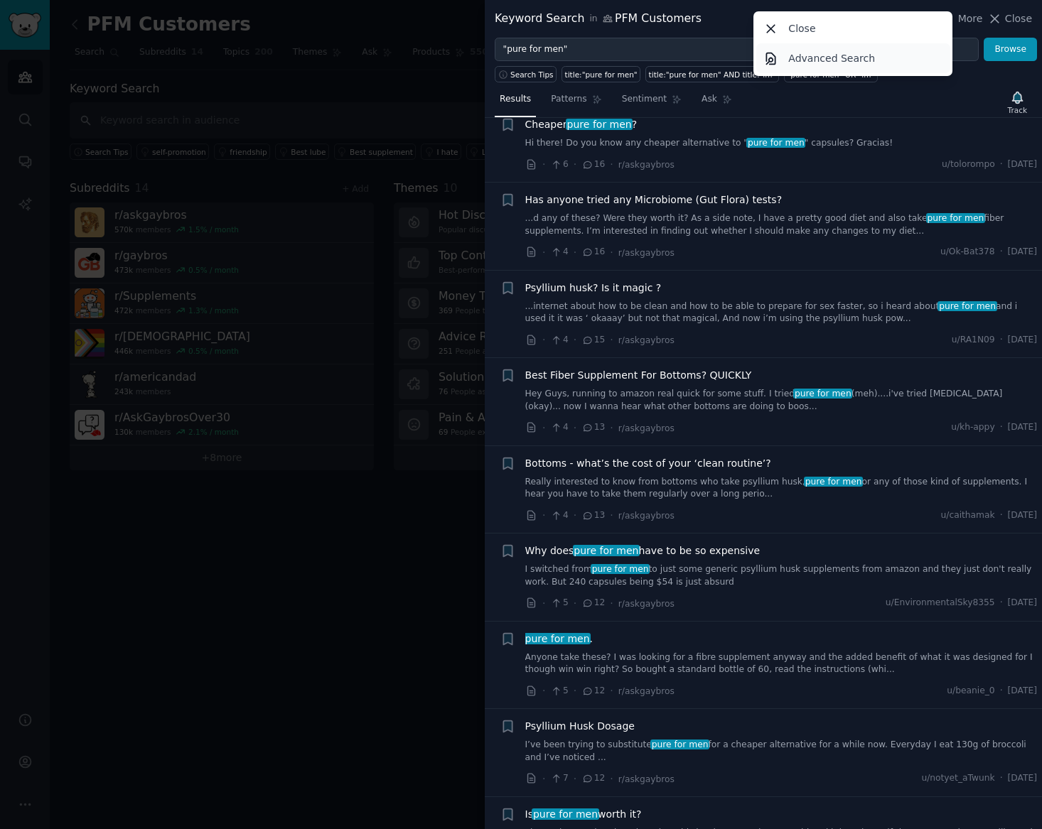
click at [876, 63] on link "Advanced Search" at bounding box center [853, 58] width 194 height 30
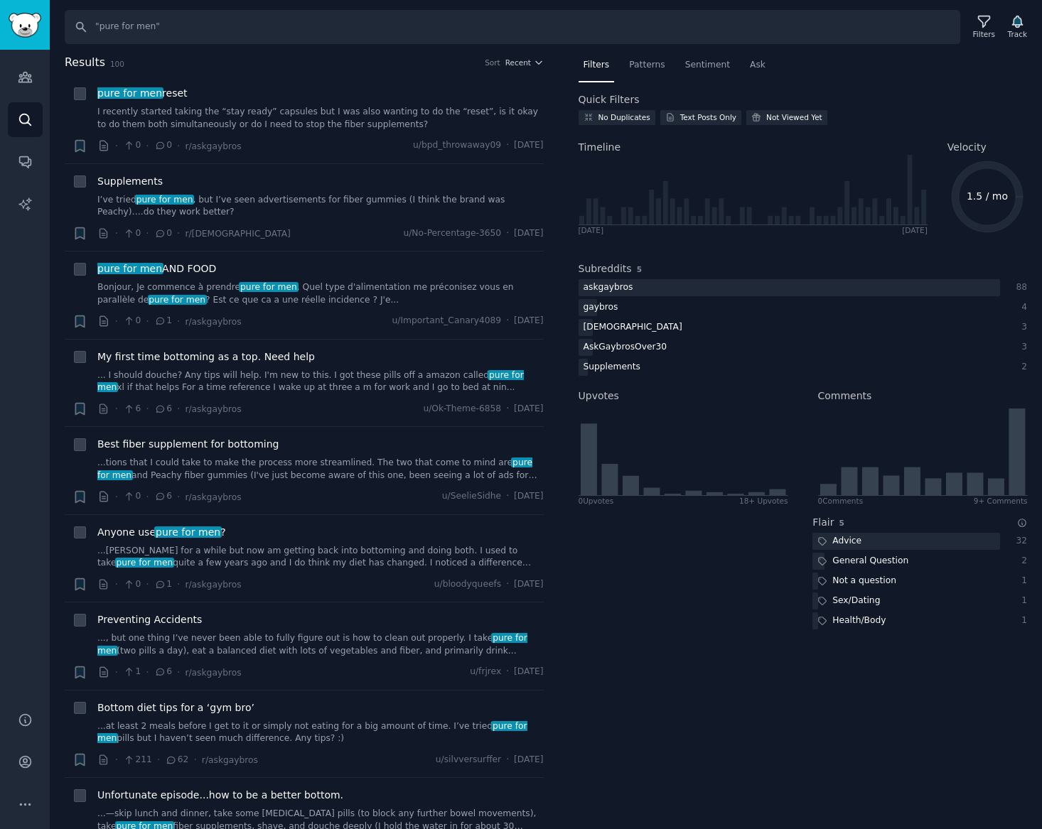
click at [82, 65] on span "Results" at bounding box center [85, 63] width 41 height 18
click at [114, 65] on span "100" at bounding box center [117, 64] width 14 height 9
click at [614, 293] on div "askgaybros" at bounding box center [609, 288] width 60 height 18
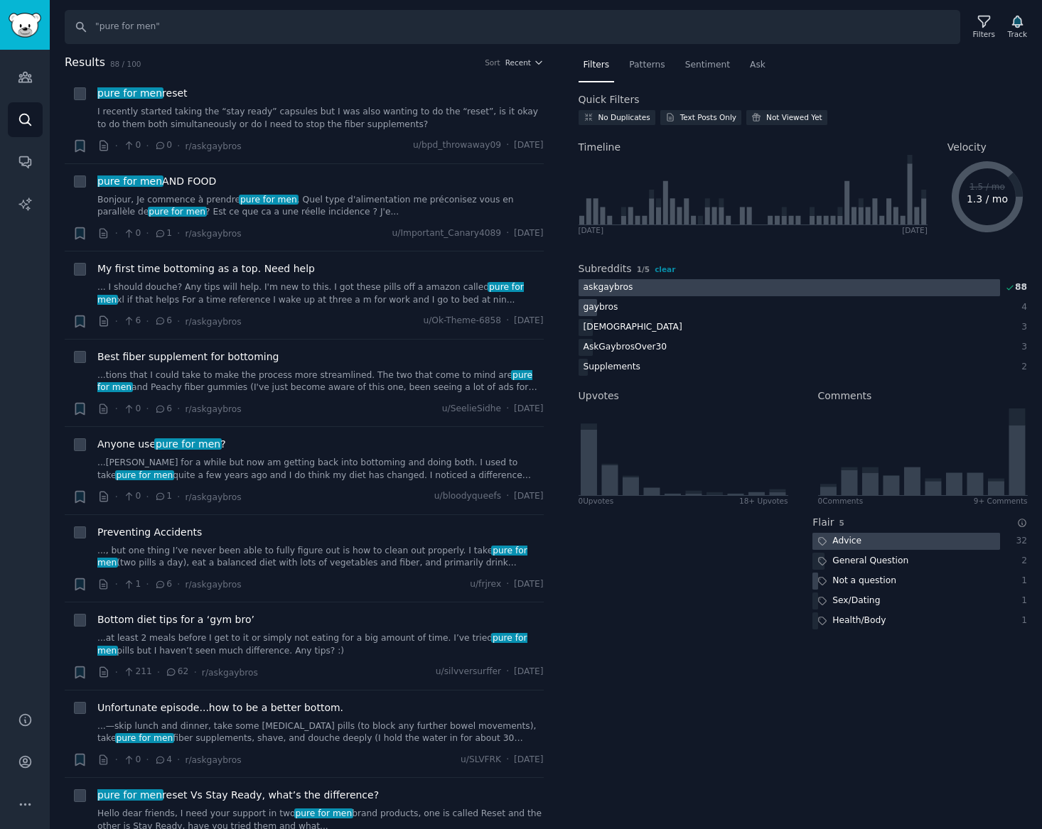
click at [628, 313] on div "gaybros" at bounding box center [789, 308] width 421 height 18
click at [628, 321] on div "[DEMOGRAPHIC_DATA]" at bounding box center [789, 328] width 421 height 18
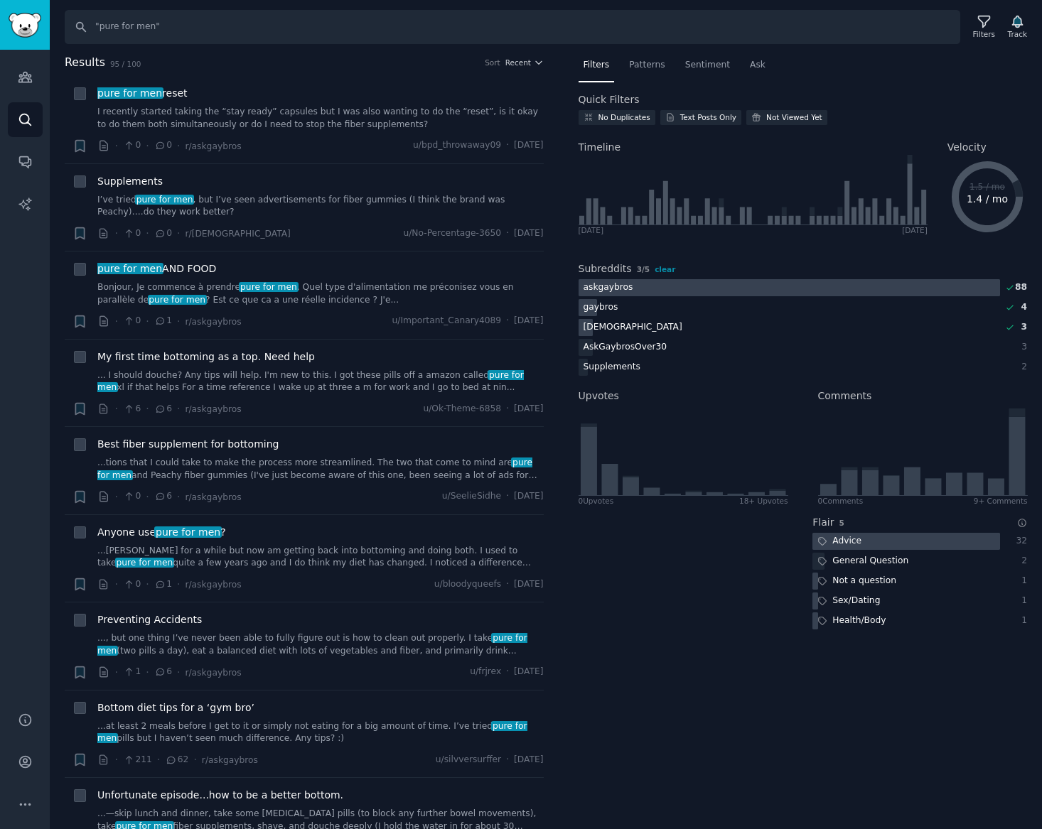
click at [634, 331] on div "[DEMOGRAPHIC_DATA]" at bounding box center [789, 328] width 421 height 18
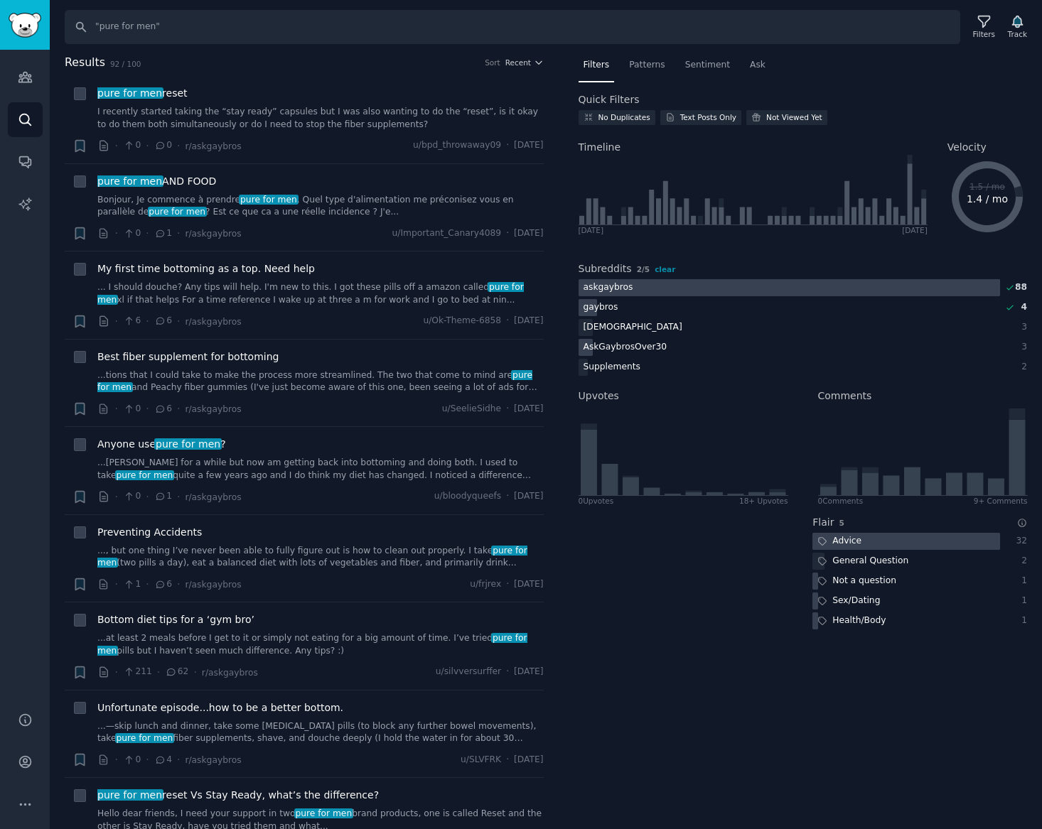
click at [643, 345] on div "AskGaybrosOver30" at bounding box center [626, 348] width 94 height 18
click at [648, 360] on div "Supplements" at bounding box center [789, 368] width 421 height 18
click at [655, 326] on div "[DEMOGRAPHIC_DATA]" at bounding box center [789, 328] width 421 height 18
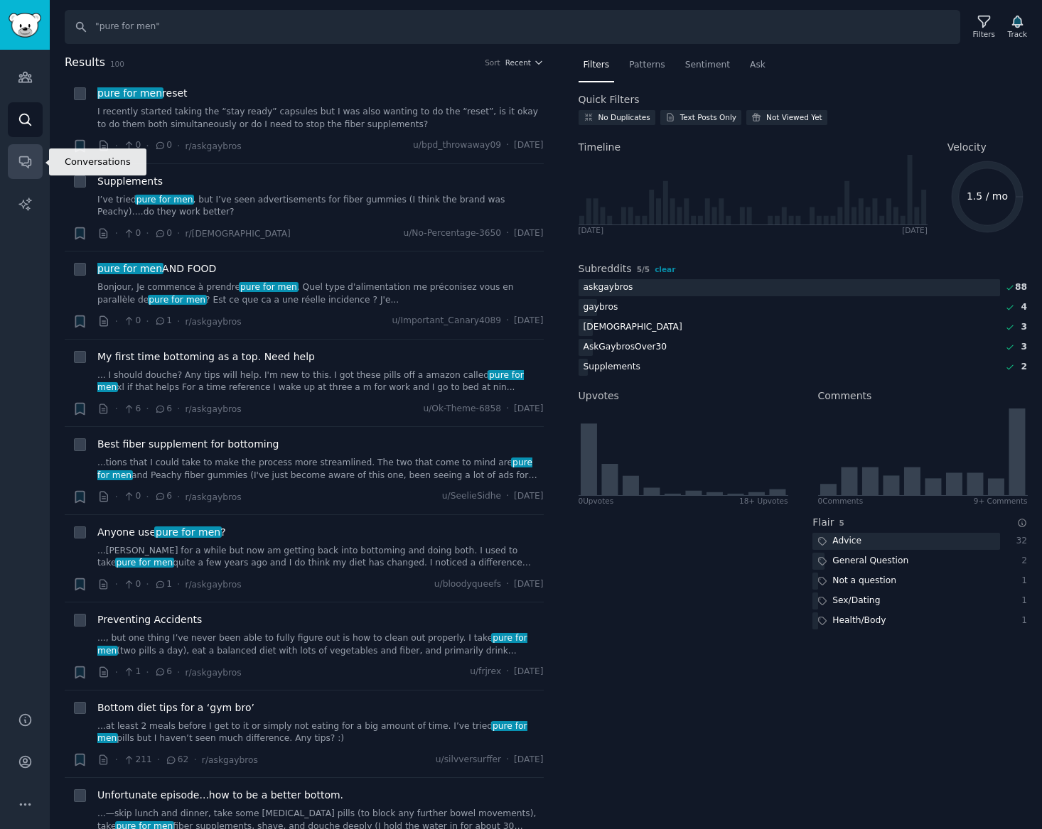
click at [33, 164] on link "Conversations" at bounding box center [25, 161] width 35 height 35
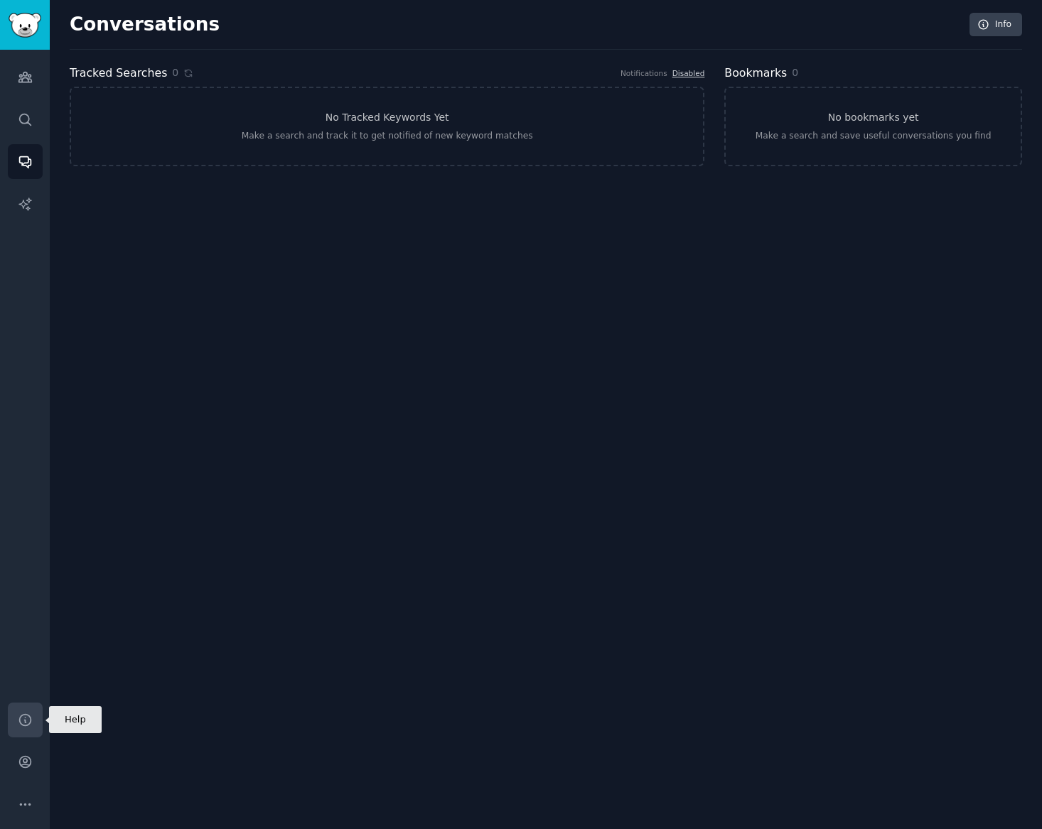
click at [24, 720] on icon "Sidebar" at bounding box center [24, 719] width 11 height 11
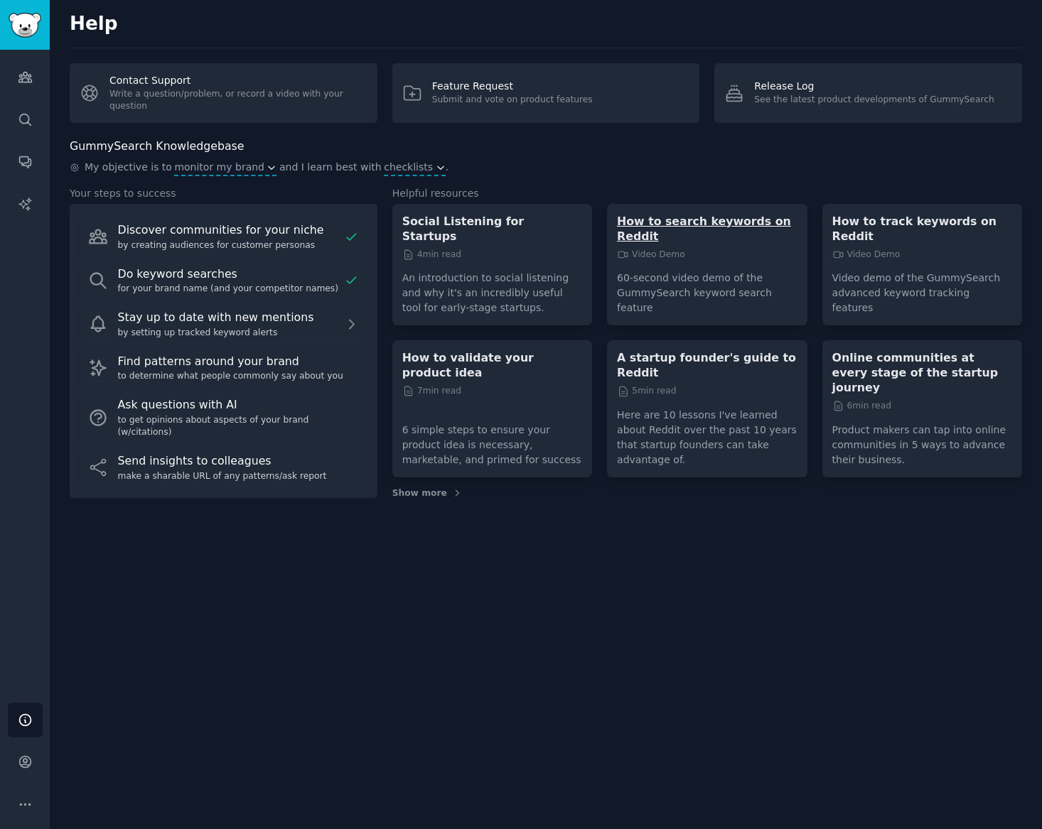
click at [675, 216] on p "How to search keywords on Reddit" at bounding box center [707, 229] width 180 height 30
click at [239, 173] on span "monitor my brand" at bounding box center [219, 167] width 90 height 15
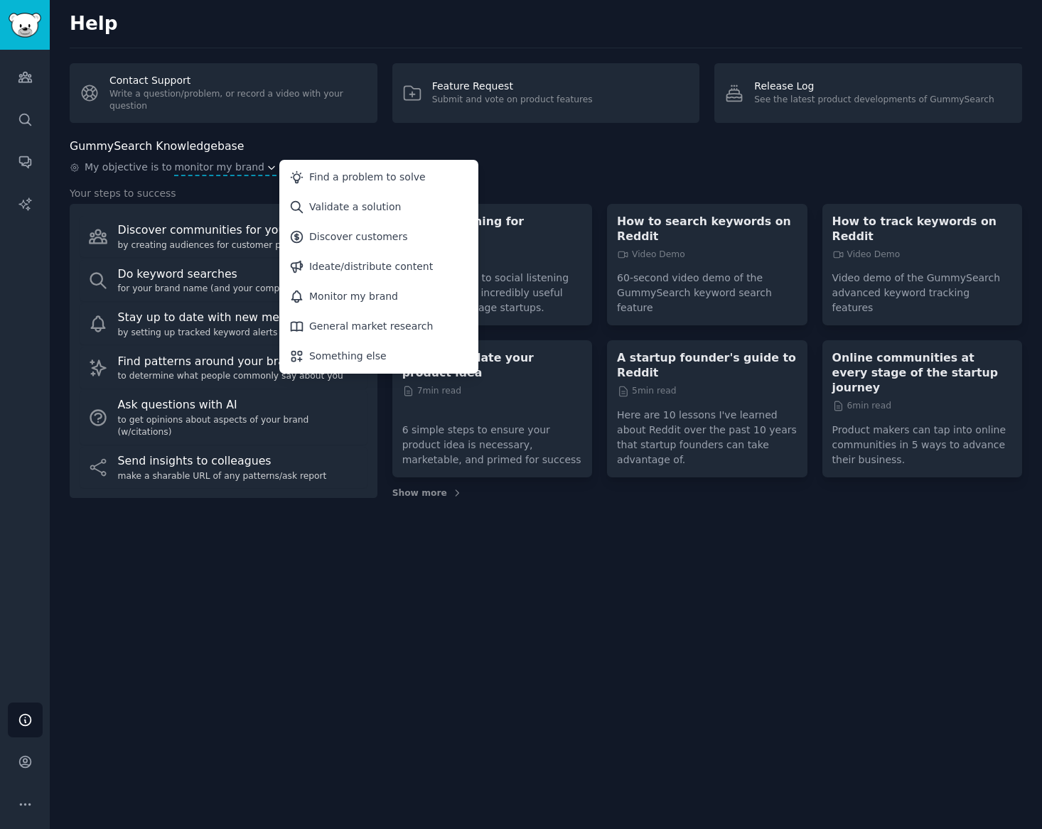
click at [606, 181] on div "GummySearch Knowledgebase My objective is to monitor my brand Find a problem to…" at bounding box center [546, 319] width 952 height 363
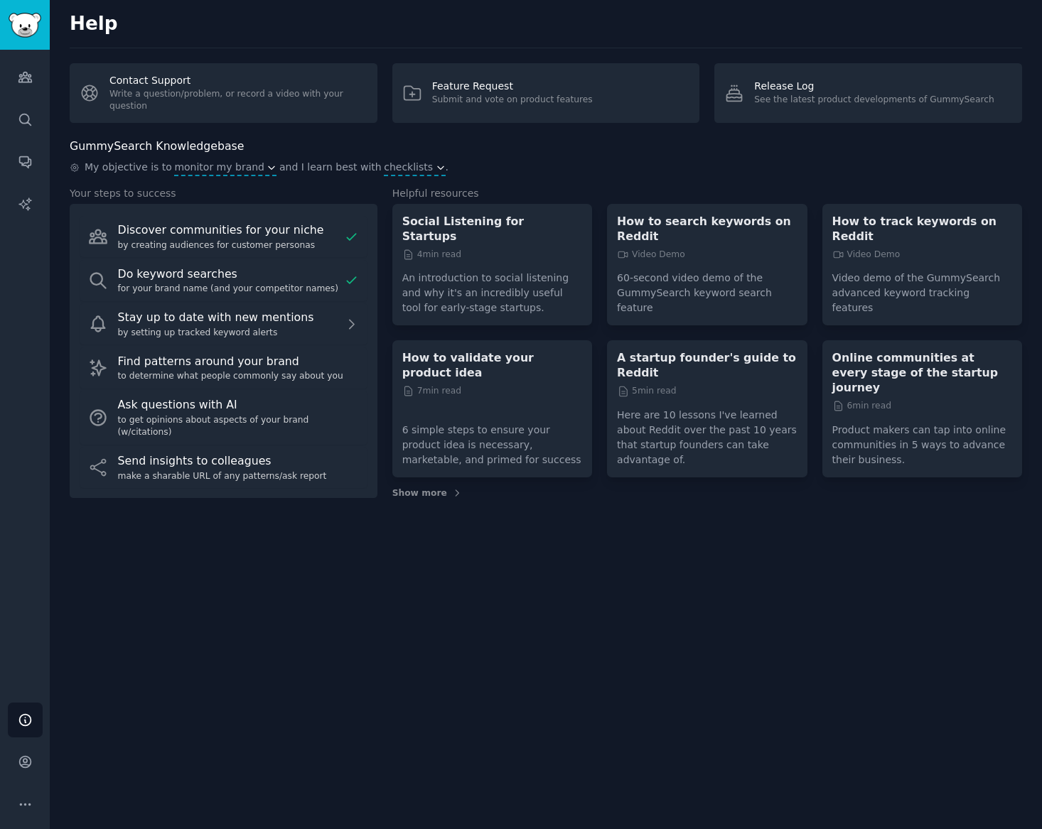
click at [88, 36] on div "Help" at bounding box center [546, 31] width 952 height 36
click at [19, 129] on link "Search" at bounding box center [25, 119] width 35 height 35
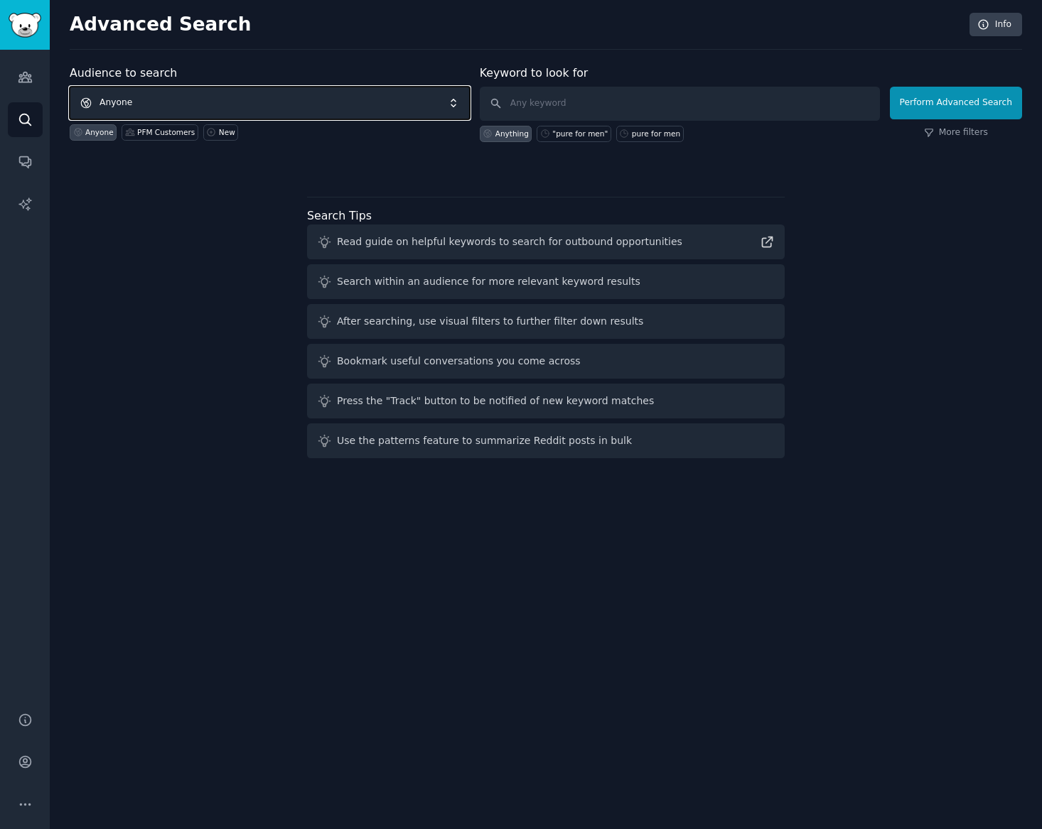
click at [291, 100] on span "Anyone" at bounding box center [270, 103] width 400 height 33
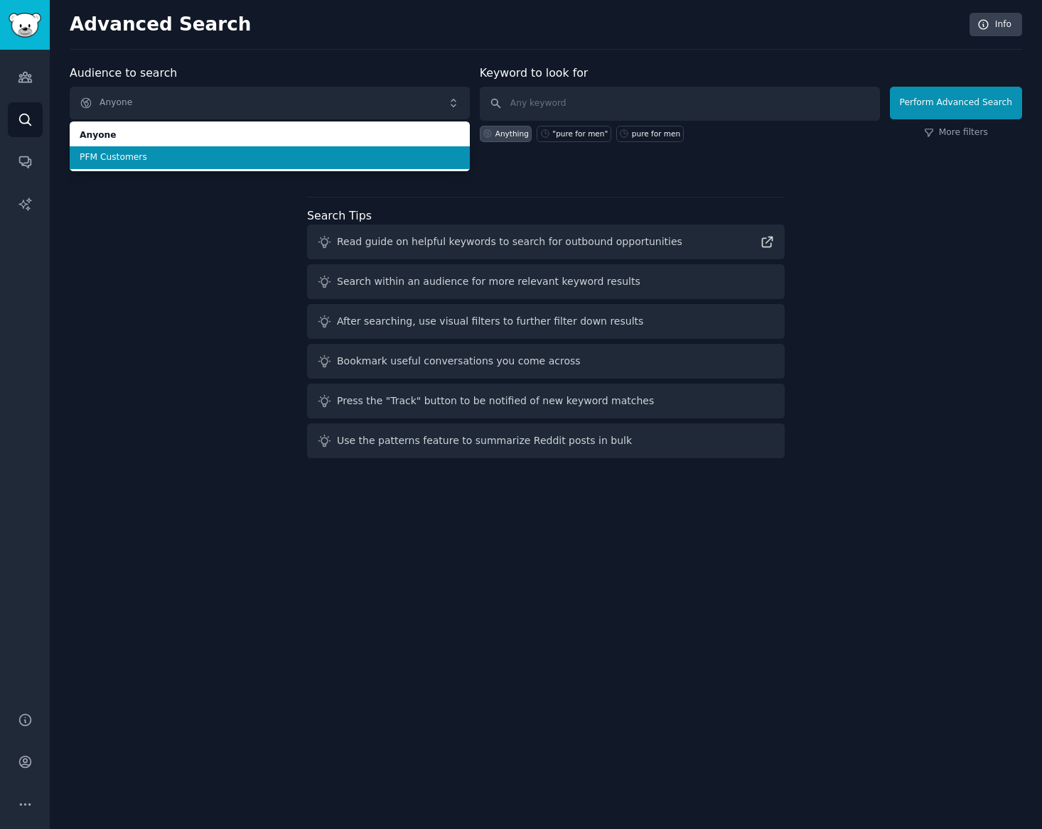
click at [298, 153] on span "PFM Customers" at bounding box center [270, 157] width 380 height 13
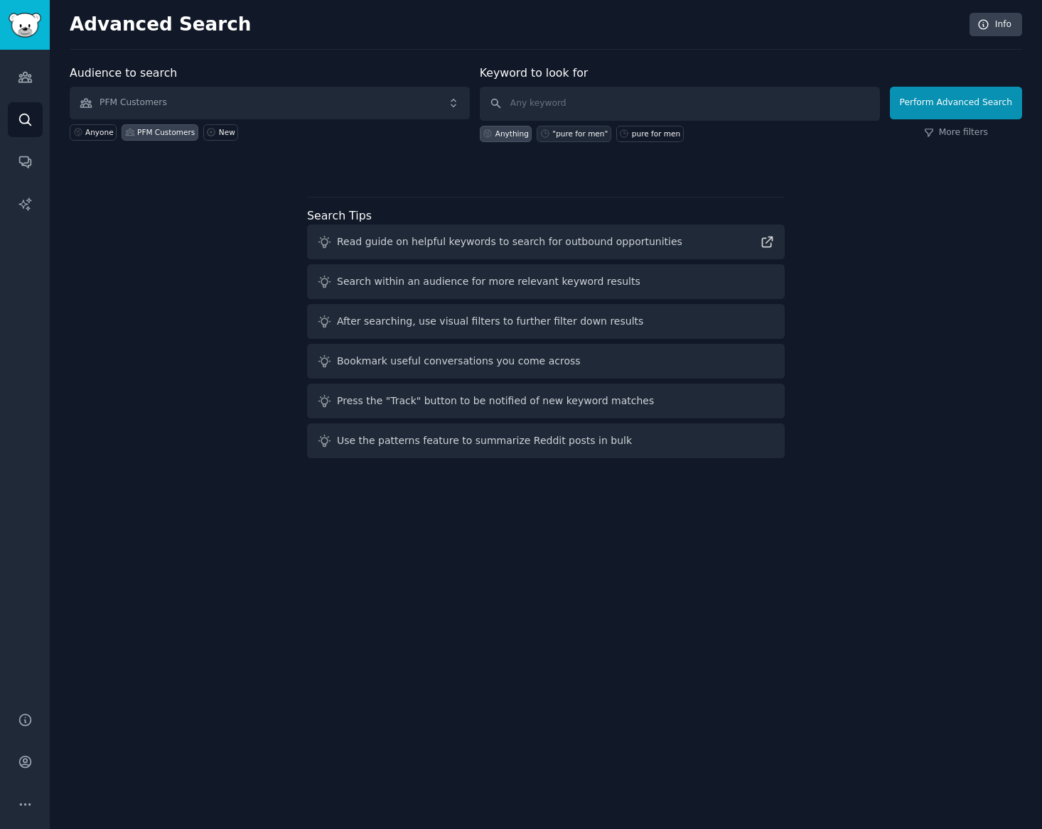
click at [570, 135] on div ""pure for men"" at bounding box center [579, 134] width 55 height 10
type input ""pure for men""
click at [949, 136] on link "More filters" at bounding box center [956, 133] width 64 height 13
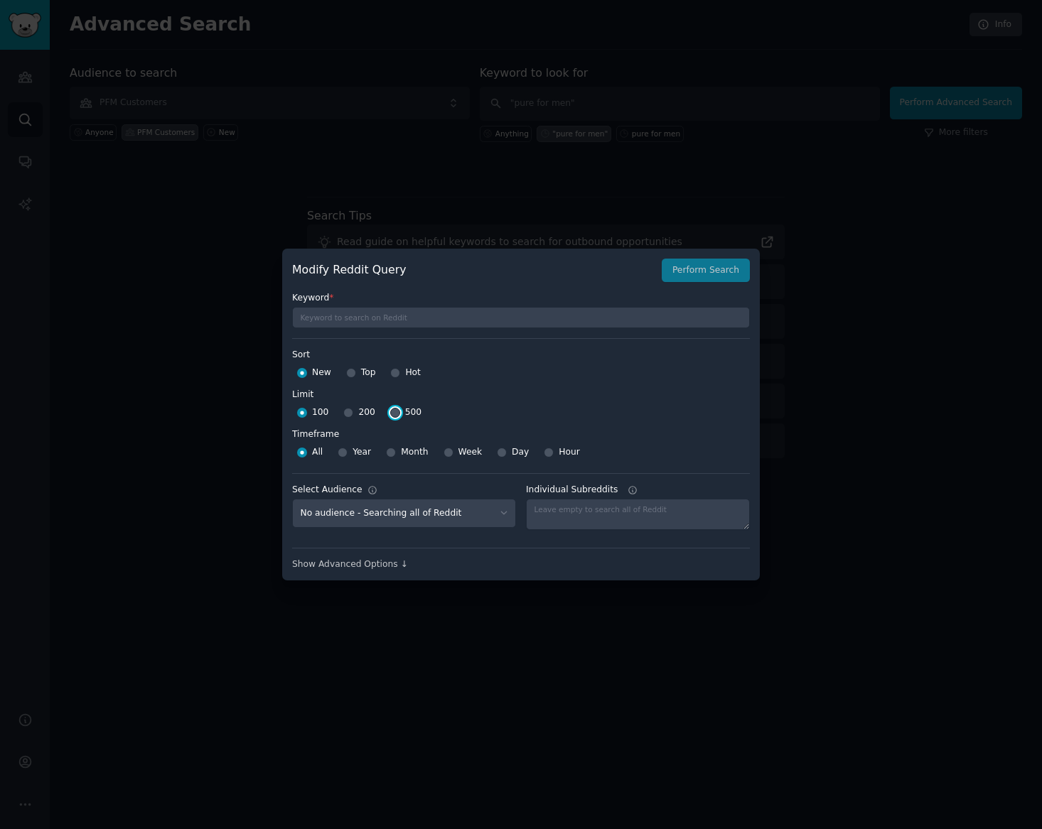
click at [392, 414] on input "500" at bounding box center [395, 413] width 10 height 10
radio input "true"
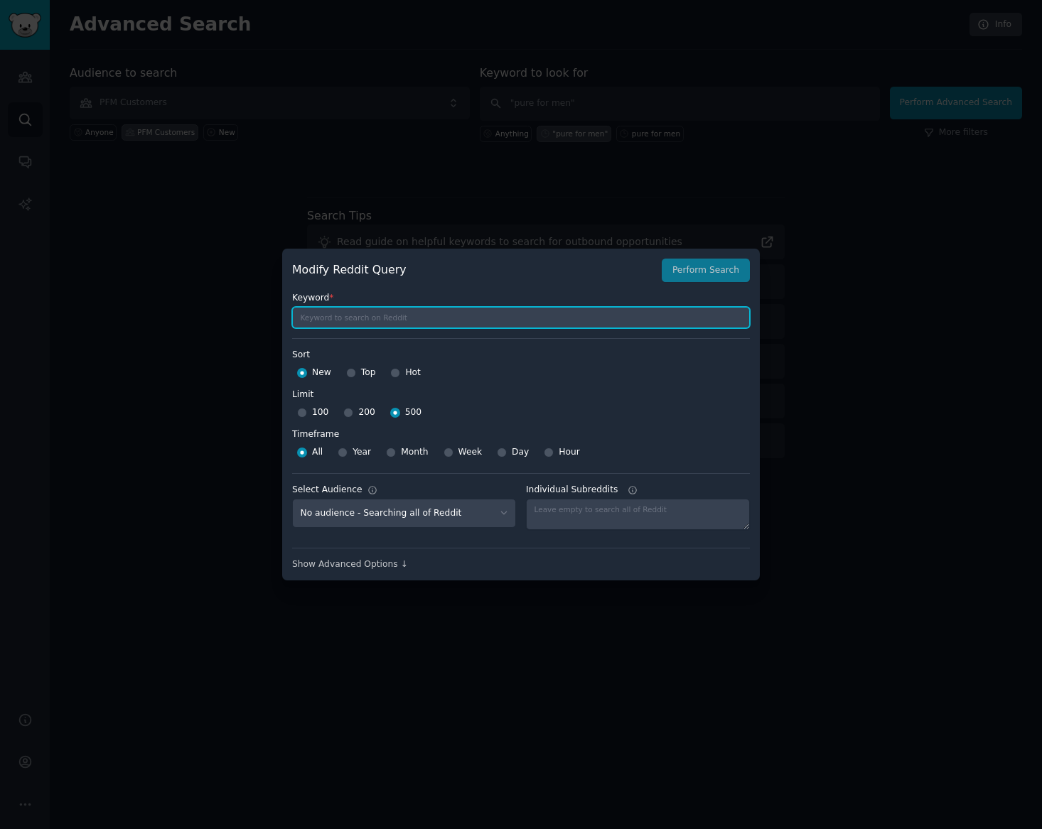
click at [499, 312] on input "text" at bounding box center [521, 317] width 458 height 21
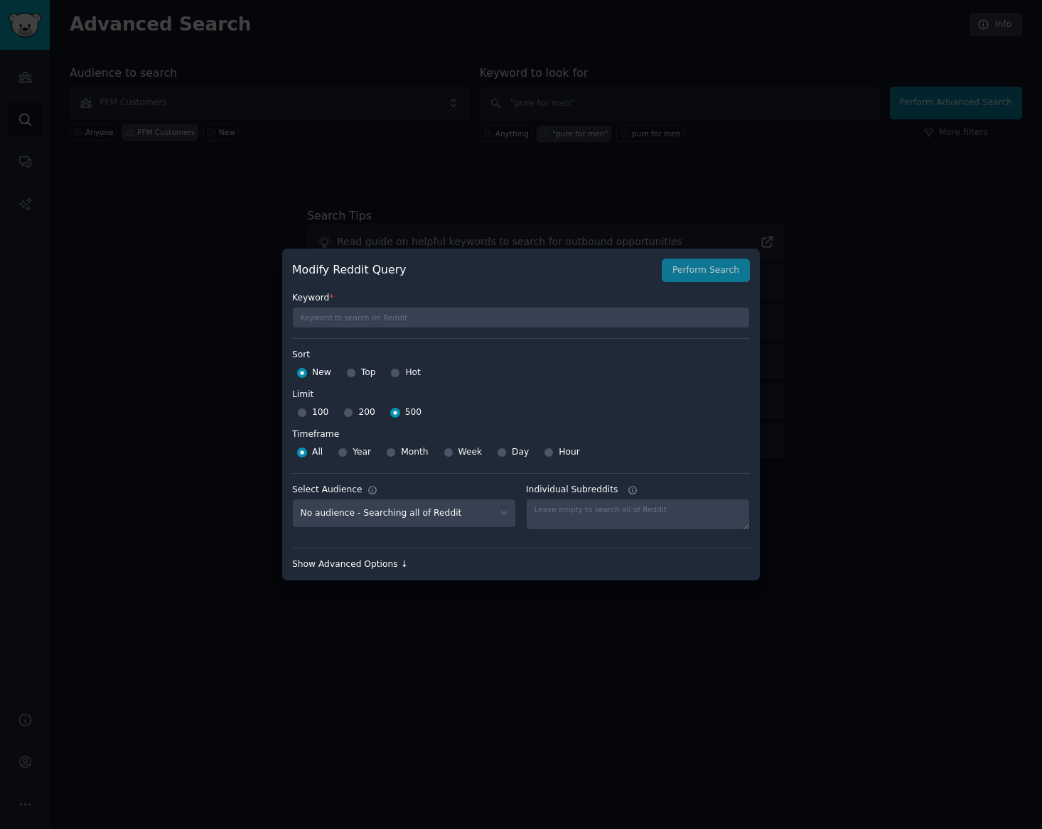
click at [397, 570] on div "Show Advanced Options ↓" at bounding box center [521, 565] width 458 height 13
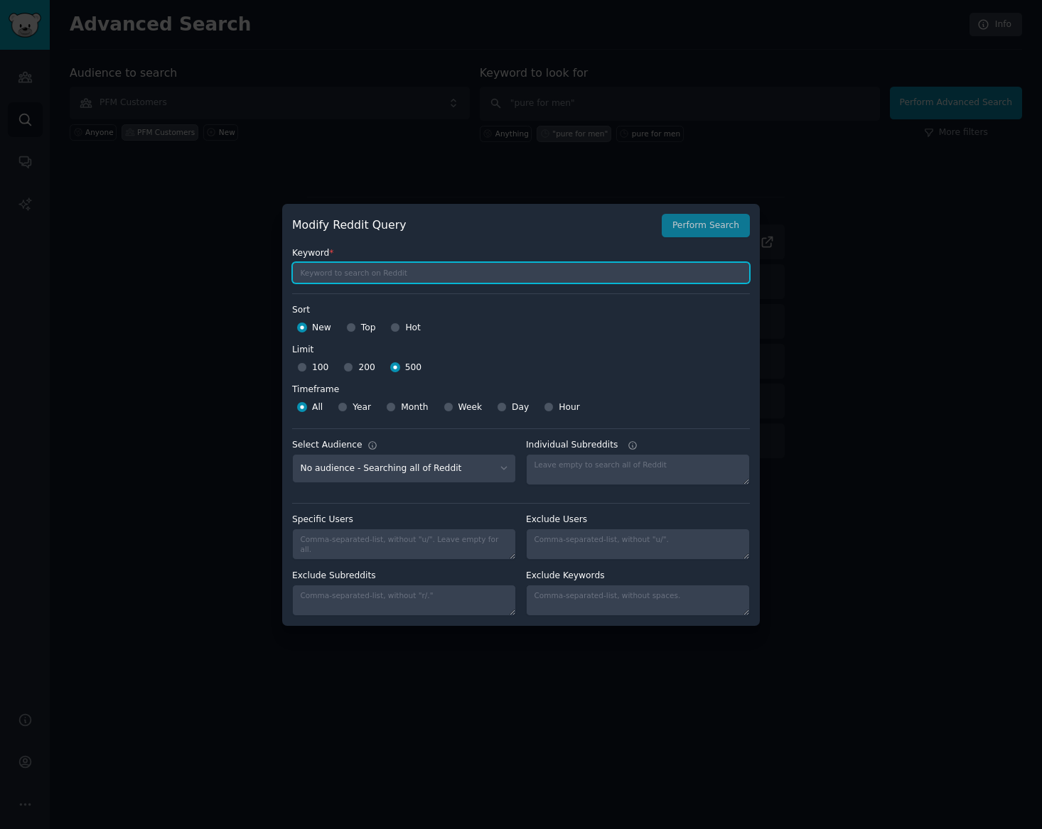
click at [442, 269] on input "text" at bounding box center [521, 272] width 458 height 21
type input ""pure for men""
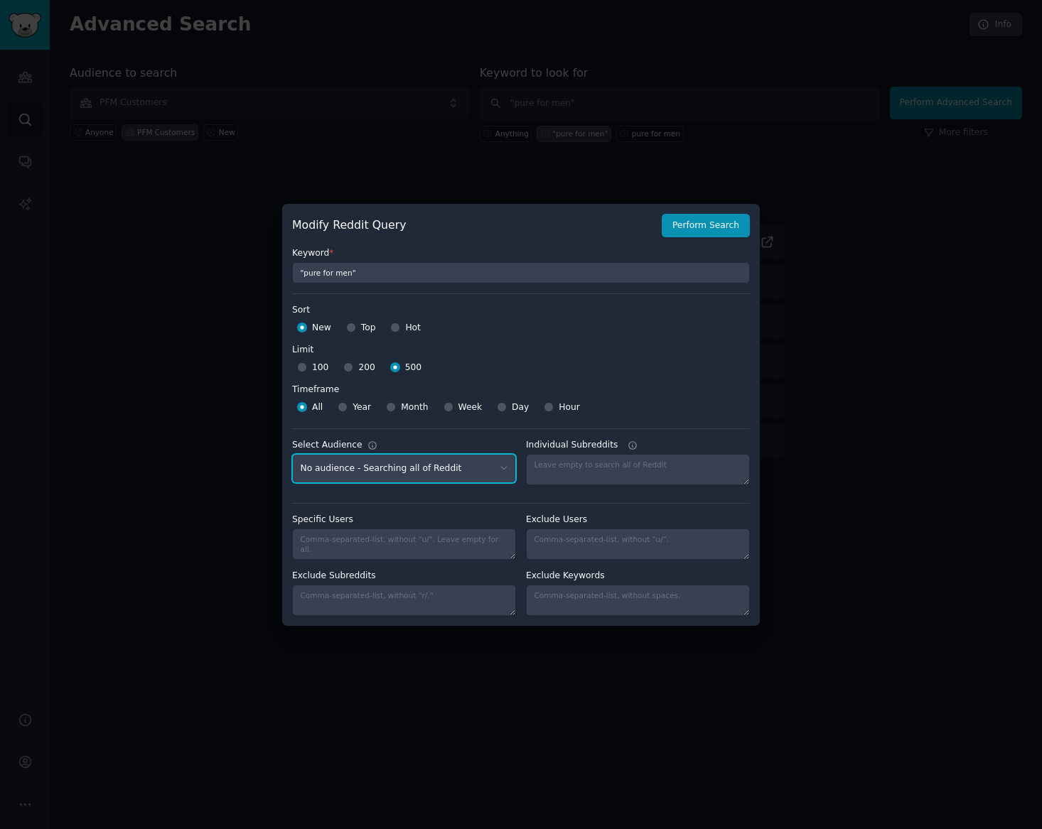
click at [461, 476] on select "No audience - Searching all of Reddit PFM Customers - 14 Subreddits" at bounding box center [404, 468] width 224 height 29
click at [732, 230] on button "Perform Search" at bounding box center [706, 226] width 88 height 24
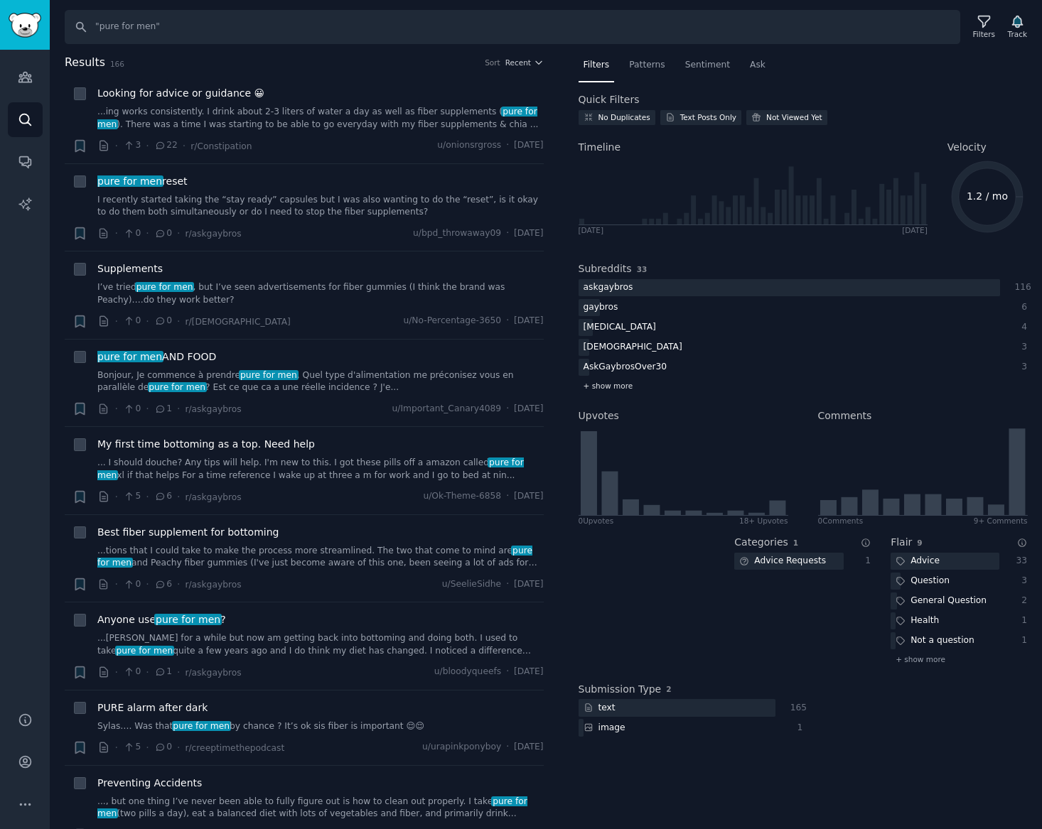
click at [613, 385] on span "+ show more" at bounding box center [609, 386] width 50 height 10
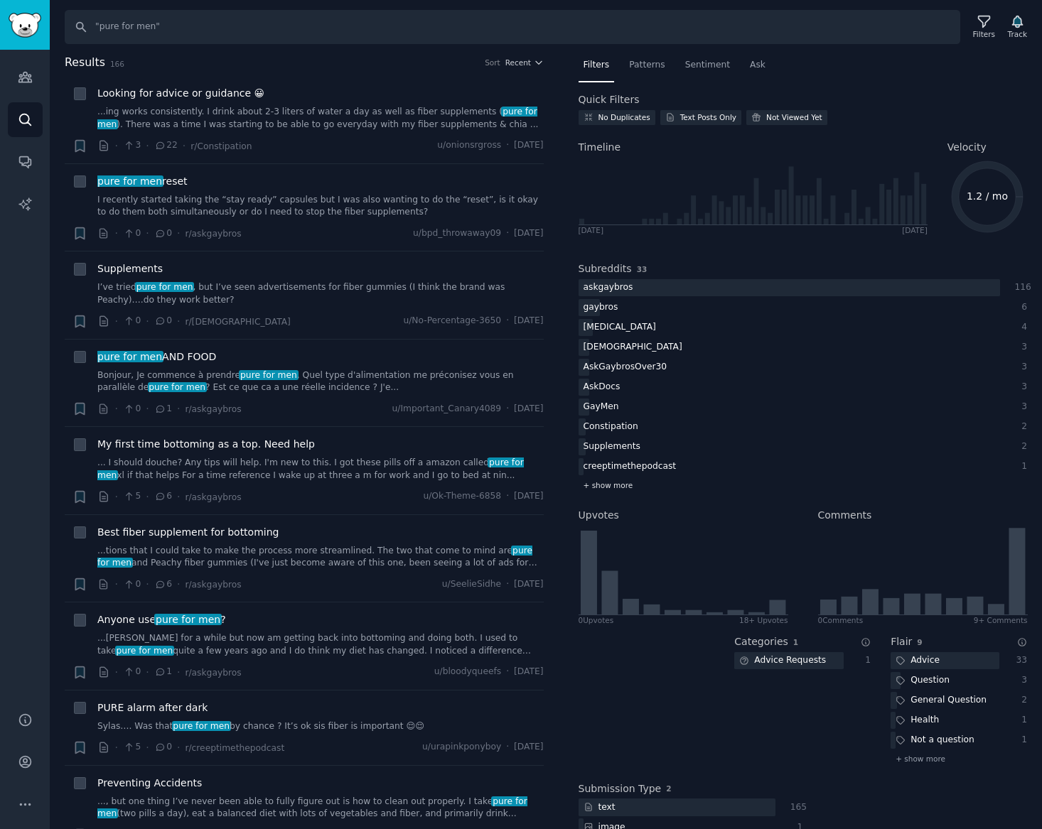
click at [622, 483] on span "+ show more" at bounding box center [609, 485] width 50 height 10
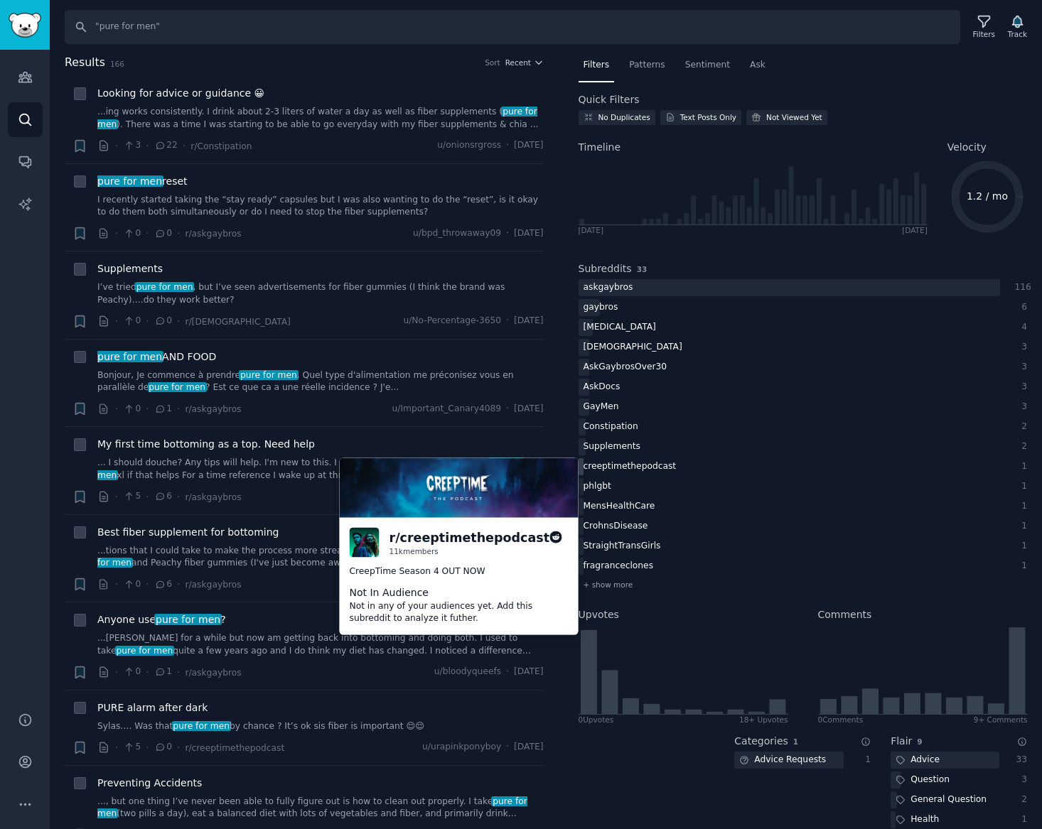
click at [685, 467] on div "creeptimethepodcast" at bounding box center [789, 467] width 421 height 18
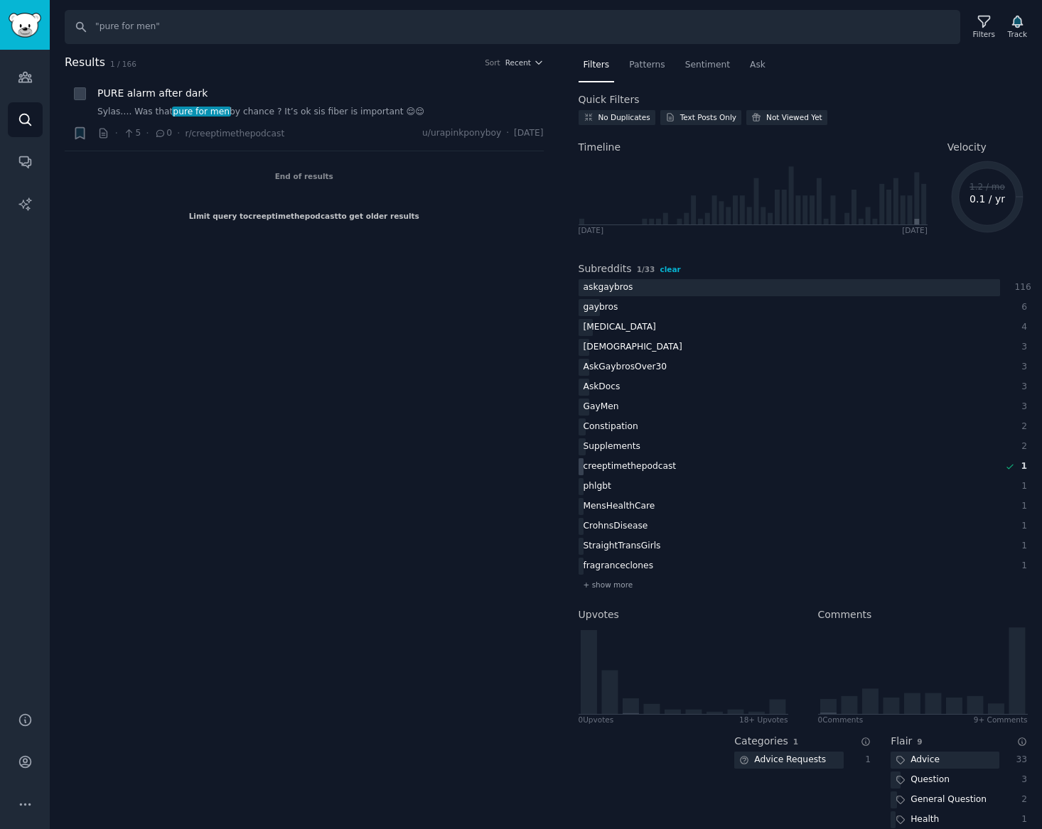
click at [660, 268] on span "clear" at bounding box center [670, 269] width 21 height 9
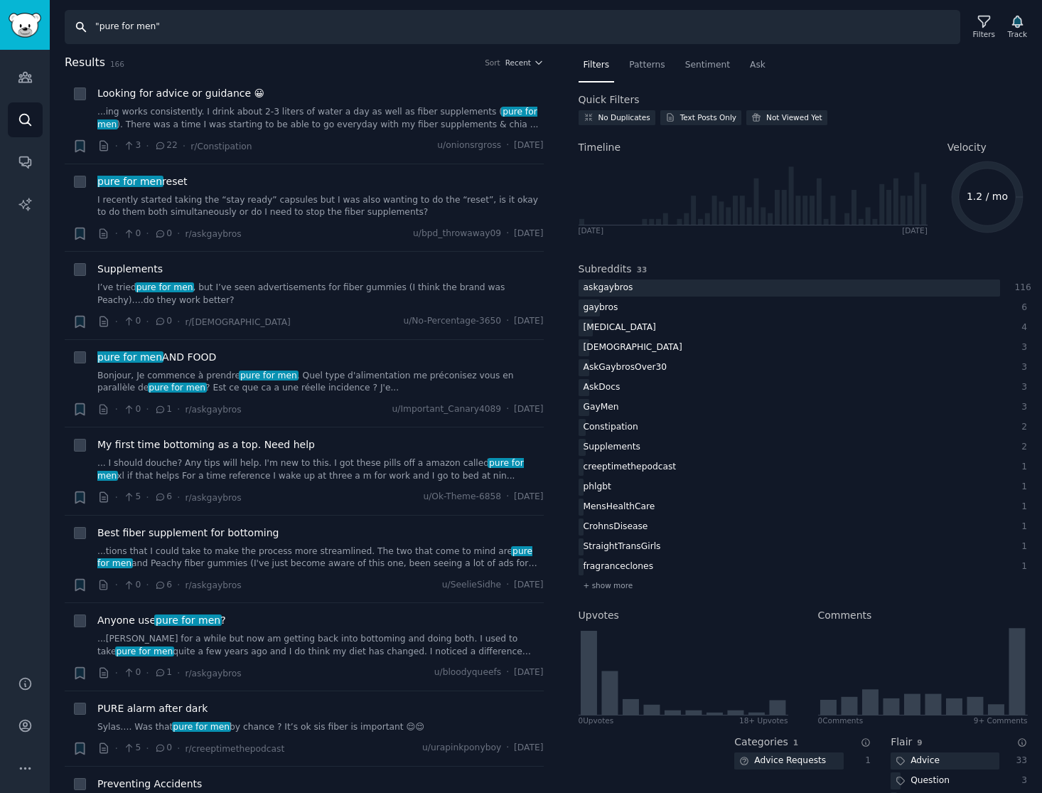
drag, startPoint x: 193, startPoint y: 33, endPoint x: 147, endPoint y: 28, distance: 46.5
click at [146, 28] on input ""pure for men"" at bounding box center [513, 27] width 896 height 34
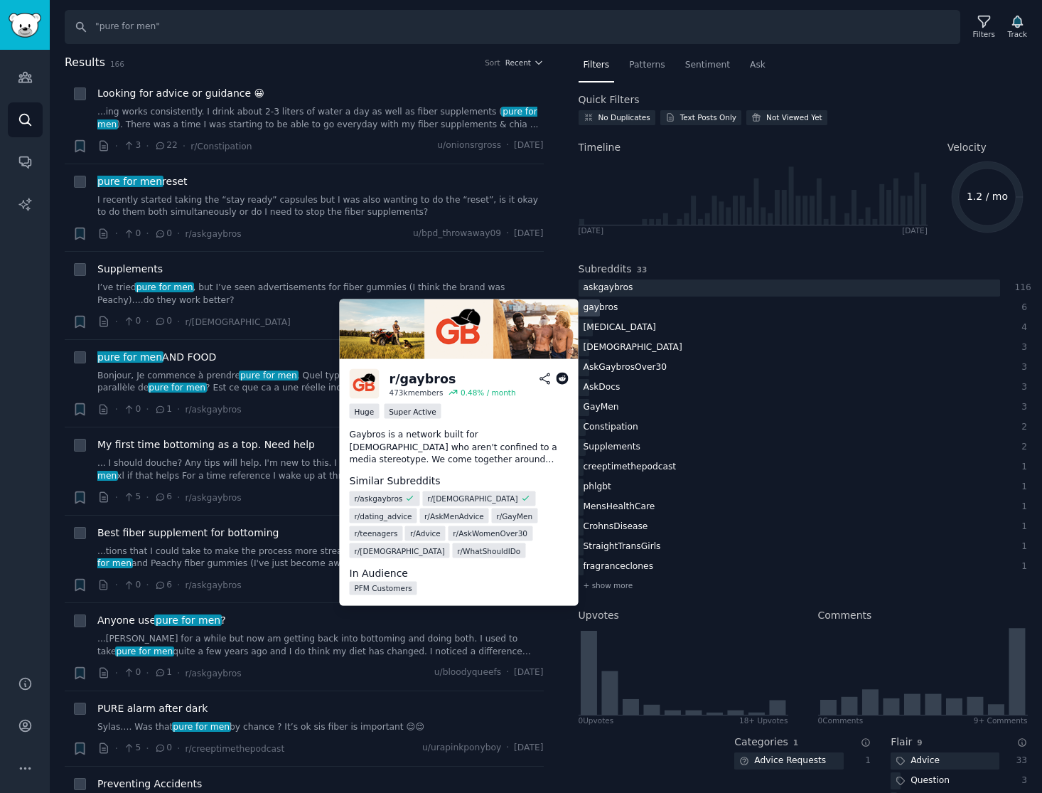
click at [643, 307] on div "gaybros" at bounding box center [789, 308] width 421 height 18
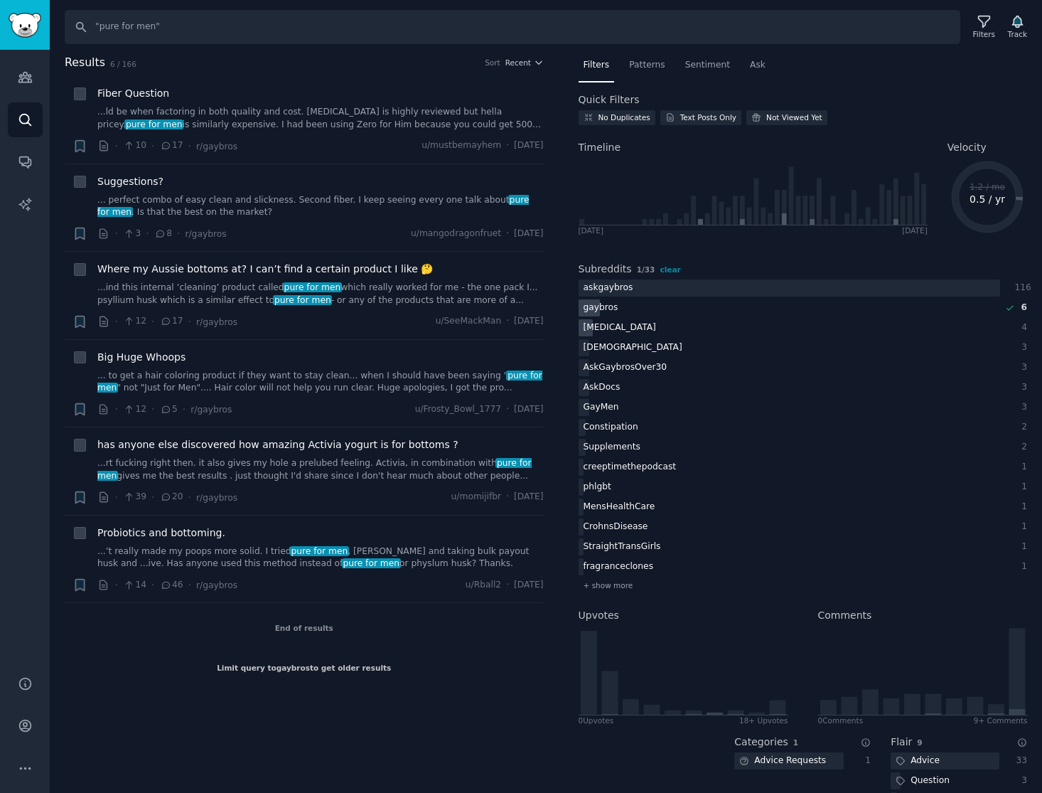
click at [643, 331] on div "[MEDICAL_DATA]" at bounding box center [789, 328] width 421 height 18
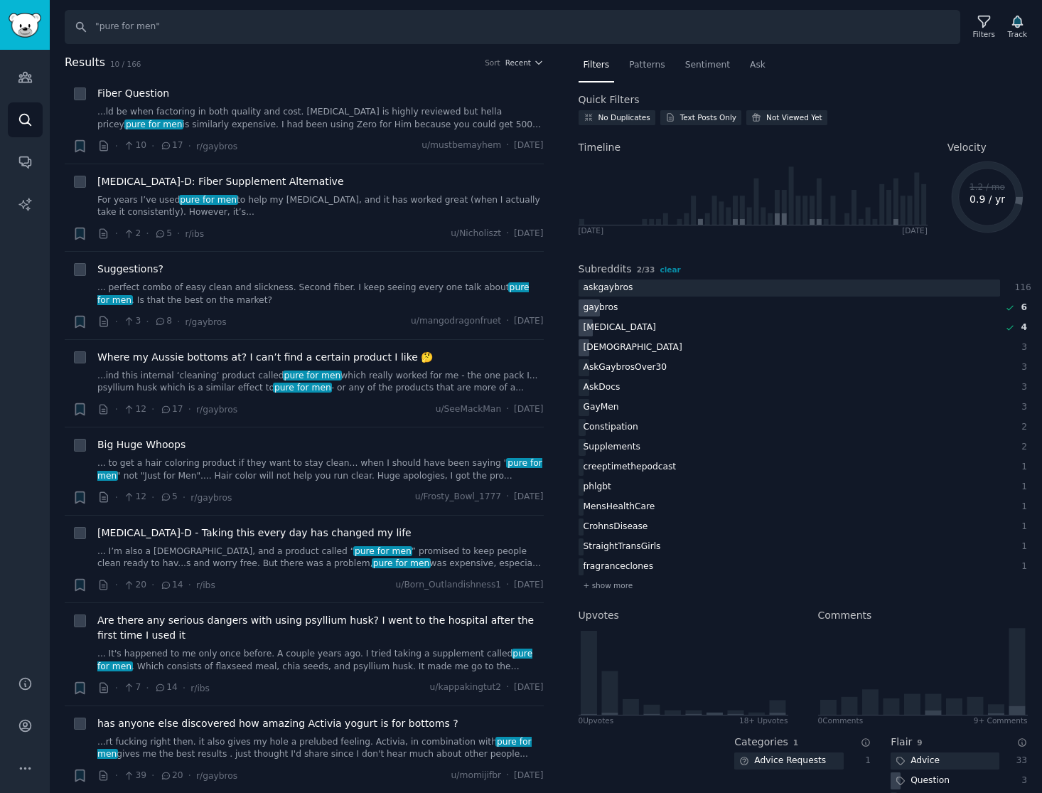
click at [652, 354] on div "[DEMOGRAPHIC_DATA]" at bounding box center [789, 348] width 421 height 18
